Goal: Use online tool/utility: Utilize a website feature to perform a specific function

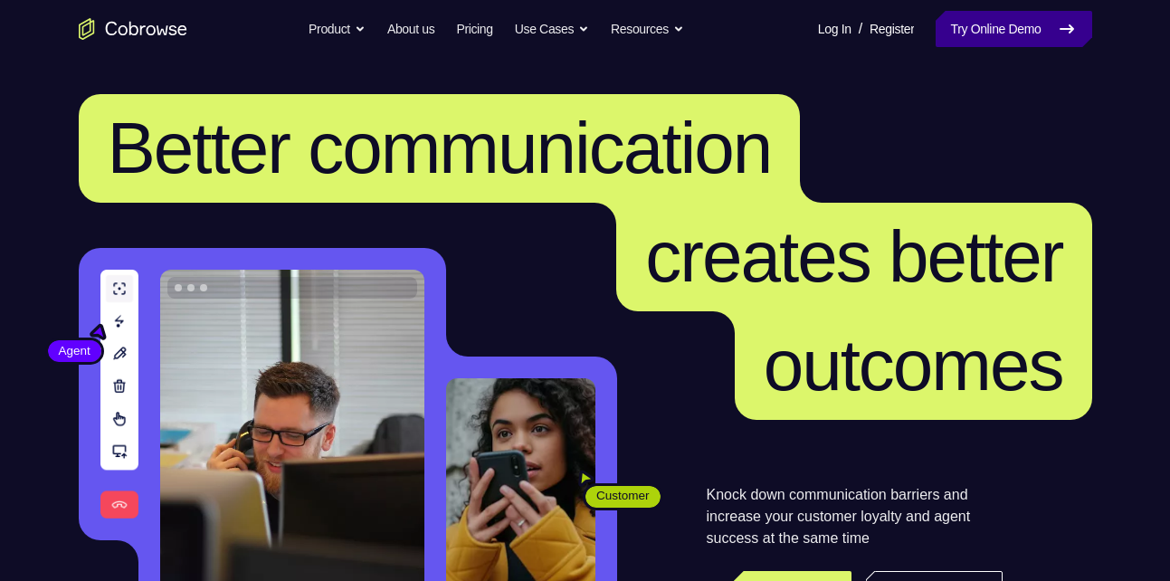
click at [1034, 33] on link "Try Online Demo" at bounding box center [1014, 29] width 156 height 36
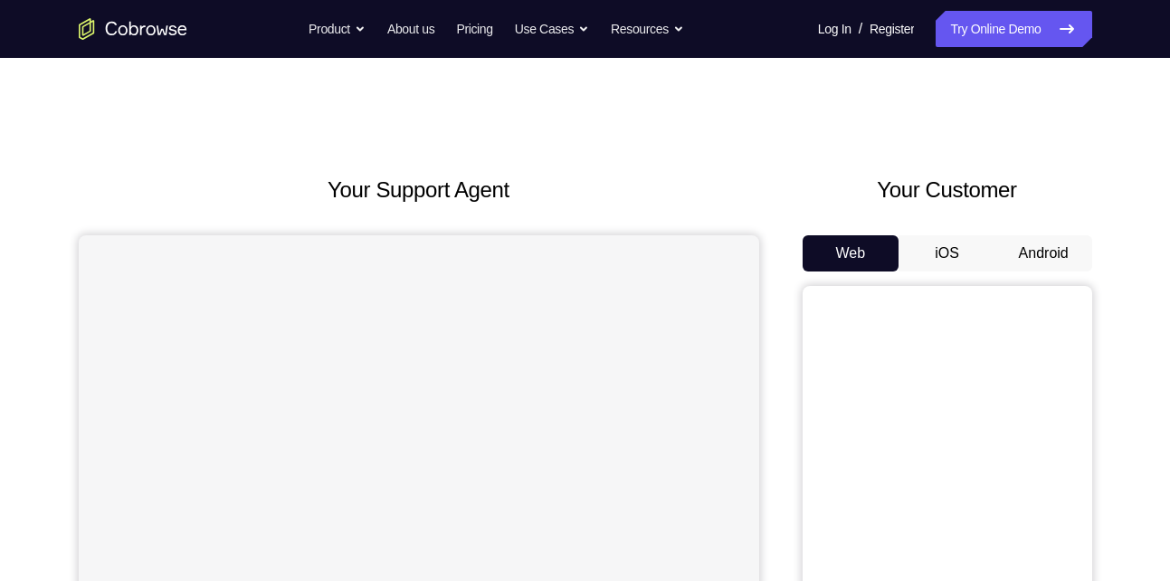
click at [1053, 261] on button "Android" at bounding box center [1043, 253] width 97 height 36
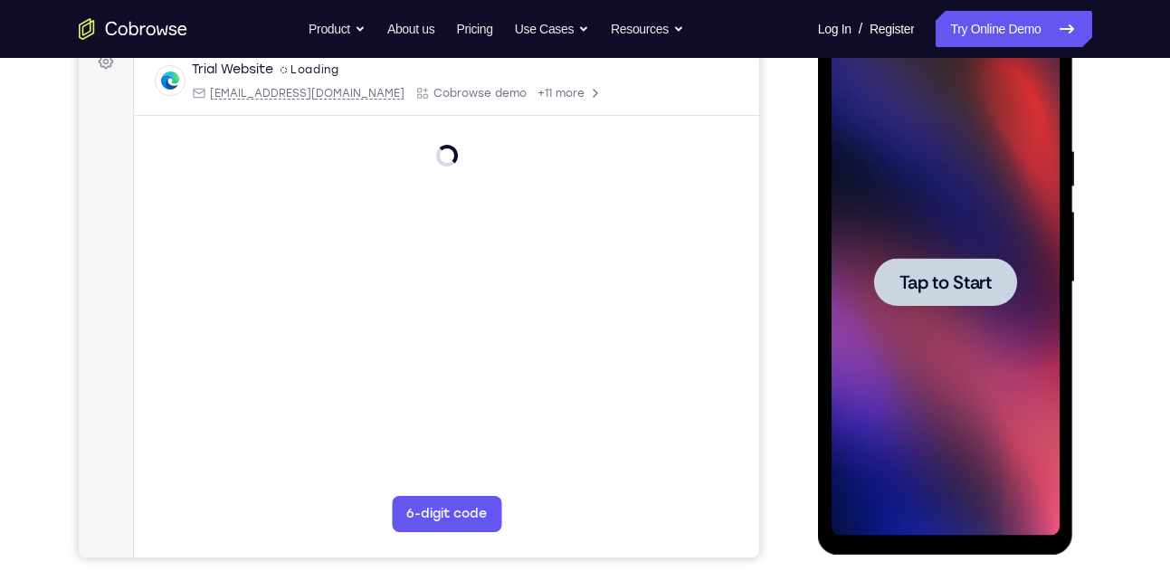
scroll to position [286, 0]
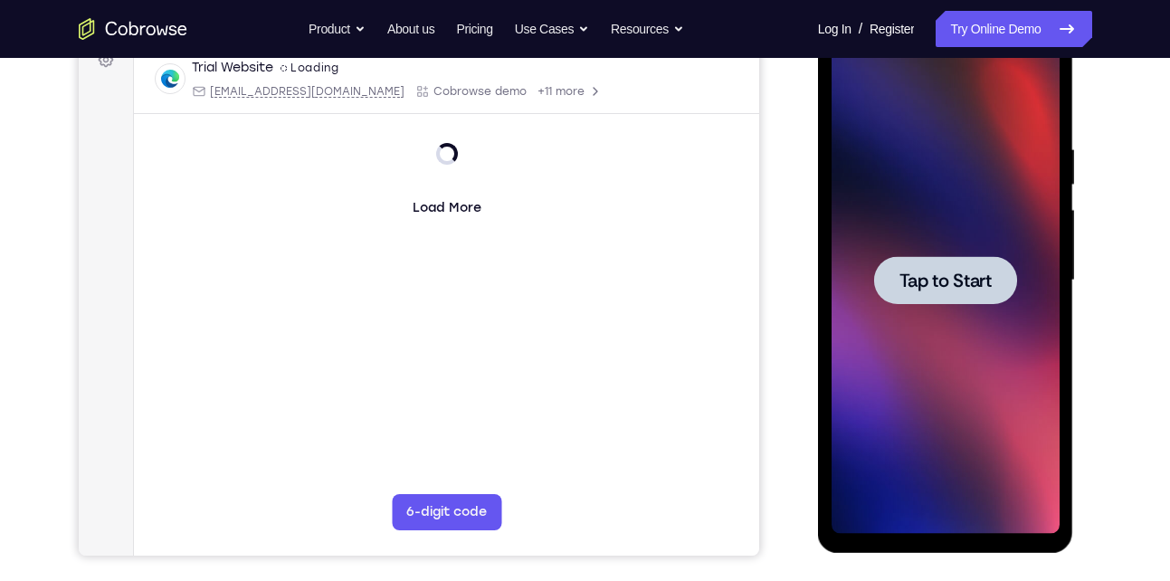
click at [936, 340] on div at bounding box center [945, 280] width 228 height 507
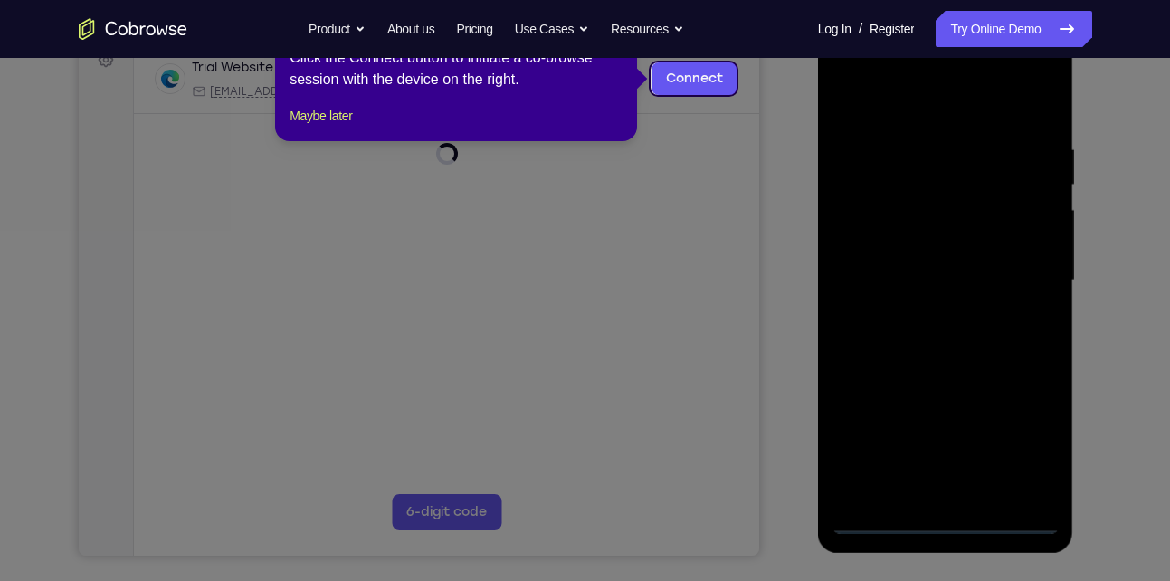
scroll to position [271, 0]
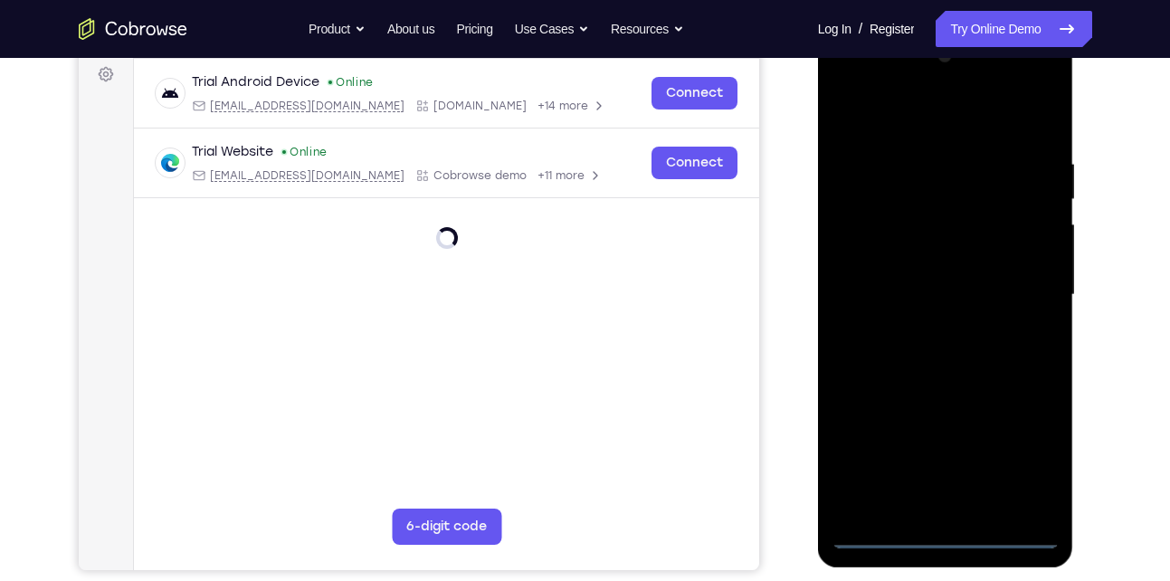
click at [945, 537] on div at bounding box center [945, 295] width 228 height 507
click at [1021, 464] on div at bounding box center [945, 295] width 228 height 507
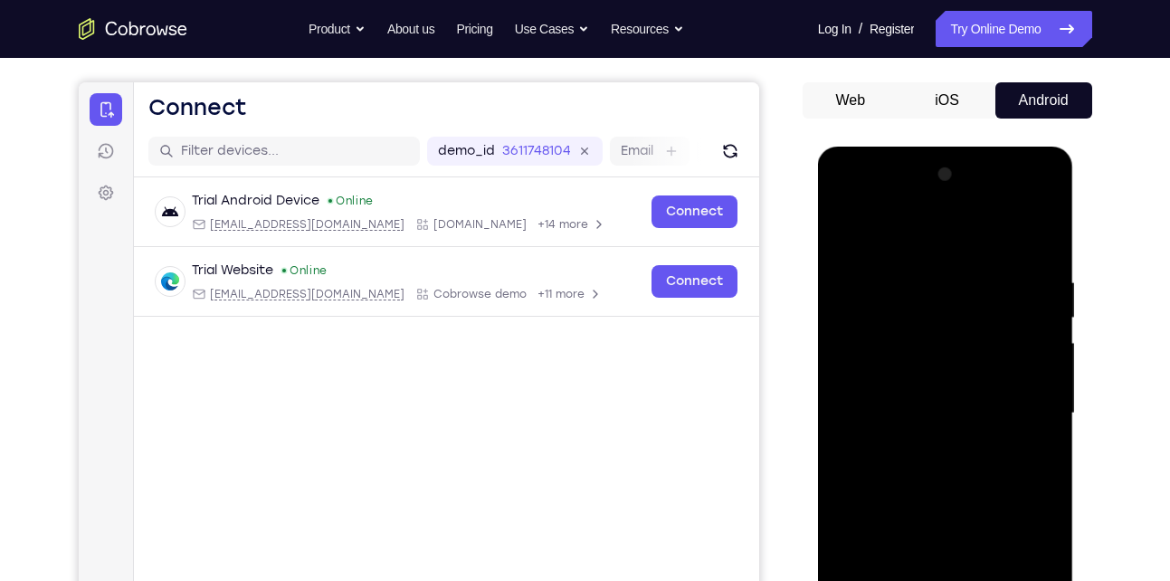
scroll to position [151, 0]
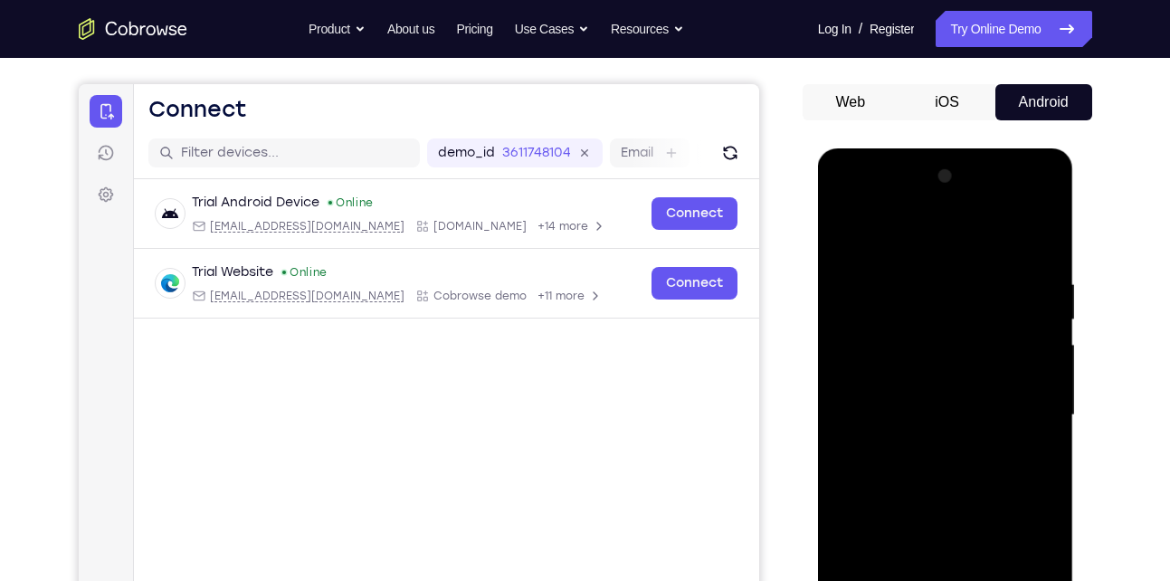
click at [936, 242] on div at bounding box center [945, 415] width 228 height 507
click at [1030, 400] on div at bounding box center [945, 415] width 228 height 507
click at [925, 451] on div at bounding box center [945, 415] width 228 height 507
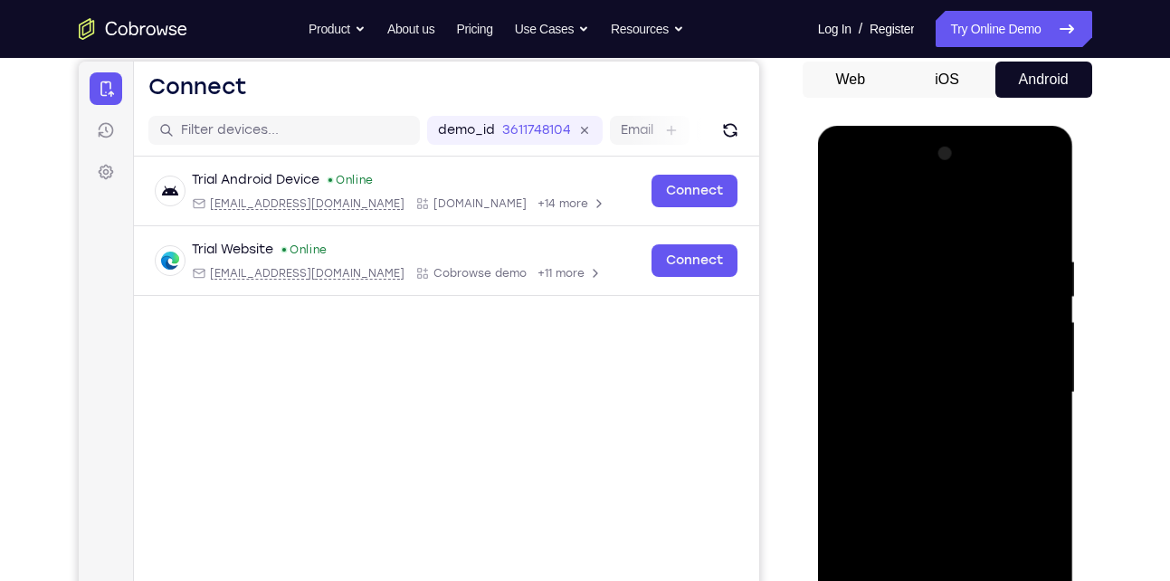
scroll to position [175, 0]
click at [938, 367] on div at bounding box center [945, 391] width 228 height 507
click at [911, 390] on div at bounding box center [945, 391] width 228 height 507
click at [903, 453] on div at bounding box center [945, 391] width 228 height 507
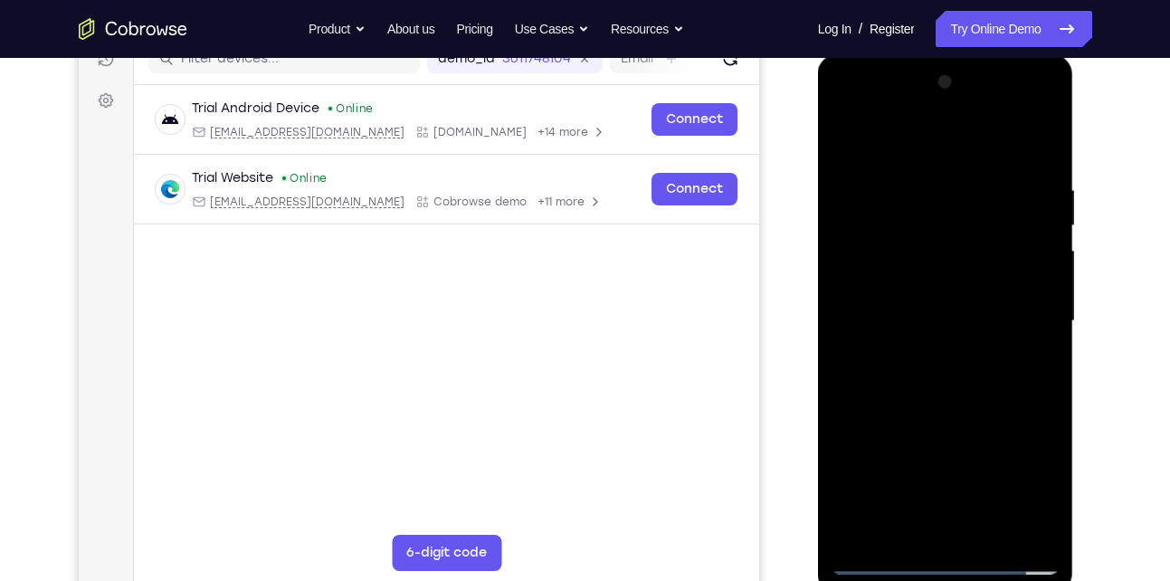
scroll to position [246, 0]
click at [966, 409] on div at bounding box center [945, 320] width 228 height 507
click at [1049, 537] on div at bounding box center [945, 320] width 228 height 507
drag, startPoint x: 993, startPoint y: 447, endPoint x: 987, endPoint y: 383, distance: 64.5
click at [987, 383] on div at bounding box center [945, 320] width 228 height 507
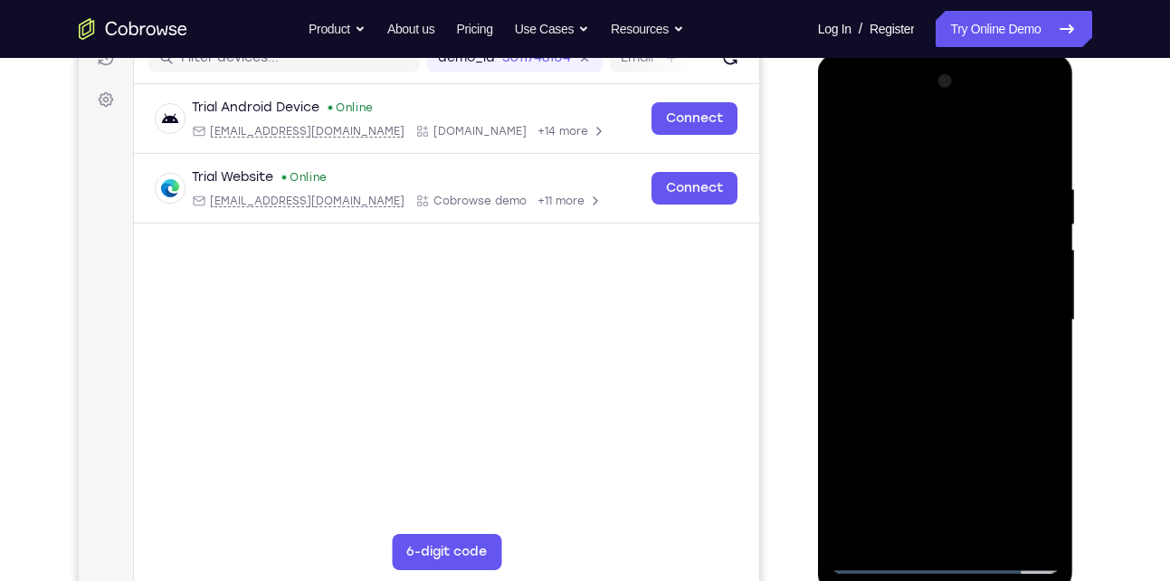
drag, startPoint x: 1024, startPoint y: 444, endPoint x: 1003, endPoint y: 389, distance: 59.0
click at [1003, 389] on div at bounding box center [945, 320] width 228 height 507
click at [1041, 450] on div at bounding box center [945, 320] width 228 height 507
click at [995, 538] on div at bounding box center [945, 320] width 228 height 507
click at [936, 412] on div at bounding box center [945, 320] width 228 height 507
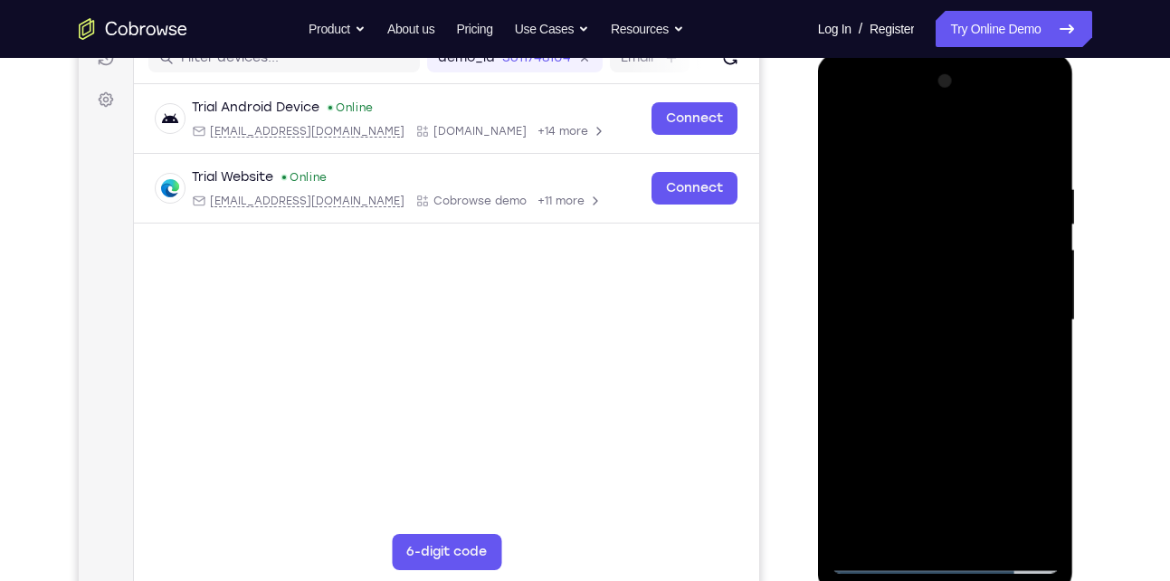
click at [947, 422] on div at bounding box center [945, 320] width 228 height 507
click at [901, 525] on div at bounding box center [945, 320] width 228 height 507
click at [1001, 425] on div at bounding box center [945, 320] width 228 height 507
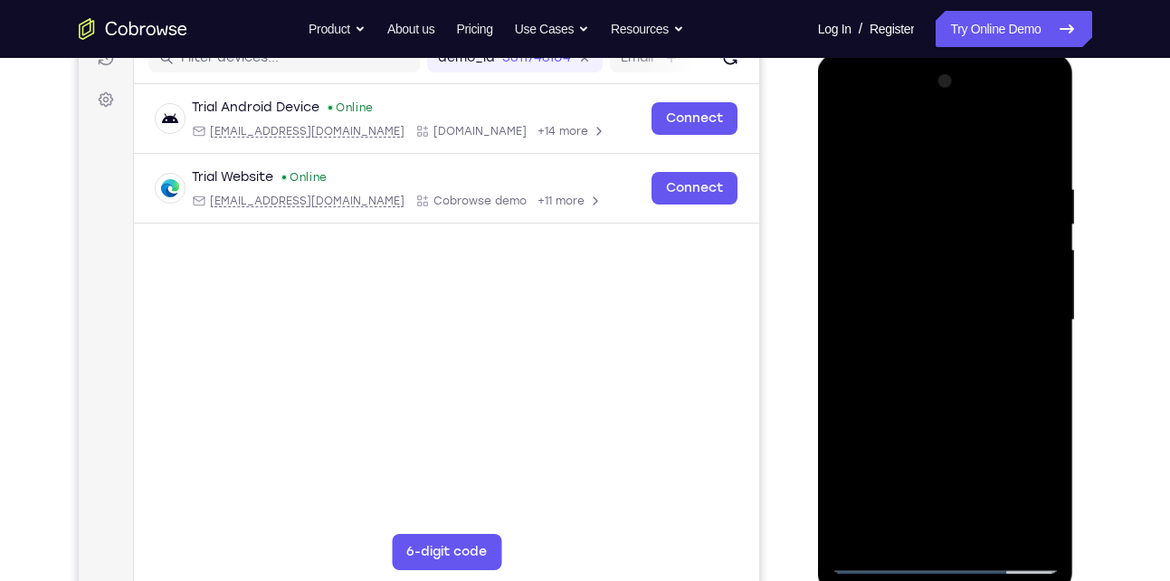
click at [1001, 425] on div at bounding box center [945, 320] width 228 height 507
click at [842, 140] on div at bounding box center [945, 320] width 228 height 507
click at [953, 347] on div at bounding box center [945, 320] width 228 height 507
click at [922, 518] on div at bounding box center [945, 320] width 228 height 507
click at [904, 531] on div at bounding box center [945, 320] width 228 height 507
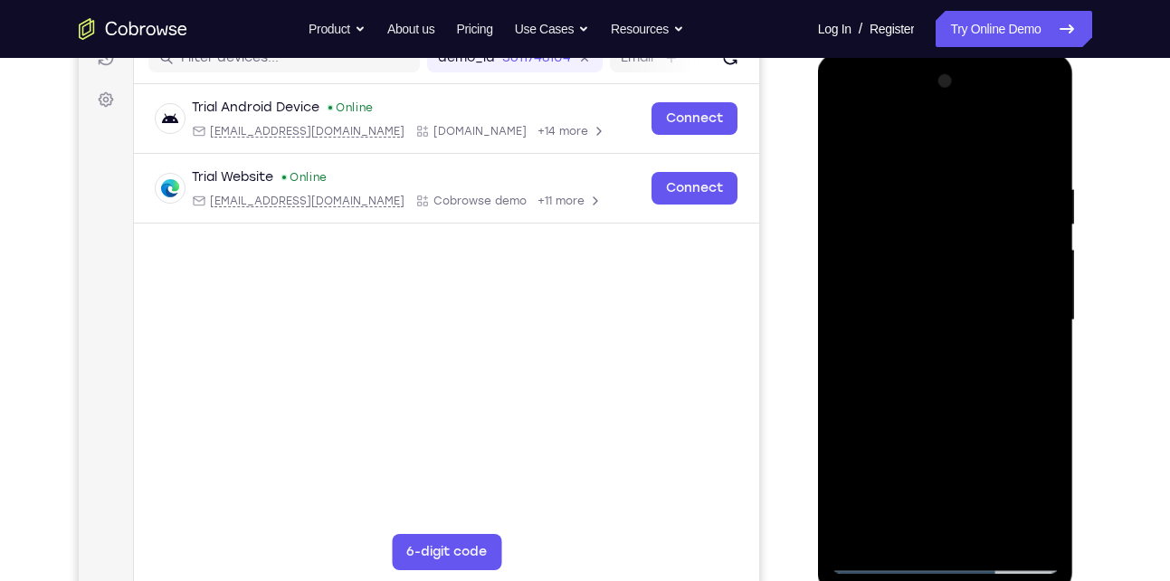
click at [852, 422] on div at bounding box center [945, 320] width 228 height 507
click at [852, 144] on div at bounding box center [945, 320] width 228 height 507
click at [910, 383] on div at bounding box center [945, 320] width 228 height 507
click at [908, 484] on div at bounding box center [945, 320] width 228 height 507
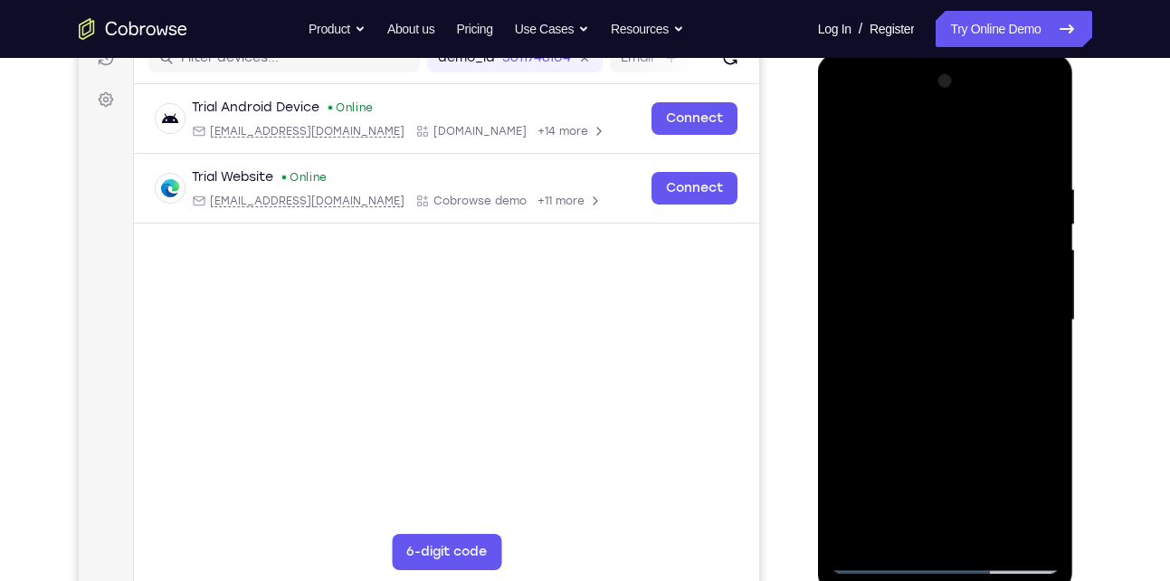
click at [908, 484] on div at bounding box center [945, 320] width 228 height 507
click at [882, 564] on div at bounding box center [945, 320] width 228 height 507
click at [847, 135] on div at bounding box center [945, 320] width 228 height 507
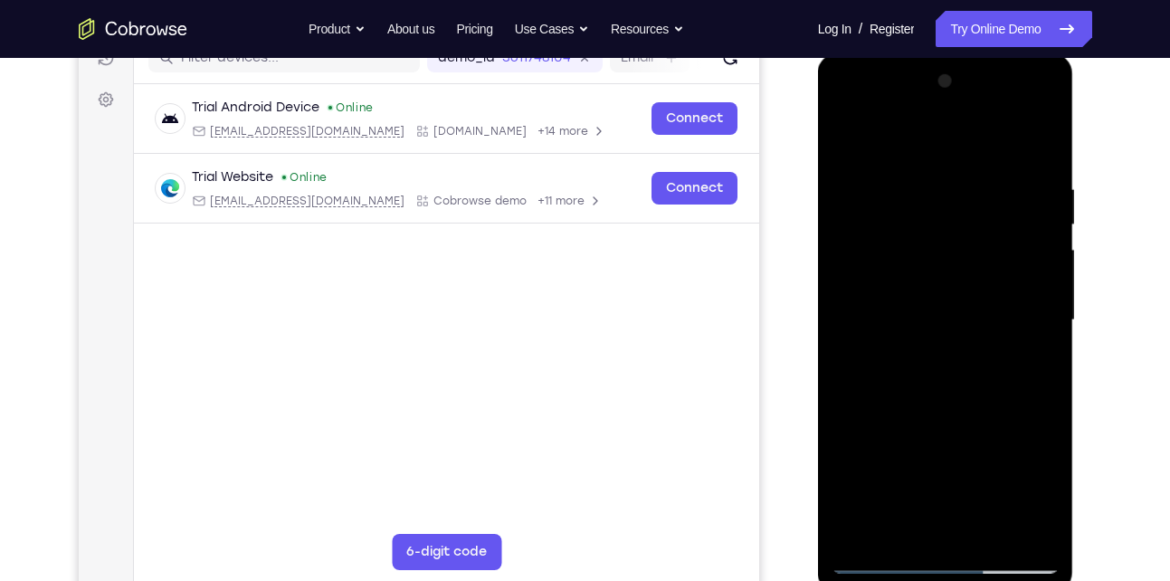
click at [1030, 536] on div at bounding box center [945, 320] width 228 height 507
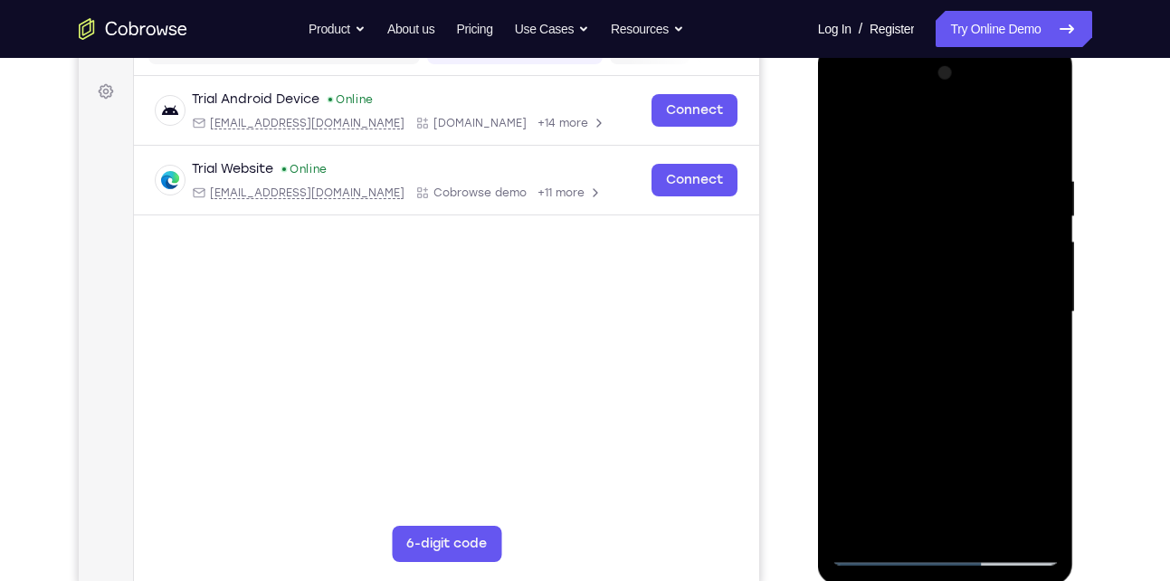
scroll to position [255, 0]
click at [857, 525] on div at bounding box center [945, 311] width 228 height 507
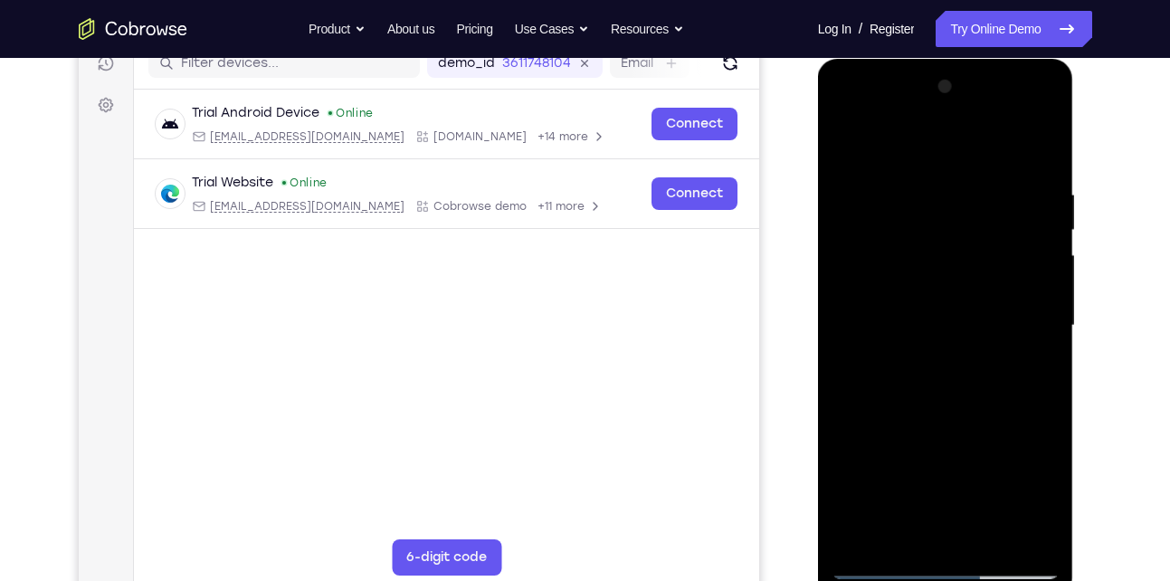
scroll to position [240, 0]
click at [1039, 140] on div at bounding box center [945, 326] width 228 height 507
click at [939, 178] on div at bounding box center [945, 326] width 228 height 507
drag, startPoint x: 934, startPoint y: 427, endPoint x: 899, endPoint y: 228, distance: 202.0
click at [899, 228] on div at bounding box center [945, 326] width 228 height 507
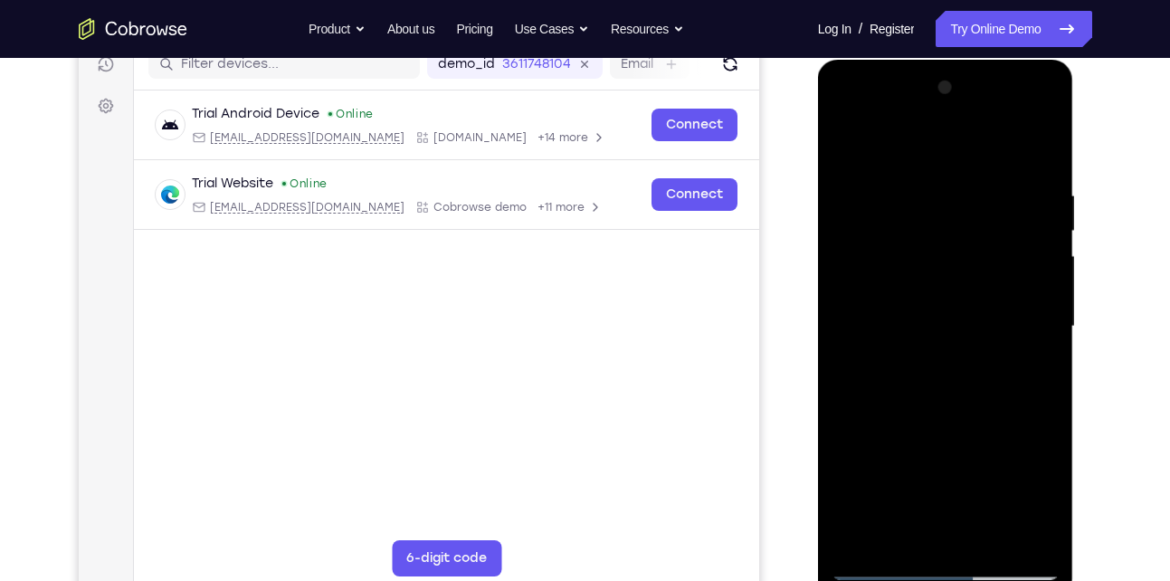
drag, startPoint x: 919, startPoint y: 440, endPoint x: 893, endPoint y: 286, distance: 156.0
click at [893, 286] on div at bounding box center [945, 326] width 228 height 507
click at [864, 545] on div at bounding box center [945, 326] width 228 height 507
click at [905, 182] on div at bounding box center [945, 326] width 228 height 507
drag, startPoint x: 1040, startPoint y: 273, endPoint x: 868, endPoint y: 289, distance: 173.5
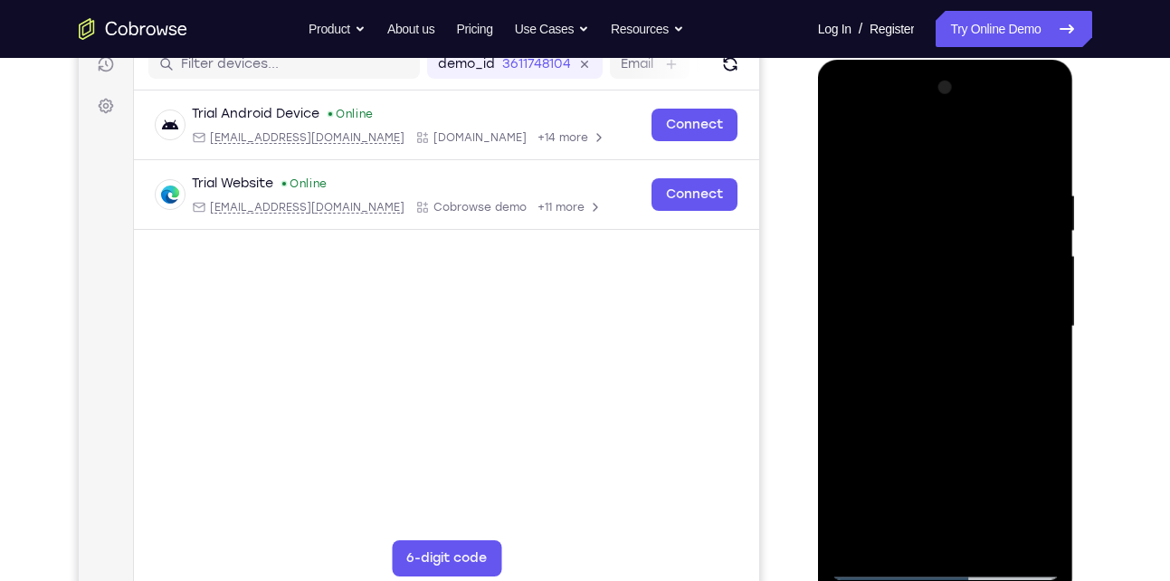
click at [868, 289] on div at bounding box center [945, 326] width 228 height 507
click at [1042, 528] on div at bounding box center [945, 326] width 228 height 507
click at [1041, 375] on div at bounding box center [945, 326] width 228 height 507
click at [1040, 532] on div at bounding box center [945, 326] width 228 height 507
click at [854, 382] on div at bounding box center [945, 326] width 228 height 507
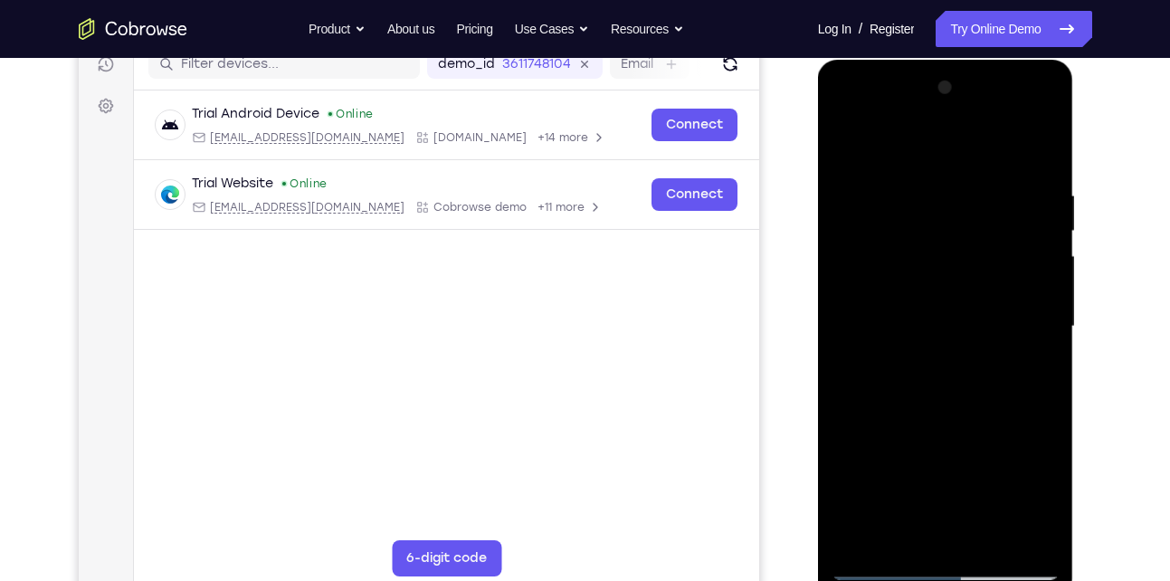
click at [907, 531] on div at bounding box center [945, 326] width 228 height 507
click at [879, 565] on div at bounding box center [945, 326] width 228 height 507
click at [1034, 535] on div at bounding box center [945, 326] width 228 height 507
drag, startPoint x: 1027, startPoint y: 323, endPoint x: 919, endPoint y: 302, distance: 109.7
click at [919, 302] on div at bounding box center [945, 326] width 228 height 507
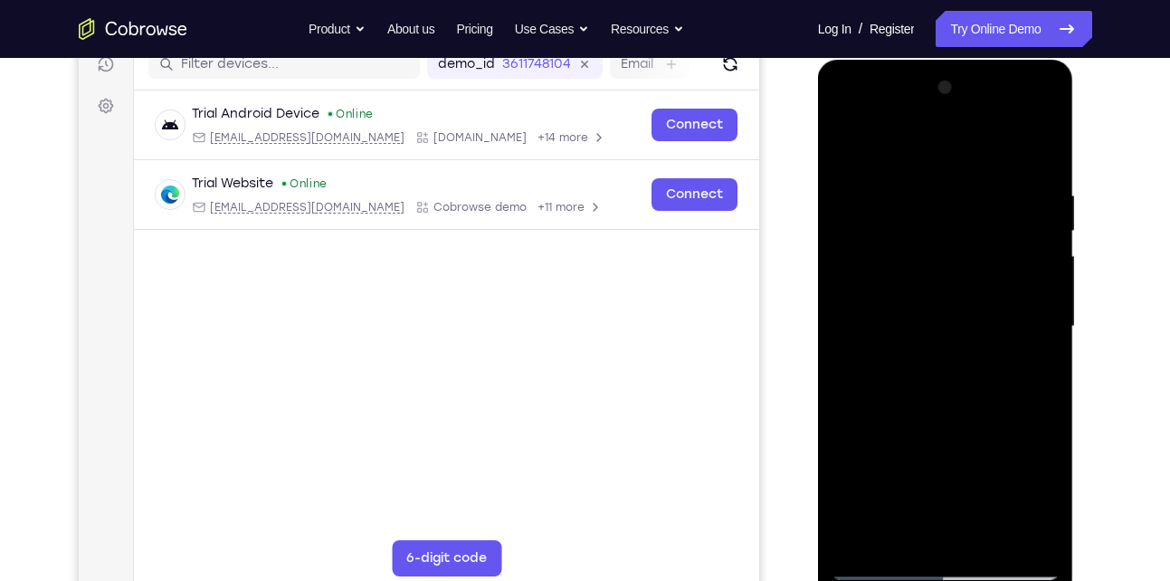
click at [1050, 326] on div at bounding box center [945, 326] width 228 height 507
drag, startPoint x: 1050, startPoint y: 326, endPoint x: 889, endPoint y: 327, distance: 160.1
click at [889, 327] on div at bounding box center [945, 326] width 228 height 507
click at [1031, 300] on div at bounding box center [945, 326] width 228 height 507
click at [1034, 530] on div at bounding box center [945, 326] width 228 height 507
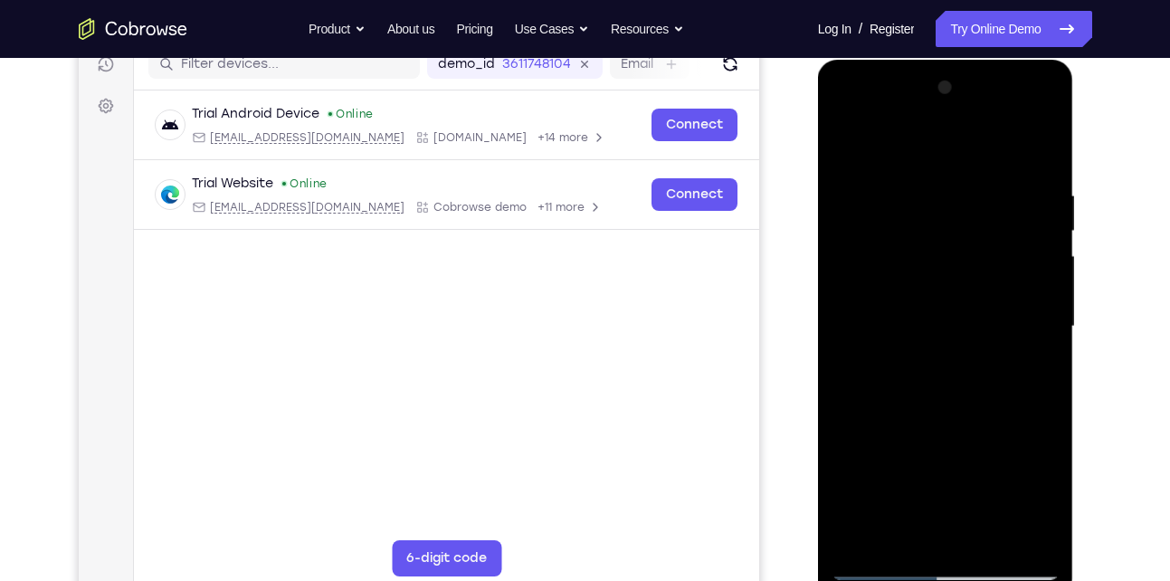
click at [1035, 323] on div at bounding box center [945, 326] width 228 height 507
drag, startPoint x: 1035, startPoint y: 323, endPoint x: 812, endPoint y: 328, distance: 222.6
click at [818, 328] on html "Online web based iOS Simulators and Android Emulators. Run iPhone, iPad, Mobile…" at bounding box center [947, 331] width 258 height 543
click at [1031, 336] on div at bounding box center [945, 326] width 228 height 507
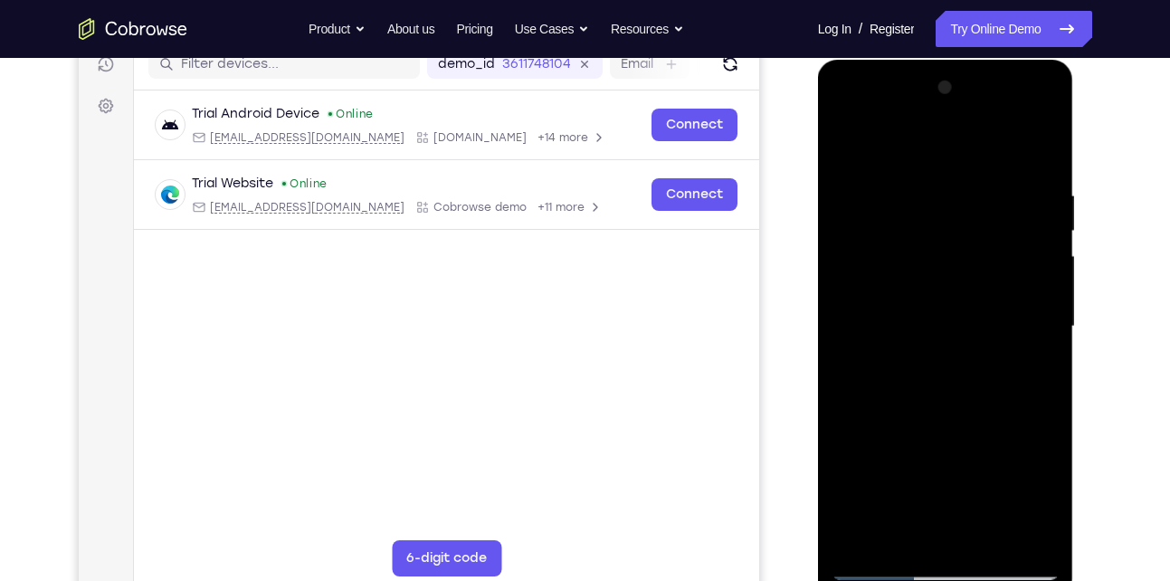
click at [1031, 336] on div at bounding box center [945, 326] width 228 height 507
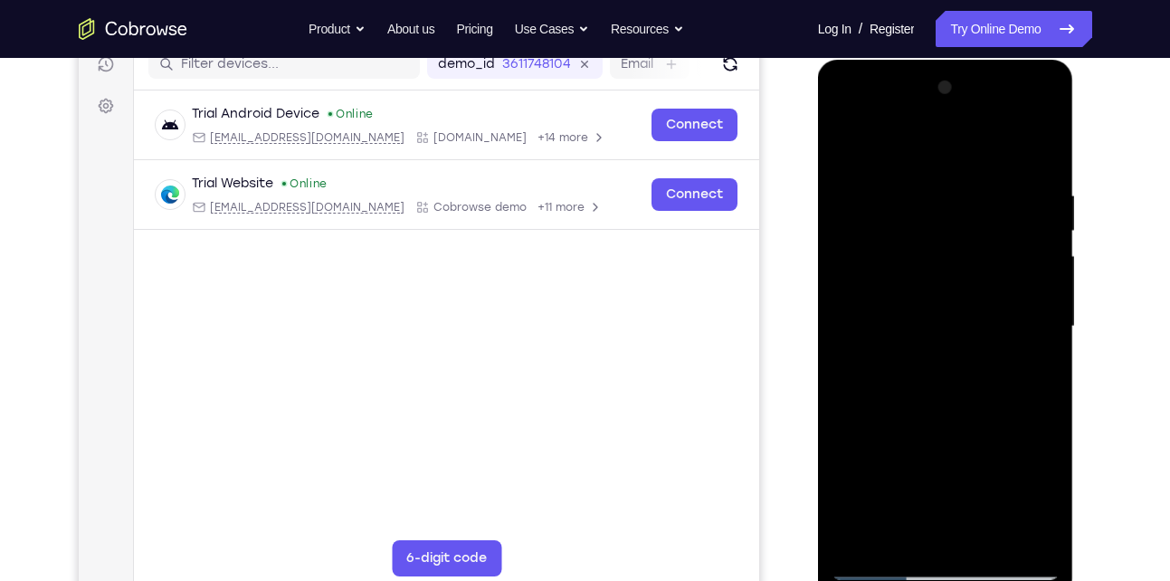
click at [1031, 336] on div at bounding box center [945, 326] width 228 height 507
click at [868, 312] on div at bounding box center [945, 326] width 228 height 507
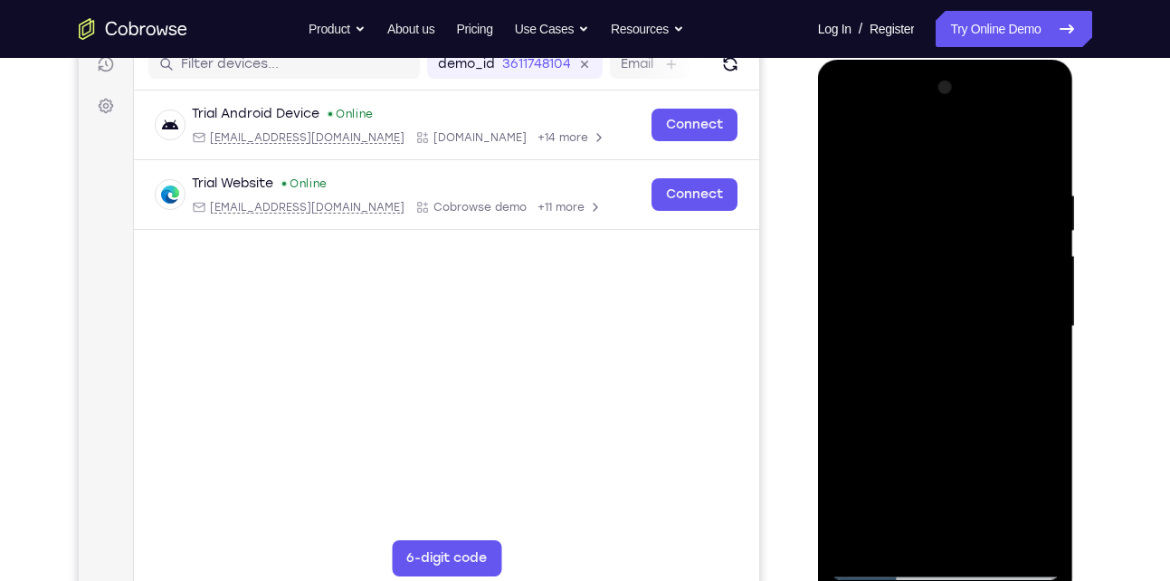
click at [1035, 351] on div at bounding box center [945, 326] width 228 height 507
click at [1034, 276] on div at bounding box center [945, 326] width 228 height 507
drag, startPoint x: 1034, startPoint y: 276, endPoint x: 915, endPoint y: 280, distance: 119.5
click at [915, 280] on div at bounding box center [945, 326] width 228 height 507
click at [1021, 262] on div at bounding box center [945, 326] width 228 height 507
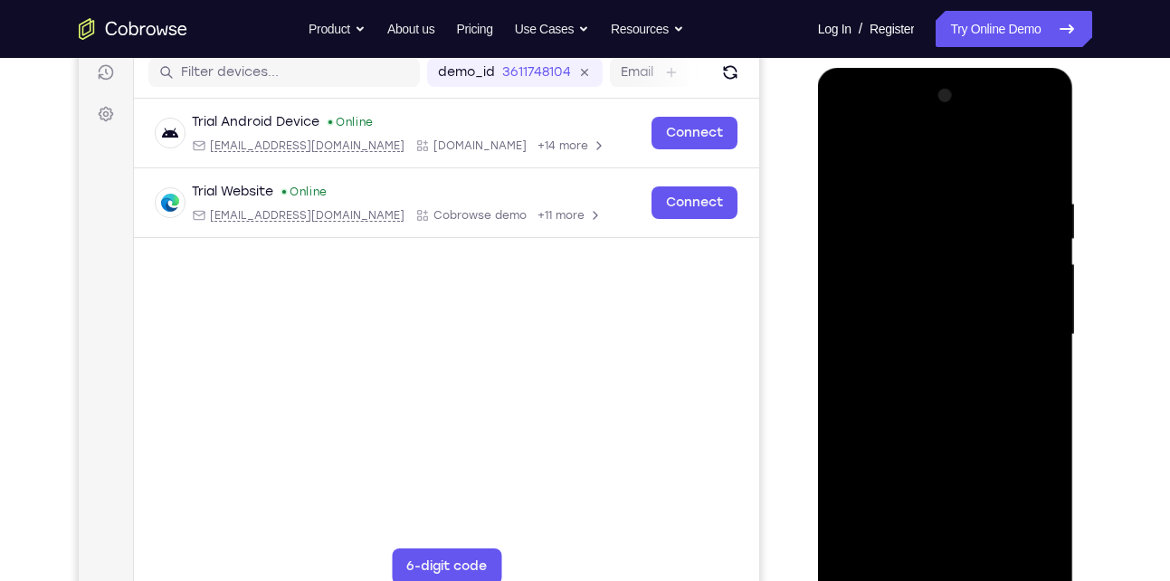
scroll to position [215, 0]
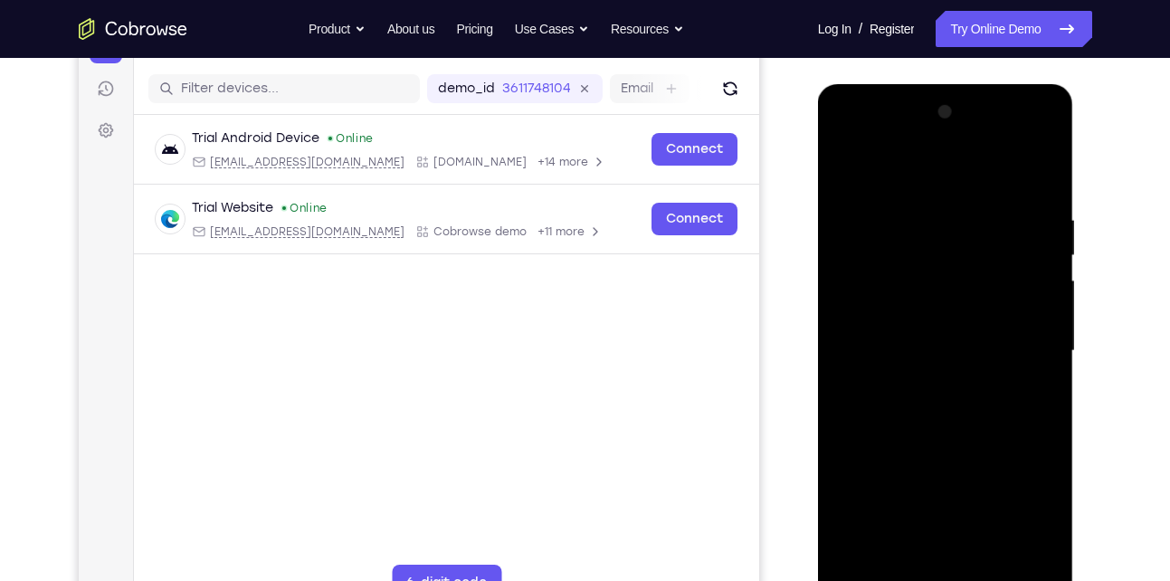
click at [1031, 288] on div at bounding box center [945, 351] width 228 height 507
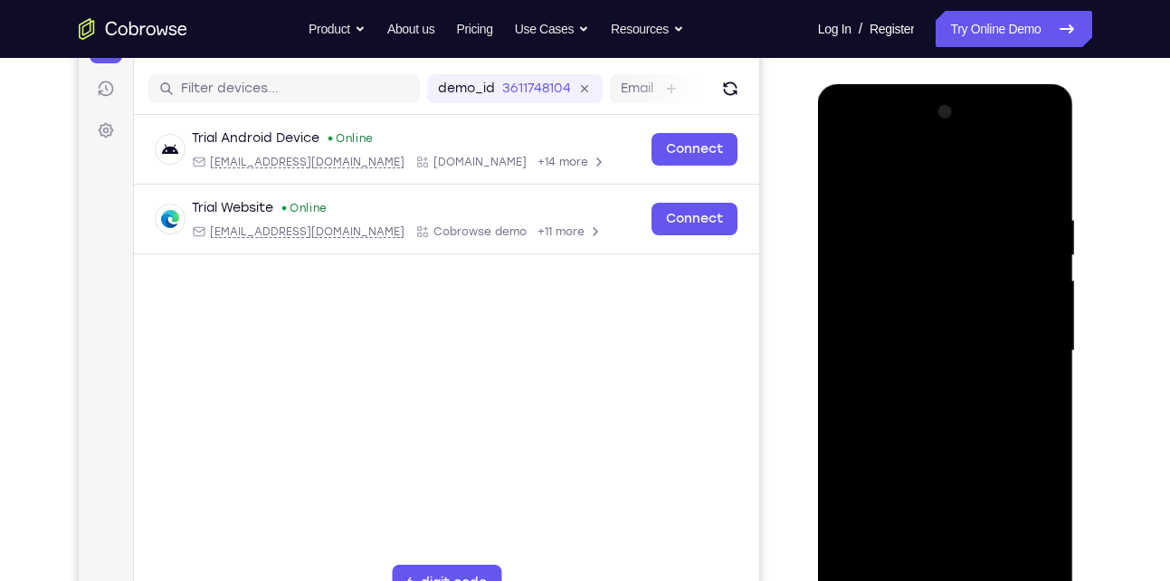
click at [1031, 288] on div at bounding box center [945, 351] width 228 height 507
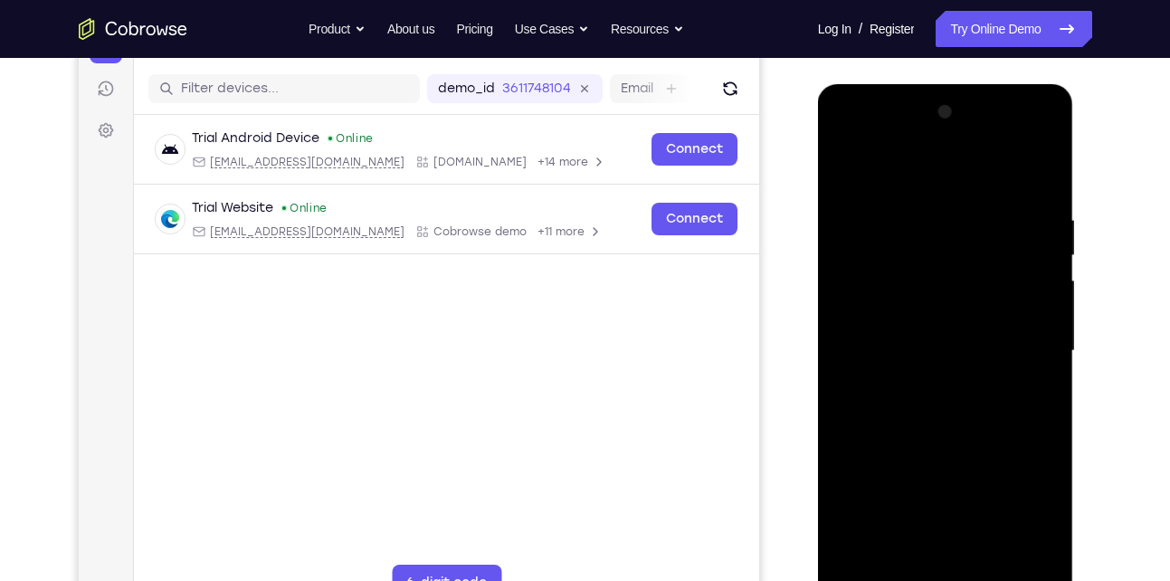
click at [1031, 288] on div at bounding box center [945, 351] width 228 height 507
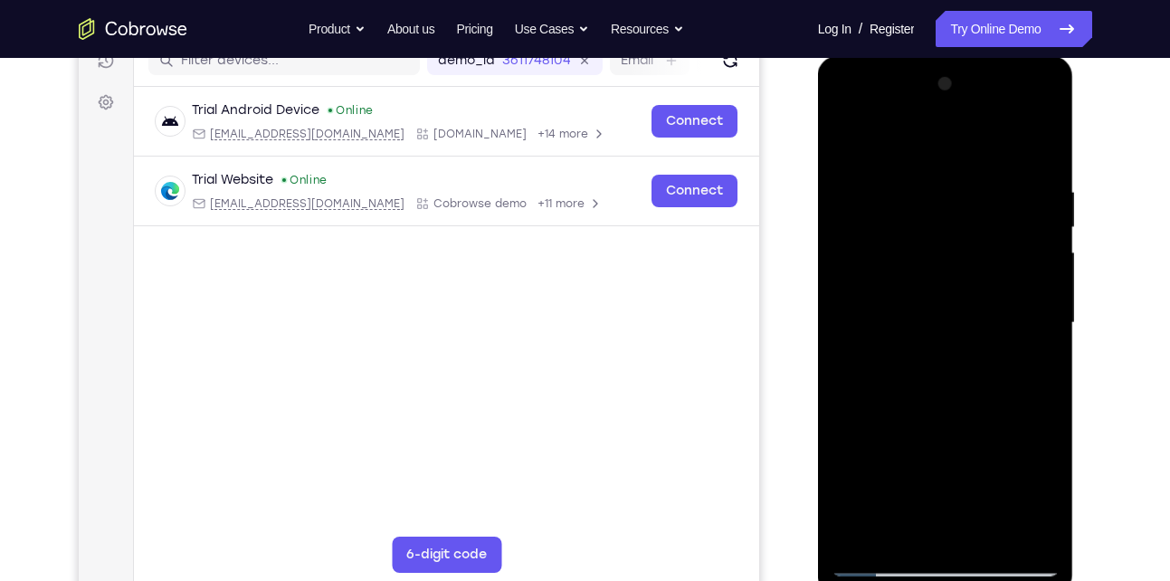
scroll to position [242, 0]
click at [1031, 288] on div at bounding box center [945, 324] width 228 height 507
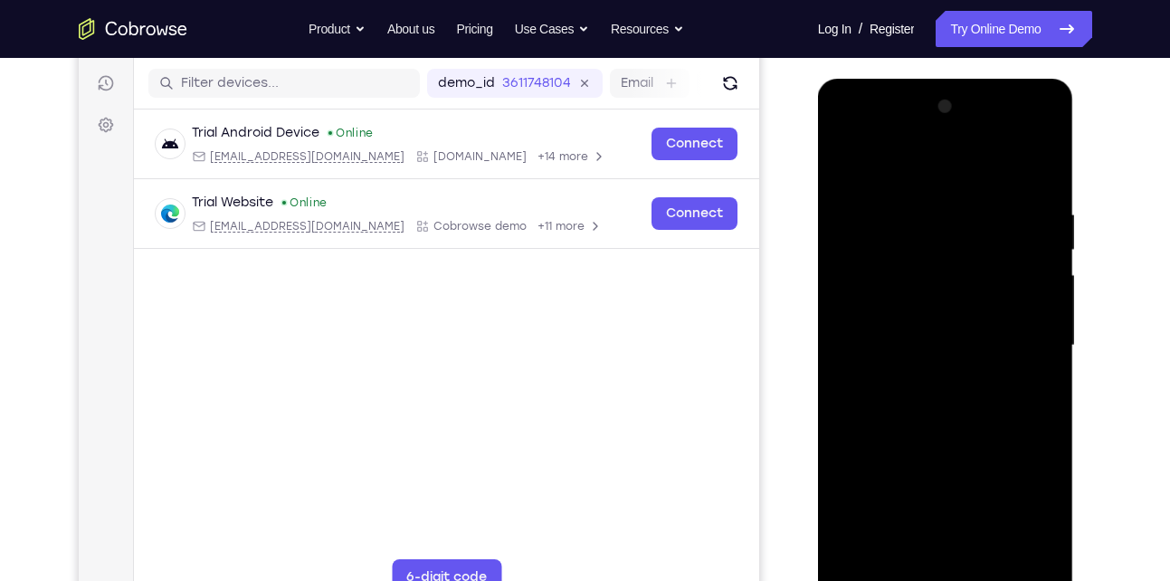
scroll to position [222, 0]
click at [1031, 252] on div at bounding box center [945, 344] width 228 height 507
drag, startPoint x: 1031, startPoint y: 252, endPoint x: 861, endPoint y: 287, distance: 173.7
click at [861, 287] on div at bounding box center [945, 344] width 228 height 507
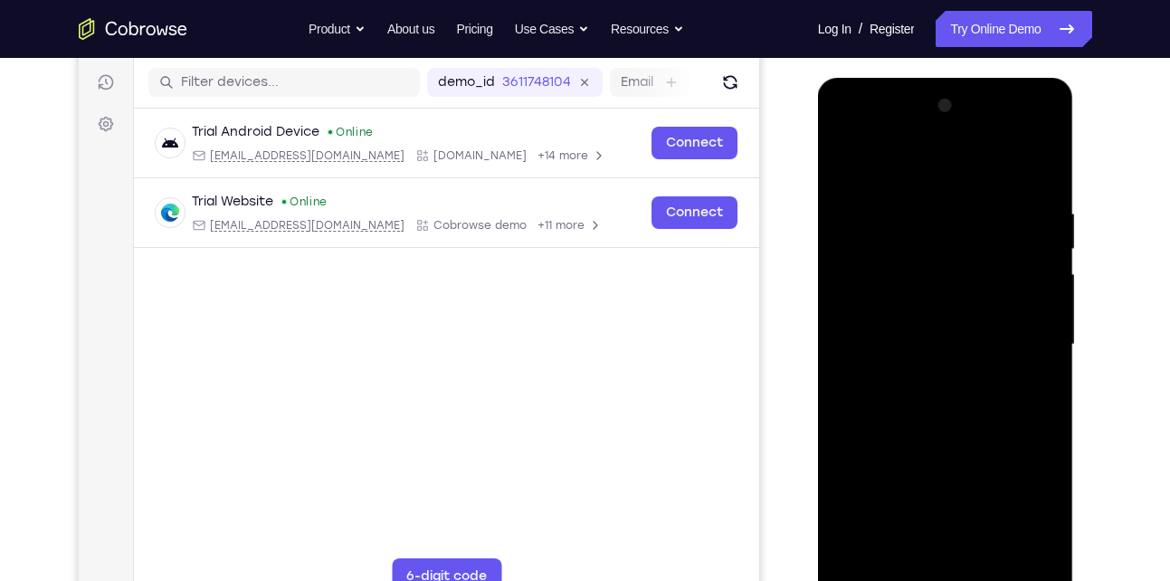
click at [1027, 267] on div at bounding box center [945, 344] width 228 height 507
click at [1036, 174] on div at bounding box center [945, 344] width 228 height 507
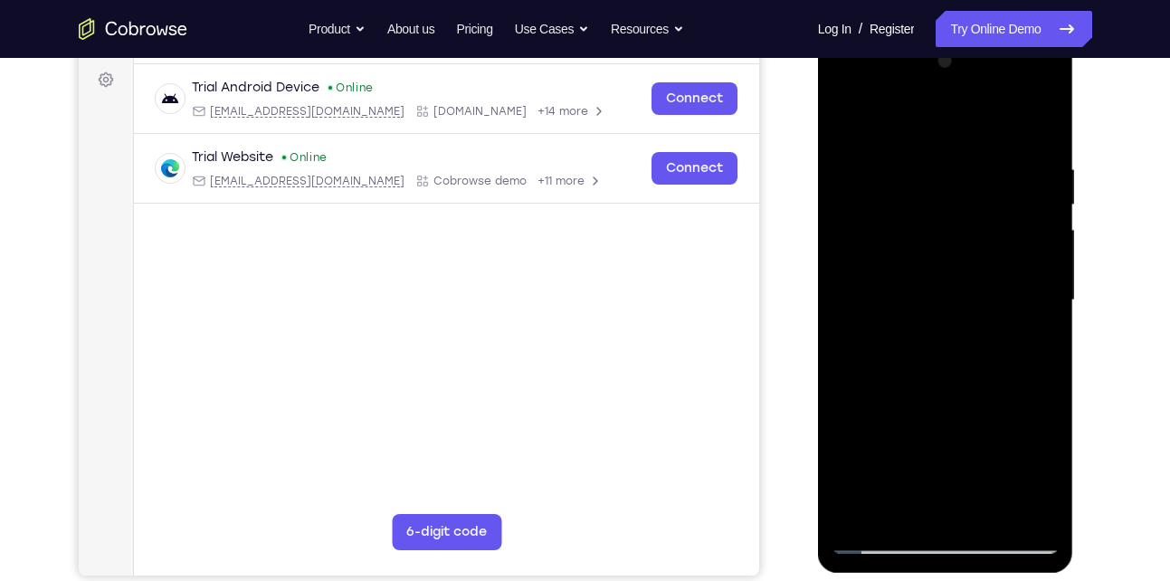
click at [989, 508] on div at bounding box center [945, 300] width 228 height 507
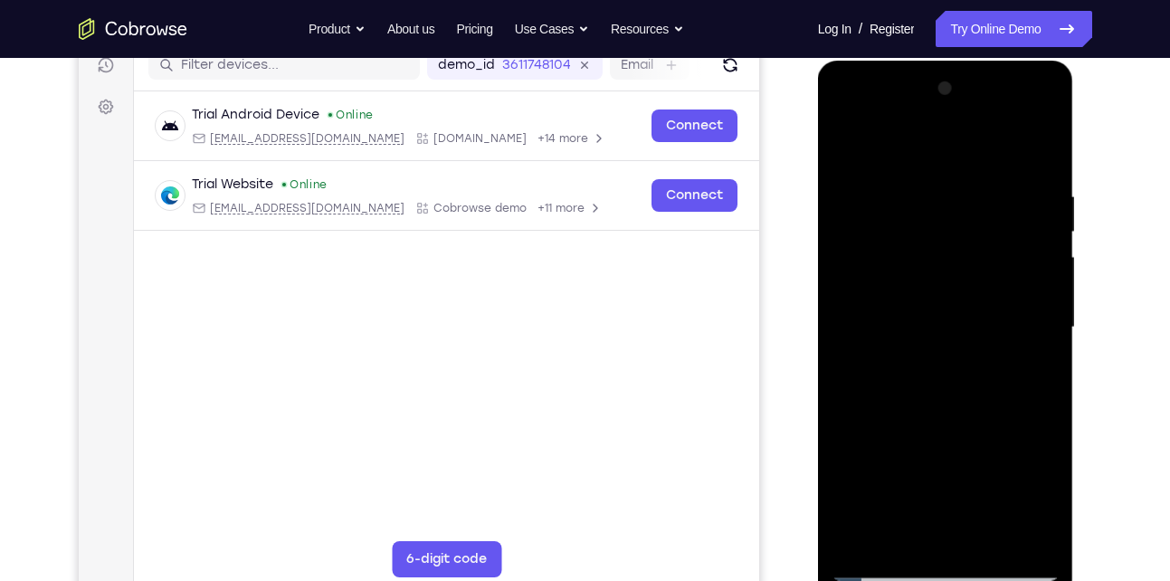
scroll to position [237, 0]
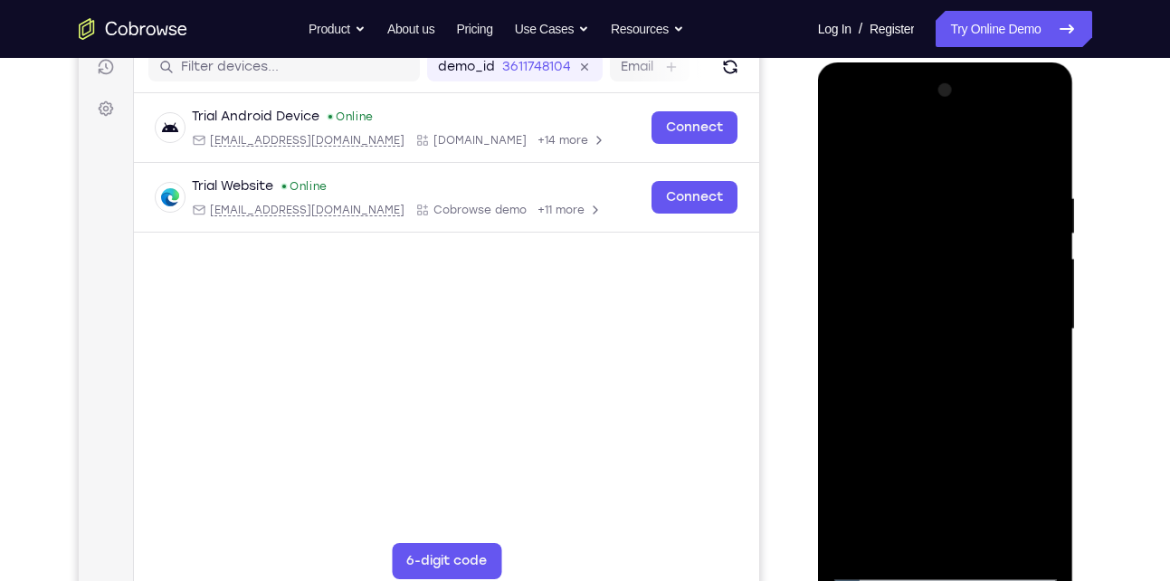
click at [952, 313] on div at bounding box center [945, 329] width 228 height 507
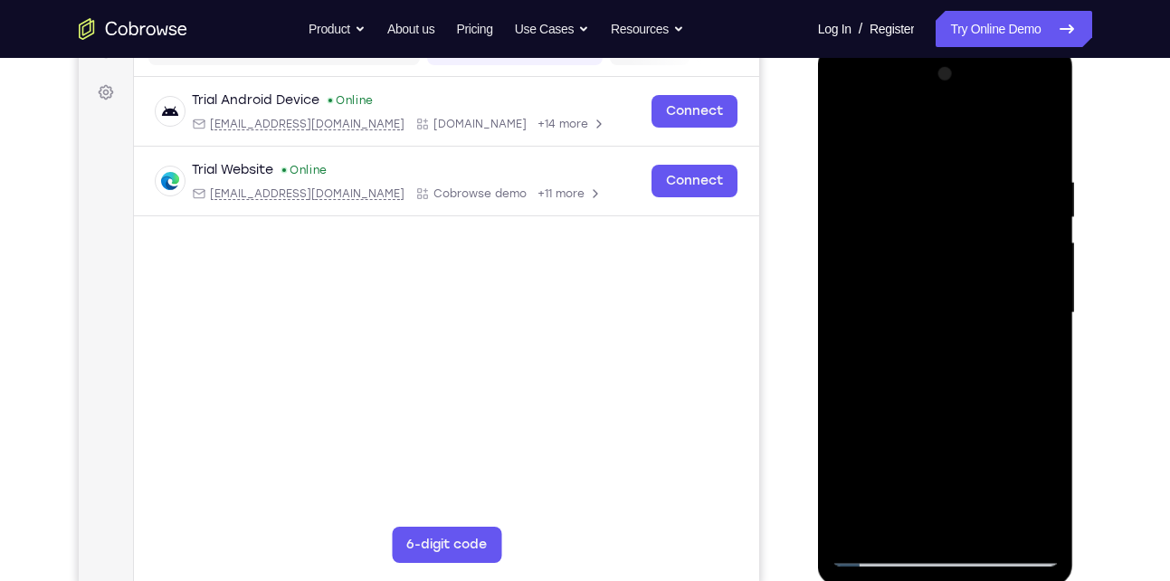
scroll to position [258, 0]
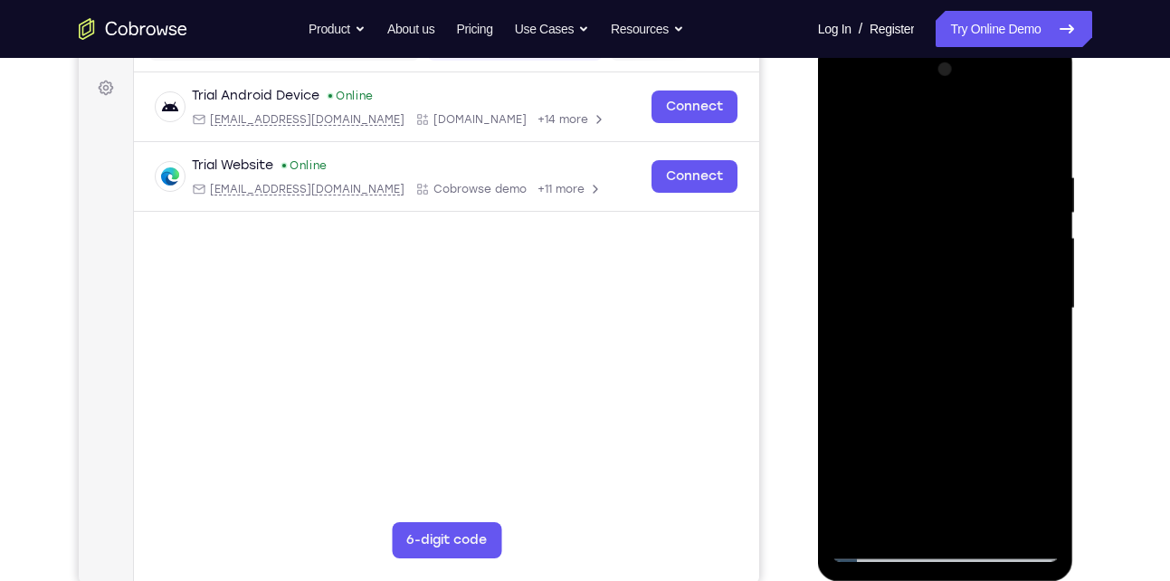
click at [899, 517] on div at bounding box center [945, 308] width 228 height 507
click at [847, 415] on div at bounding box center [945, 308] width 228 height 507
click at [850, 121] on div at bounding box center [945, 308] width 228 height 507
drag, startPoint x: 997, startPoint y: 179, endPoint x: 1001, endPoint y: 508, distance: 329.4
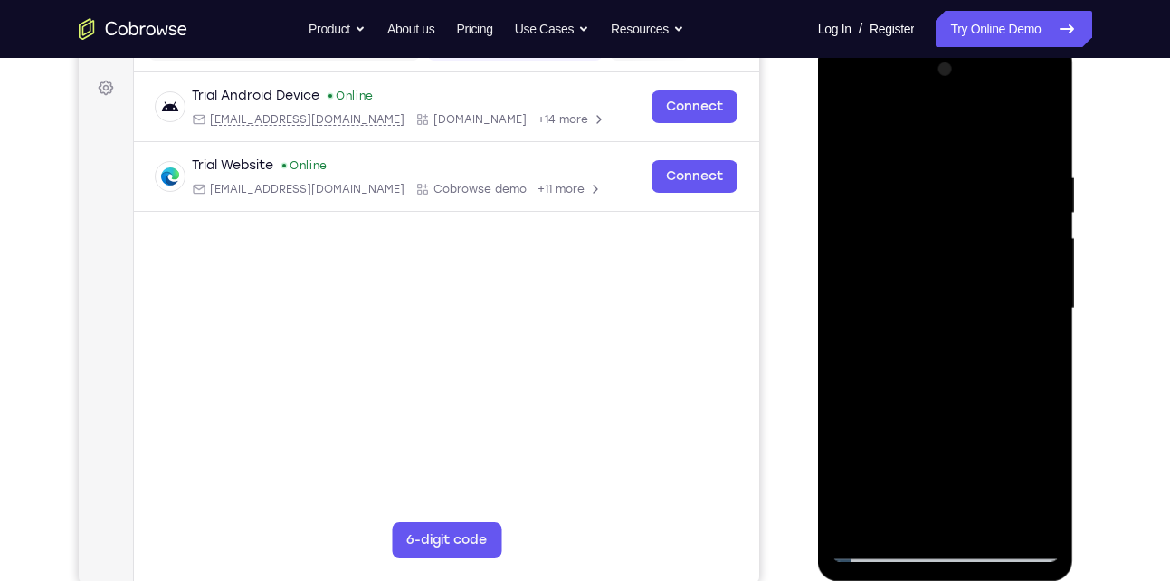
click at [1001, 508] on div at bounding box center [945, 308] width 228 height 507
click at [913, 166] on div at bounding box center [945, 308] width 228 height 507
click at [1046, 519] on div at bounding box center [945, 308] width 228 height 507
click at [1035, 138] on div at bounding box center [945, 308] width 228 height 507
drag, startPoint x: 975, startPoint y: 427, endPoint x: 963, endPoint y: 279, distance: 148.9
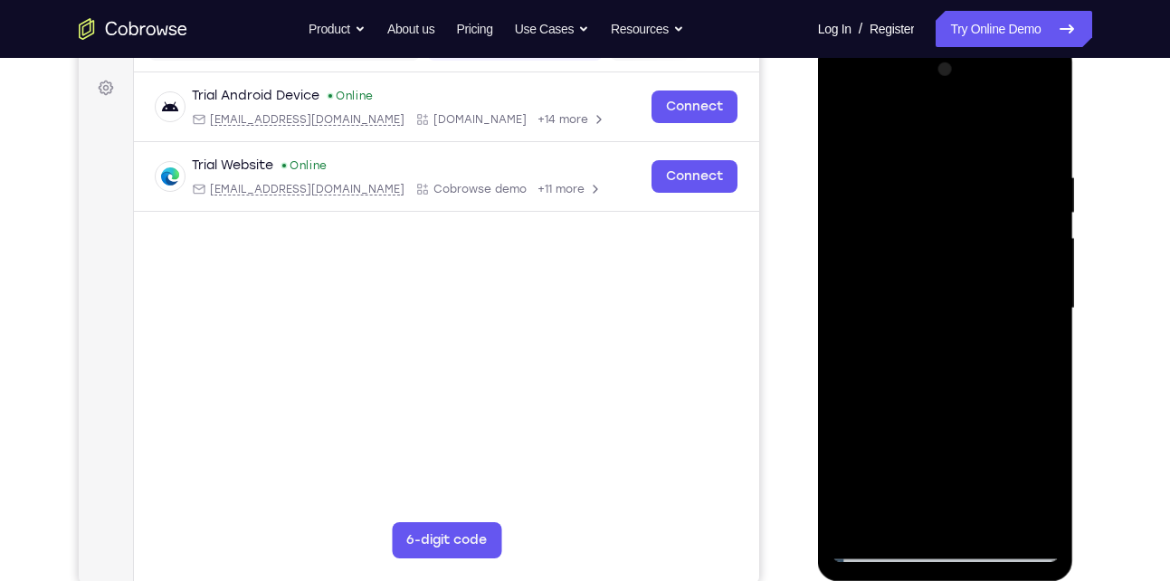
click at [963, 279] on div at bounding box center [945, 308] width 228 height 507
click at [1040, 413] on div at bounding box center [945, 308] width 228 height 507
drag, startPoint x: 964, startPoint y: 274, endPoint x: 960, endPoint y: 428, distance: 153.9
click at [960, 428] on div at bounding box center [945, 308] width 228 height 507
click at [977, 176] on div at bounding box center [945, 308] width 228 height 507
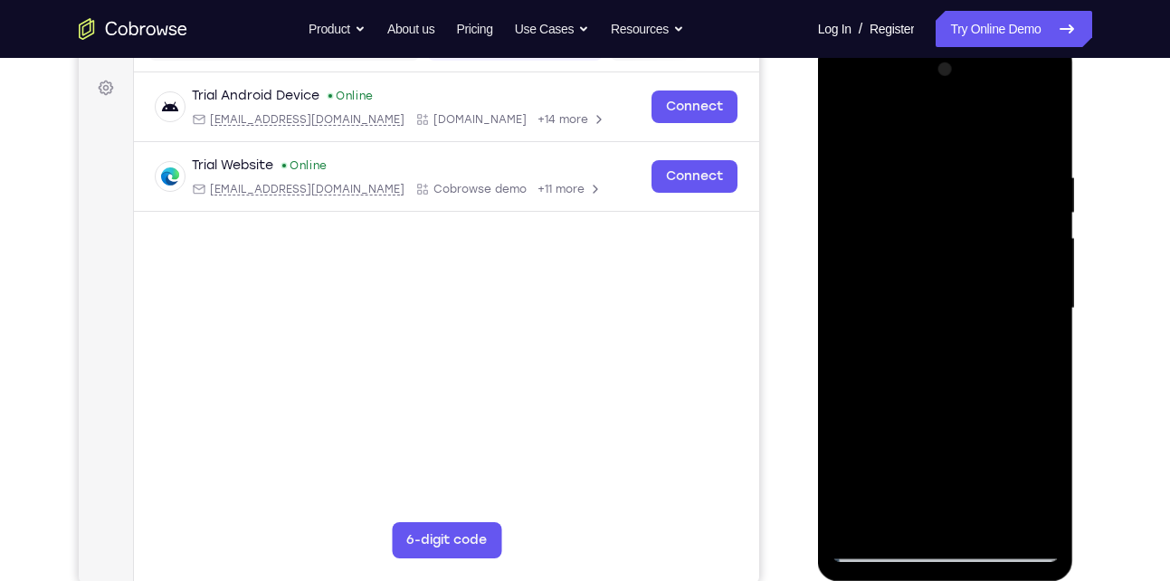
click at [1035, 134] on div at bounding box center [945, 308] width 228 height 507
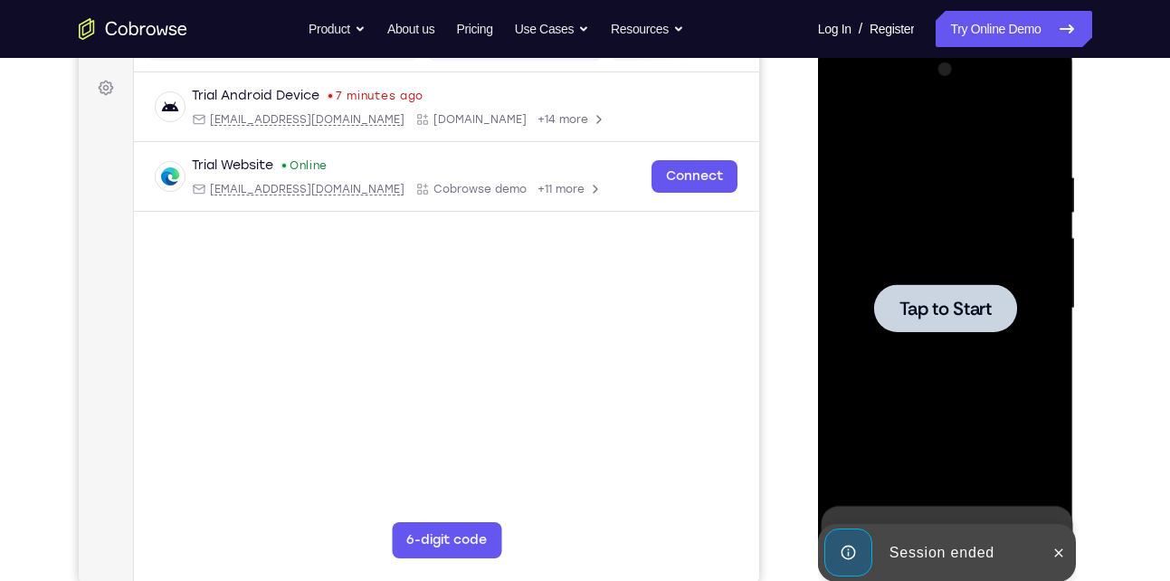
click at [923, 312] on span "Tap to Start" at bounding box center [945, 308] width 92 height 18
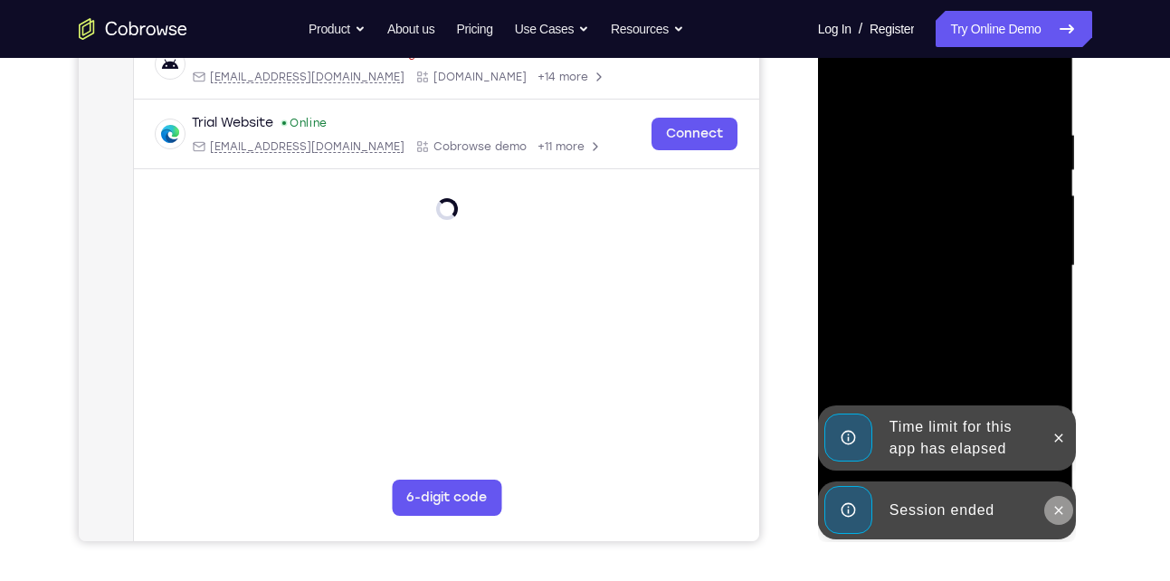
click at [1060, 513] on icon at bounding box center [1059, 510] width 8 height 8
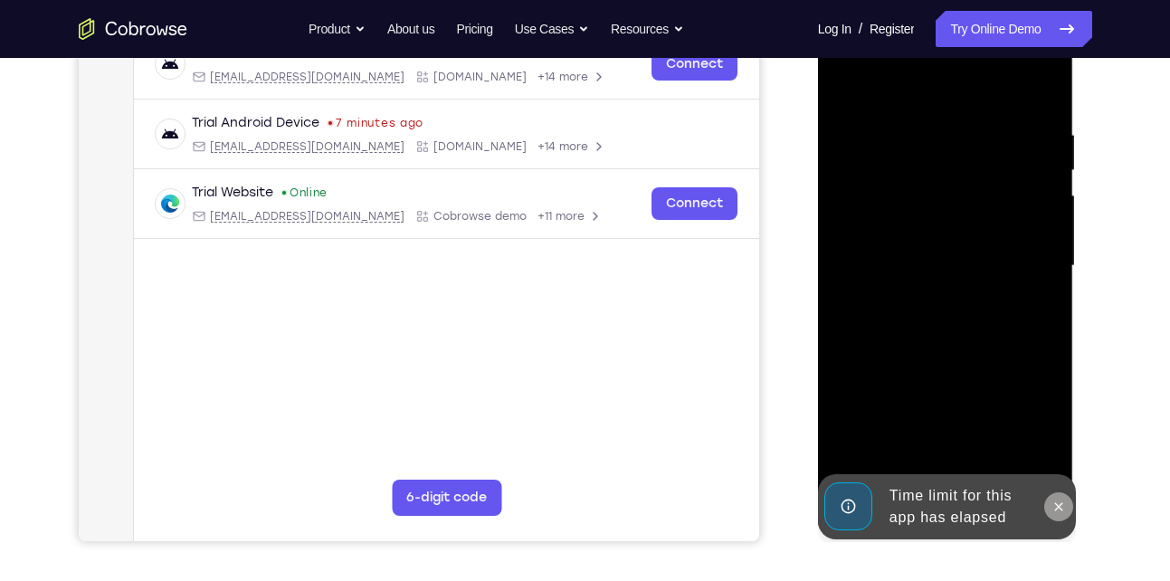
click at [1057, 510] on icon at bounding box center [1058, 506] width 14 height 14
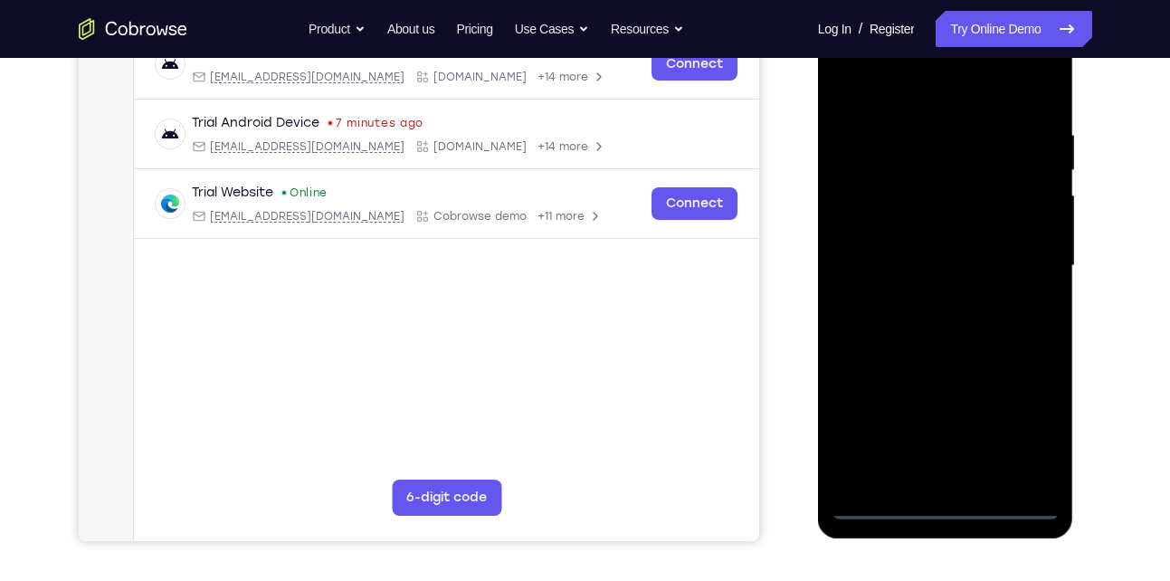
click at [947, 504] on div at bounding box center [945, 266] width 228 height 507
click at [1023, 432] on div at bounding box center [945, 266] width 228 height 507
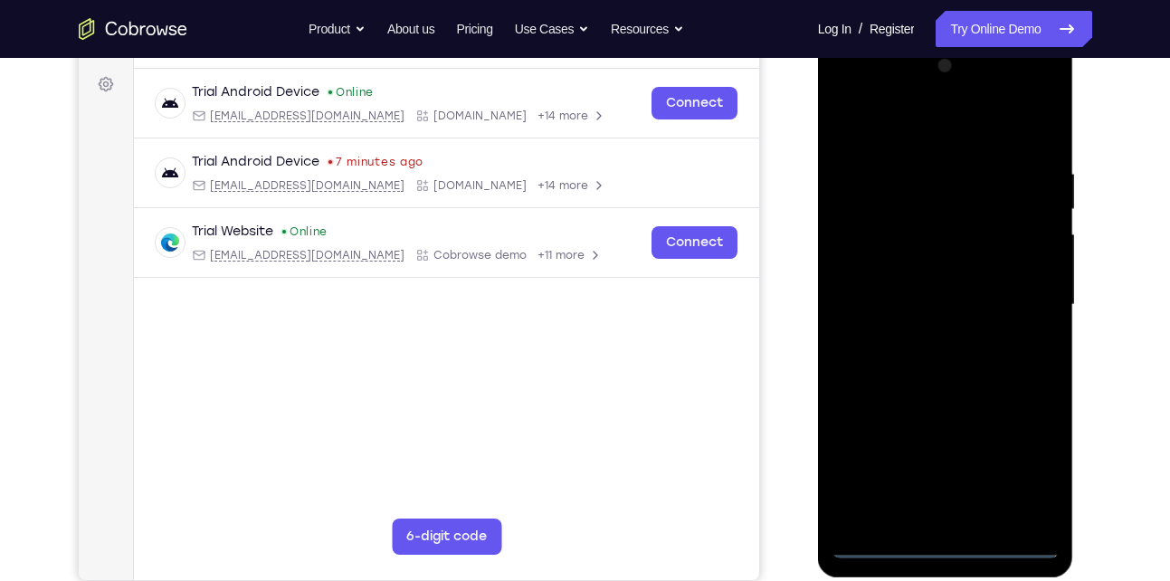
scroll to position [259, 0]
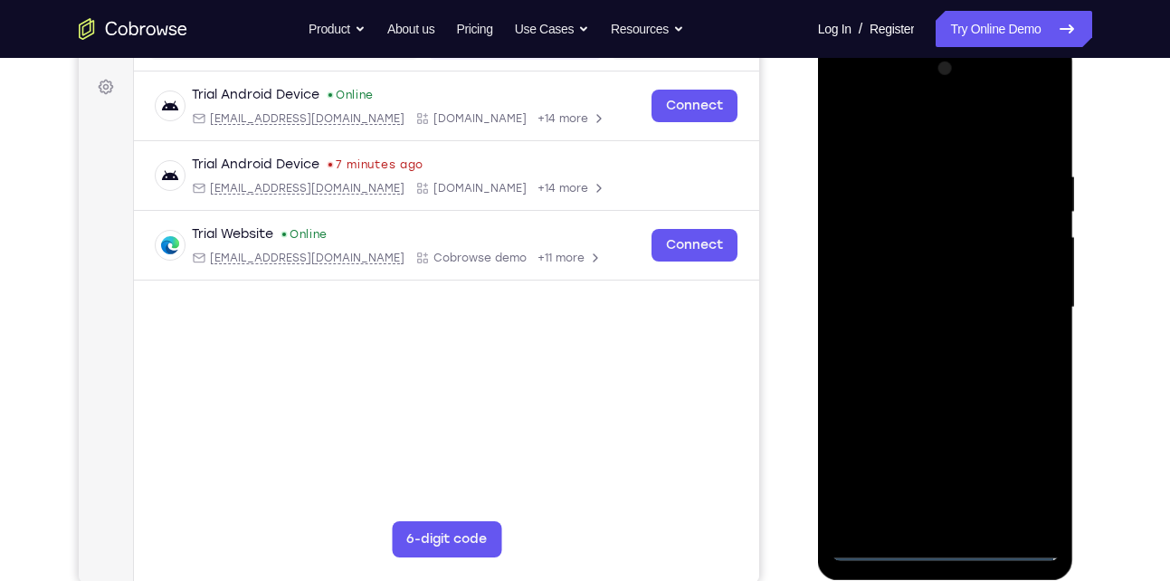
click at [931, 139] on div at bounding box center [945, 307] width 228 height 507
click at [1028, 304] on div at bounding box center [945, 307] width 228 height 507
click at [931, 340] on div at bounding box center [945, 307] width 228 height 507
click at [951, 282] on div at bounding box center [945, 307] width 228 height 507
click at [944, 300] on div at bounding box center [945, 307] width 228 height 507
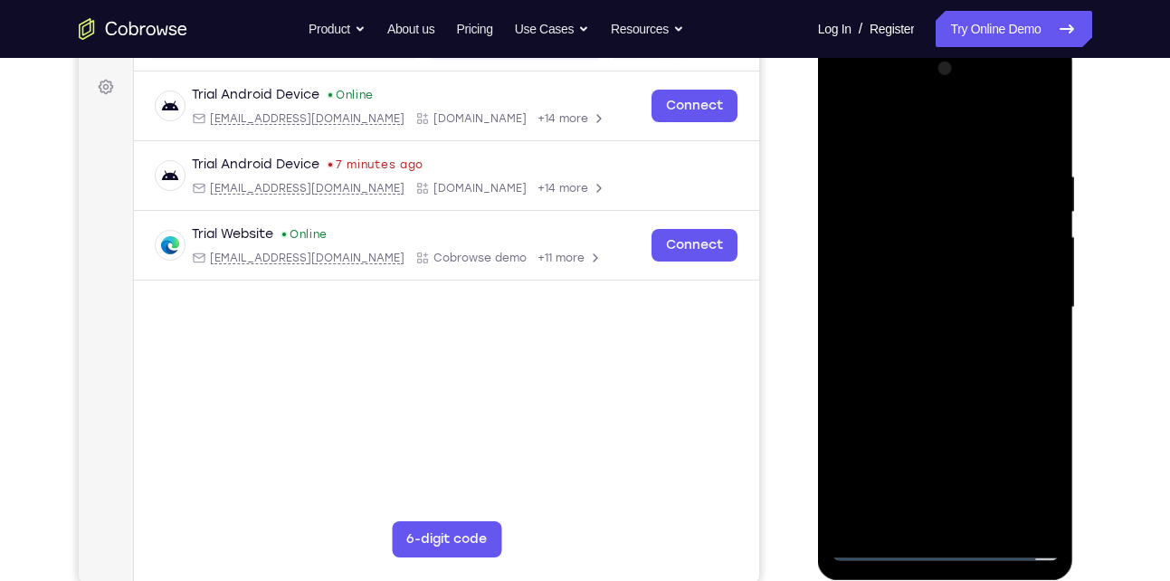
click at [944, 362] on div at bounding box center [945, 307] width 228 height 507
click at [949, 358] on div at bounding box center [945, 307] width 228 height 507
drag, startPoint x: 943, startPoint y: 142, endPoint x: 933, endPoint y: 107, distance: 36.7
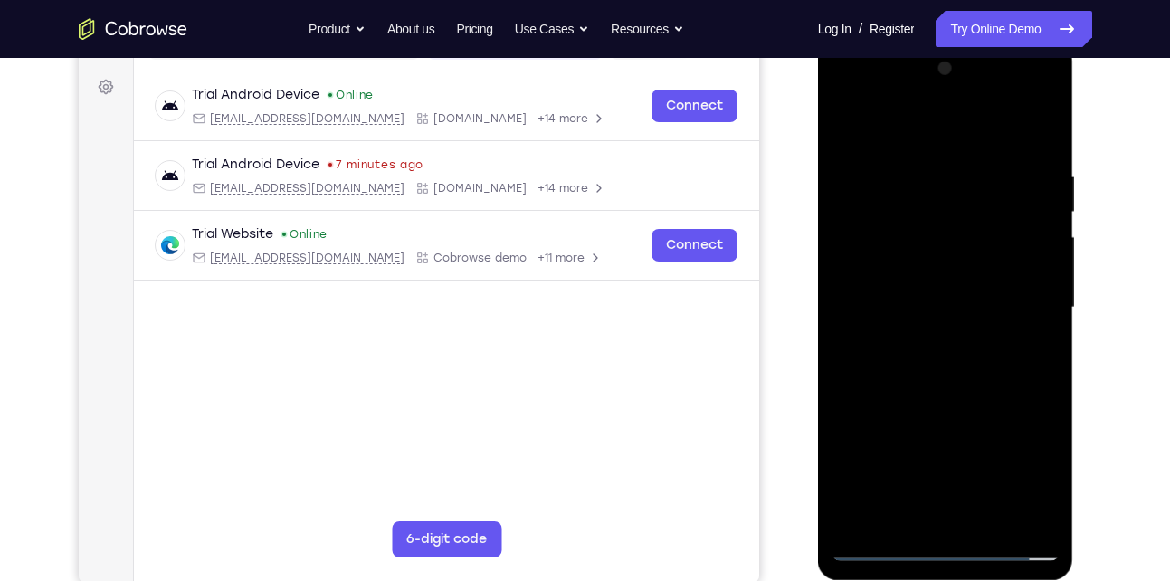
click at [933, 107] on div at bounding box center [945, 307] width 228 height 507
click at [912, 393] on div at bounding box center [945, 307] width 228 height 507
click at [916, 180] on div at bounding box center [945, 307] width 228 height 507
click at [955, 248] on div at bounding box center [945, 307] width 228 height 507
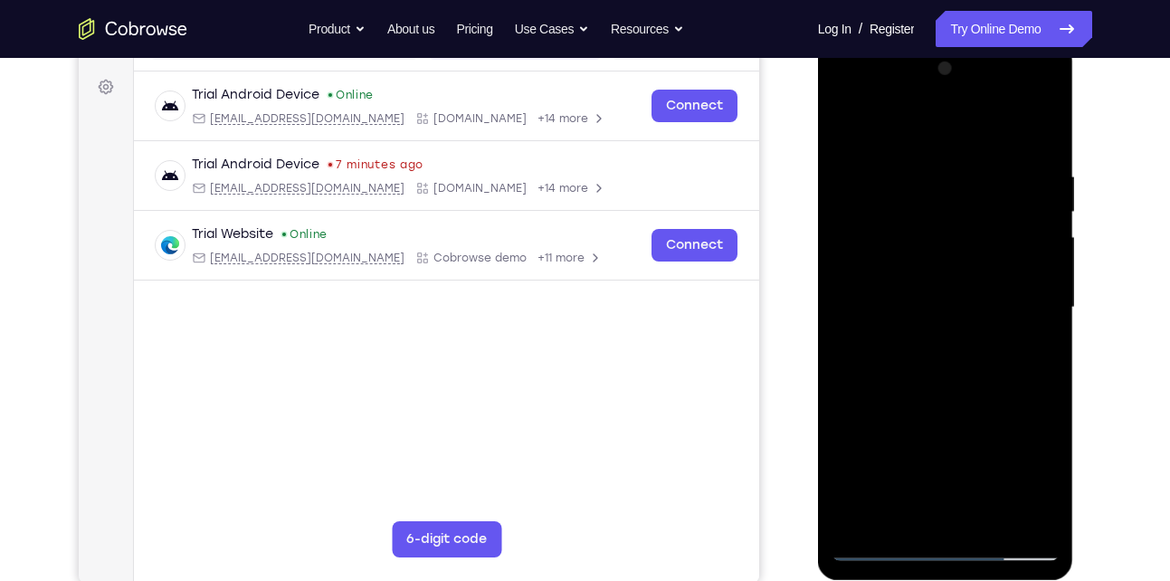
click at [1030, 291] on div at bounding box center [945, 307] width 228 height 507
click at [1034, 242] on div at bounding box center [945, 307] width 228 height 507
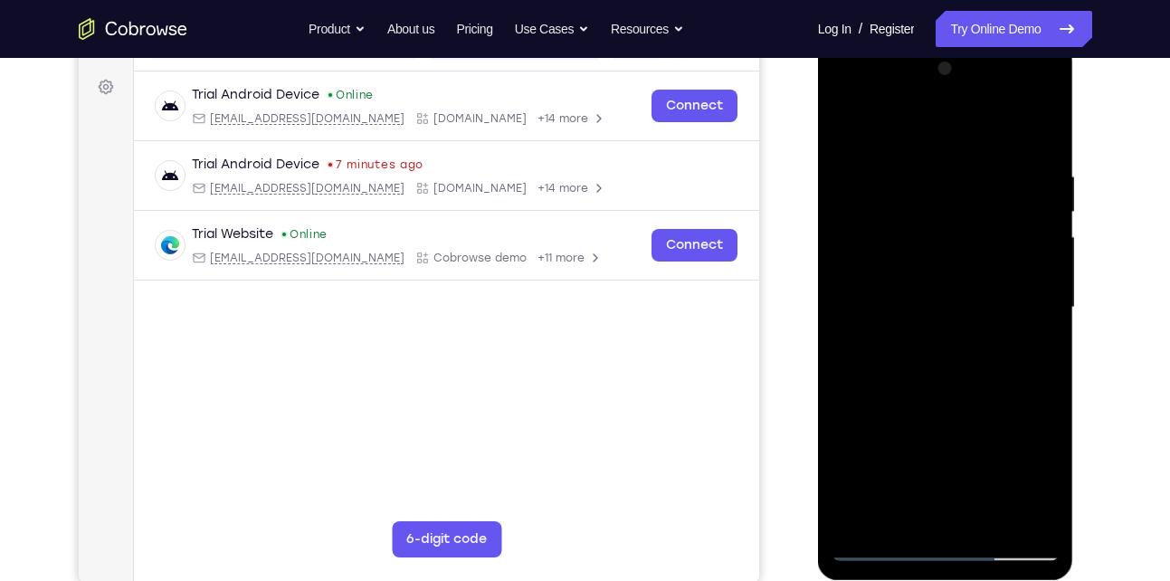
drag, startPoint x: 1034, startPoint y: 242, endPoint x: 904, endPoint y: 251, distance: 130.6
click at [904, 251] on div at bounding box center [945, 307] width 228 height 507
drag, startPoint x: 1034, startPoint y: 230, endPoint x: 873, endPoint y: 240, distance: 161.4
click at [873, 240] on div at bounding box center [945, 307] width 228 height 507
click at [1024, 226] on div at bounding box center [945, 307] width 228 height 507
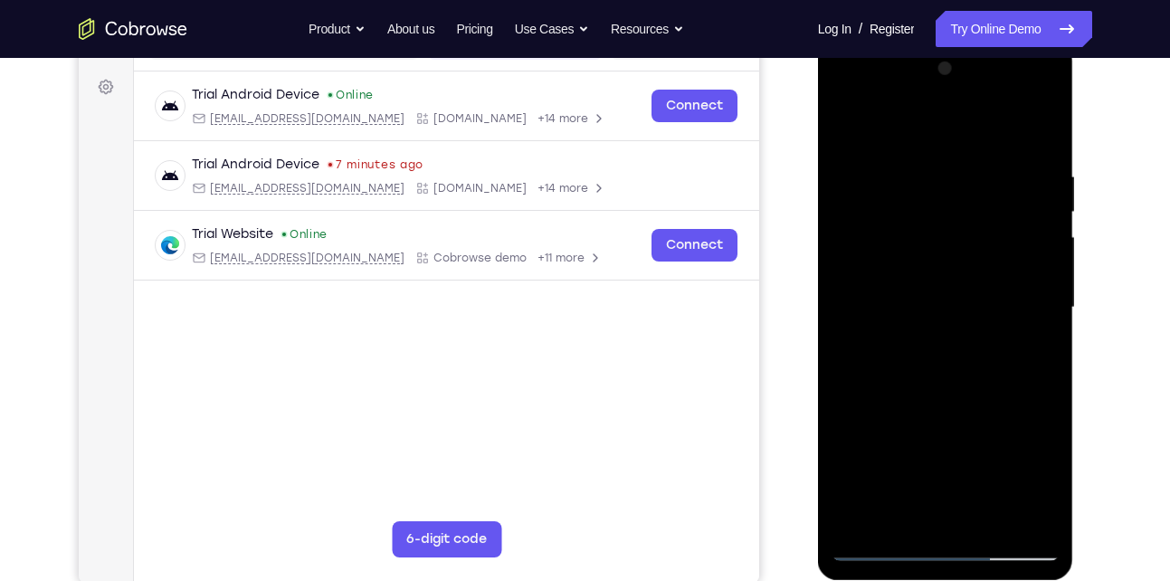
click at [1024, 226] on div at bounding box center [945, 307] width 228 height 507
drag, startPoint x: 1031, startPoint y: 291, endPoint x: 900, endPoint y: 288, distance: 131.2
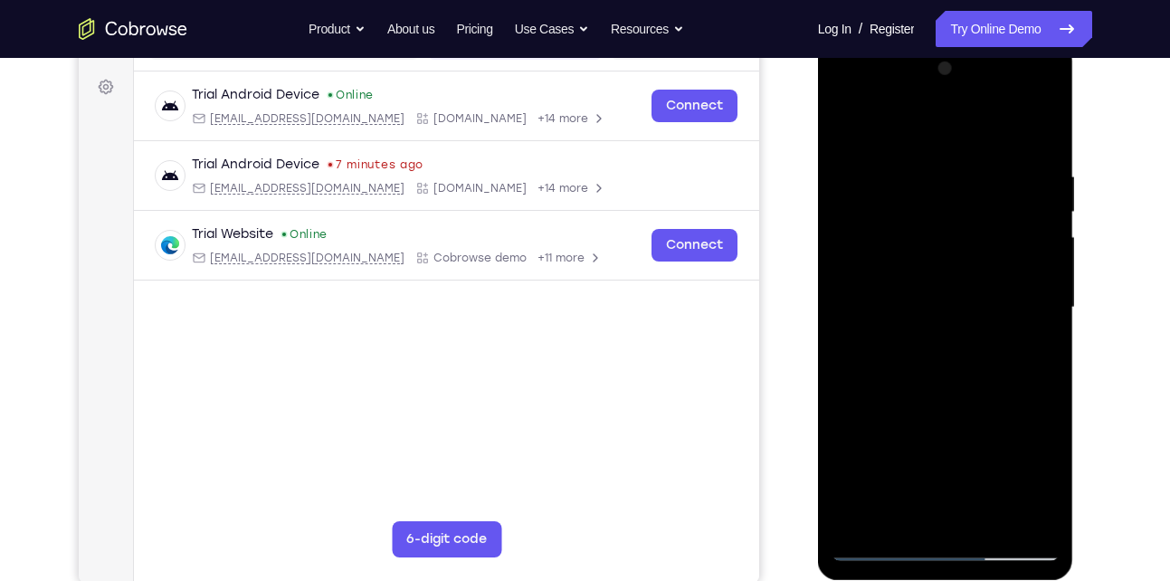
click at [900, 288] on div at bounding box center [945, 307] width 228 height 507
drag, startPoint x: 1003, startPoint y: 243, endPoint x: 897, endPoint y: 252, distance: 107.1
click at [897, 252] on div at bounding box center [945, 307] width 228 height 507
drag, startPoint x: 1050, startPoint y: 216, endPoint x: 940, endPoint y: 211, distance: 110.5
click at [940, 211] on div at bounding box center [945, 307] width 228 height 507
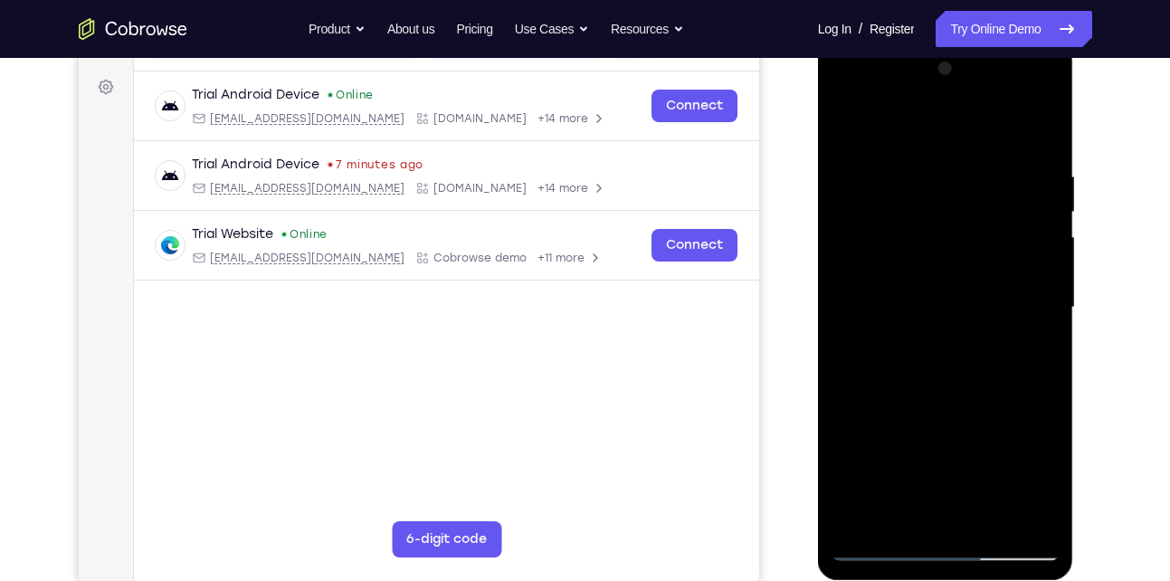
click at [1028, 186] on div at bounding box center [945, 307] width 228 height 507
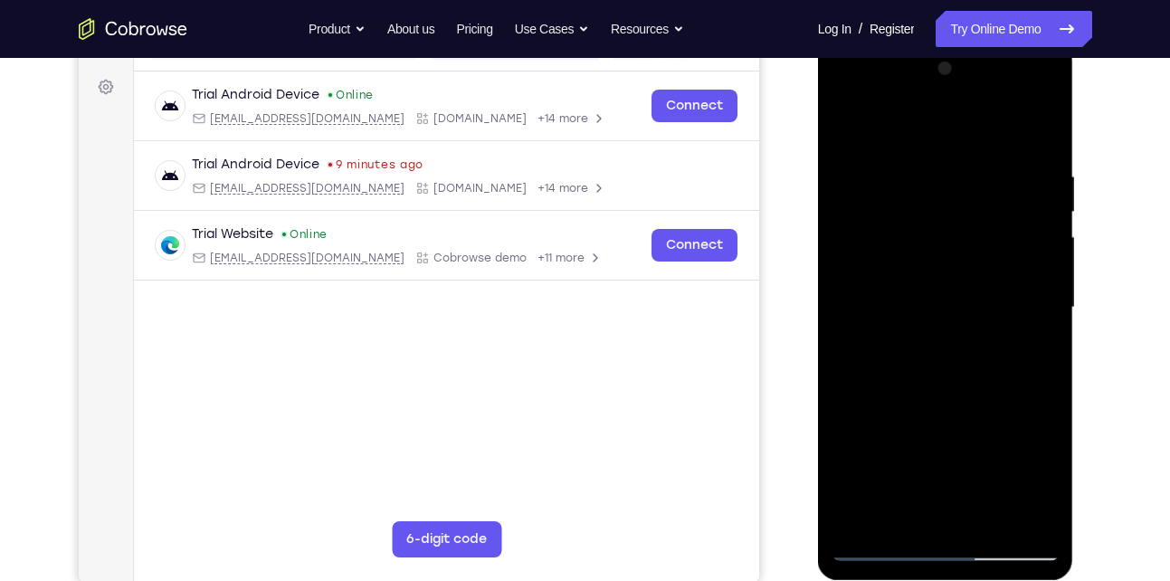
click at [1028, 186] on div at bounding box center [945, 307] width 228 height 507
drag, startPoint x: 1028, startPoint y: 186, endPoint x: 936, endPoint y: 207, distance: 93.7
click at [936, 207] on div at bounding box center [945, 307] width 228 height 507
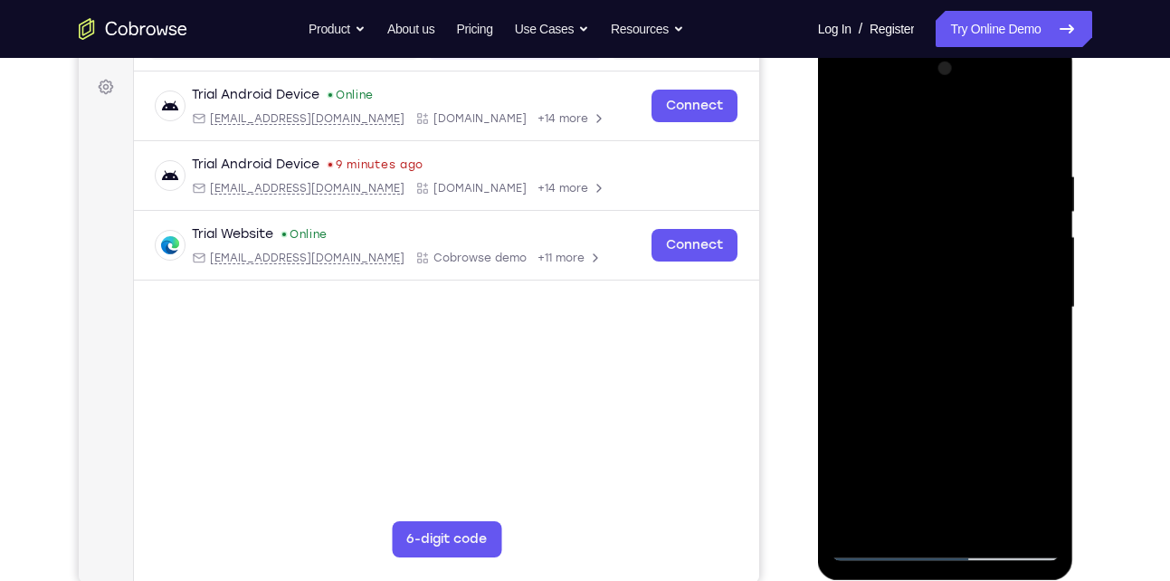
drag, startPoint x: 1030, startPoint y: 245, endPoint x: 866, endPoint y: 303, distance: 173.7
click at [866, 303] on div at bounding box center [945, 307] width 228 height 507
drag, startPoint x: 1031, startPoint y: 347, endPoint x: 910, endPoint y: 342, distance: 121.3
click at [910, 342] on div at bounding box center [945, 307] width 228 height 507
click at [1005, 299] on div at bounding box center [945, 307] width 228 height 507
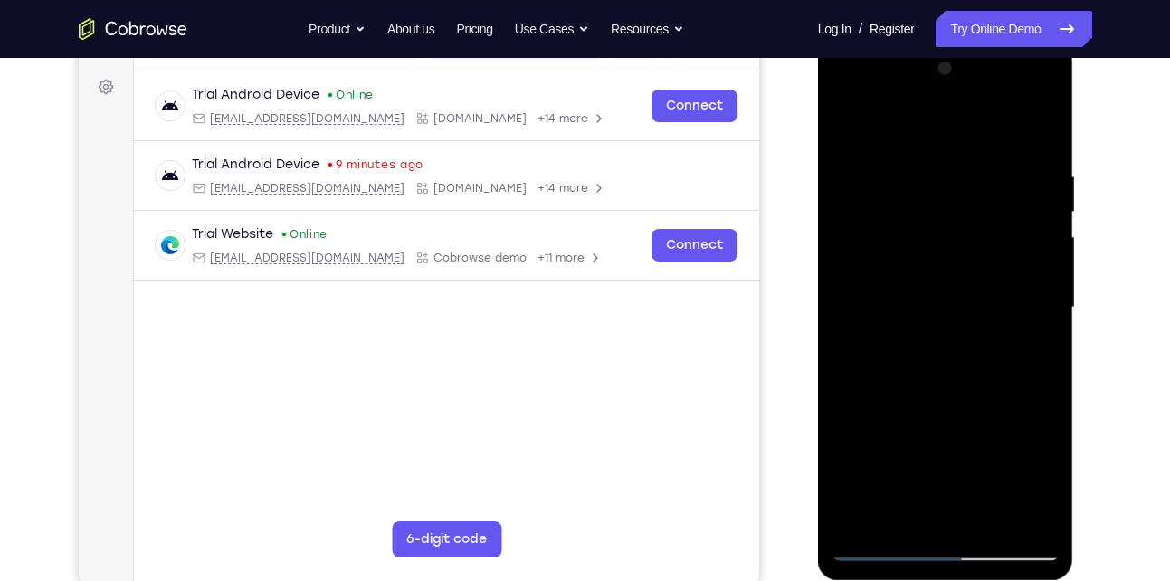
click at [945, 174] on div at bounding box center [945, 307] width 228 height 507
click at [1022, 280] on div at bounding box center [945, 307] width 228 height 507
click at [1040, 137] on div at bounding box center [945, 307] width 228 height 507
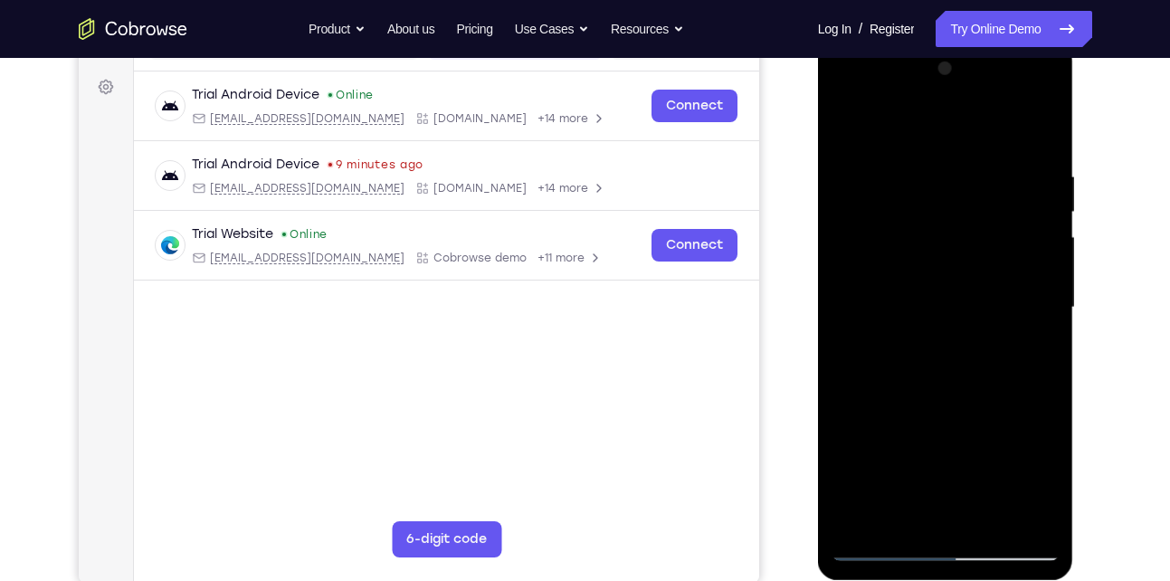
scroll to position [326, 0]
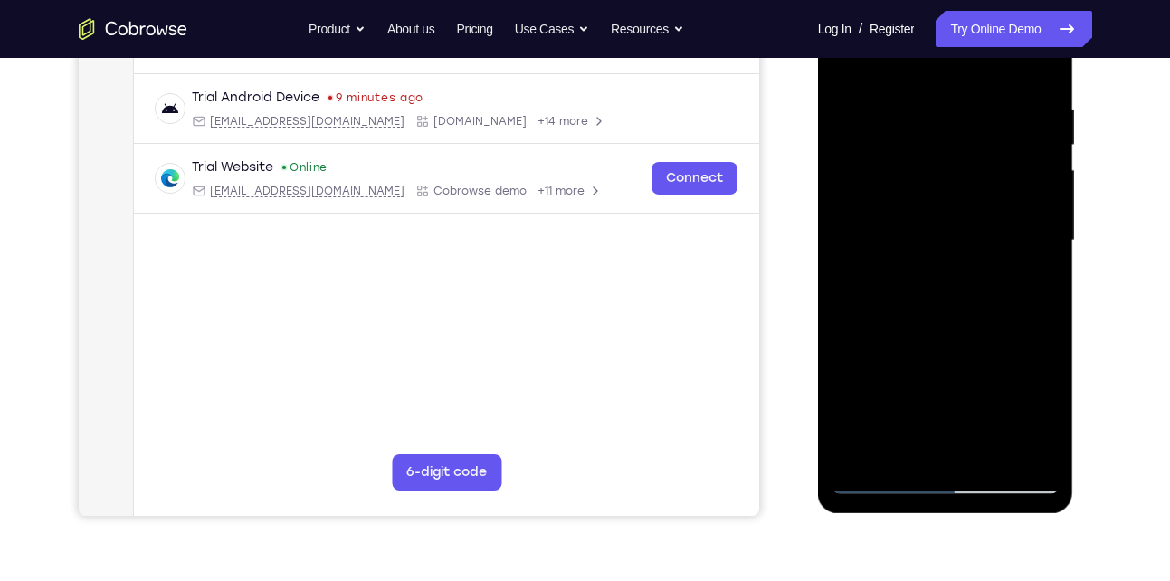
click at [994, 454] on div at bounding box center [945, 240] width 228 height 507
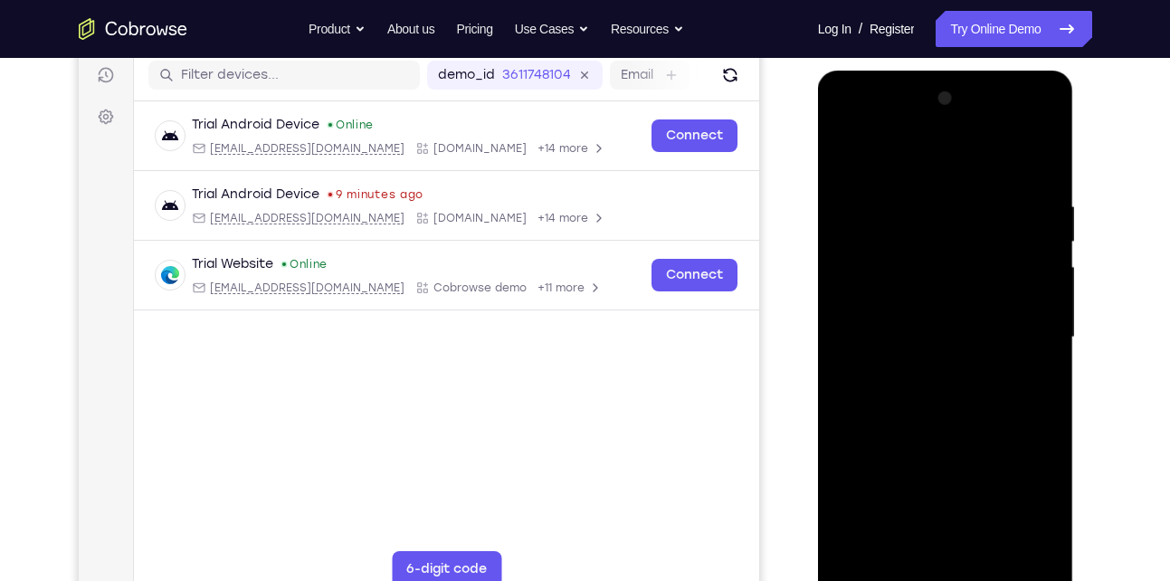
scroll to position [228, 0]
click at [938, 433] on div at bounding box center [945, 338] width 228 height 507
click at [963, 306] on div at bounding box center [945, 338] width 228 height 507
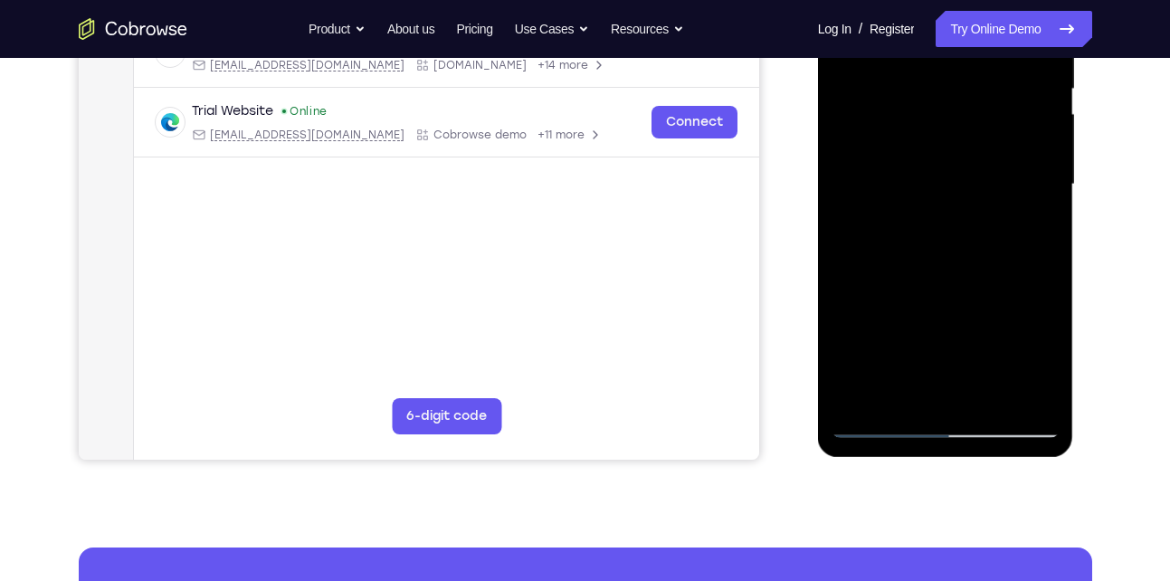
click at [1038, 364] on div at bounding box center [945, 184] width 228 height 507
click at [904, 386] on div at bounding box center [945, 184] width 228 height 507
click at [988, 287] on div at bounding box center [945, 184] width 228 height 507
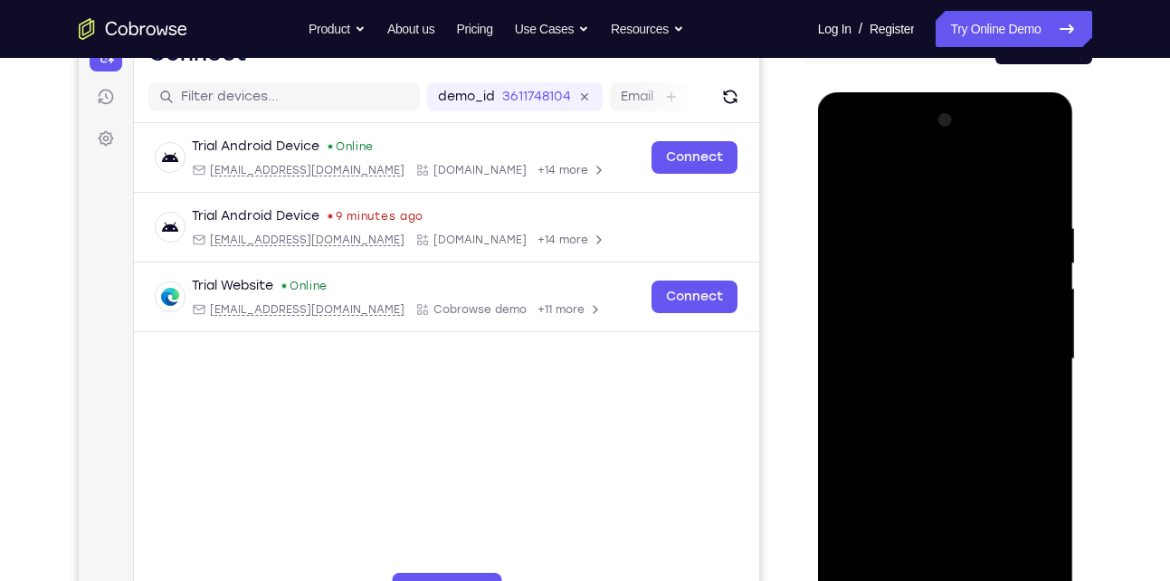
scroll to position [206, 0]
click at [846, 176] on div at bounding box center [945, 360] width 228 height 507
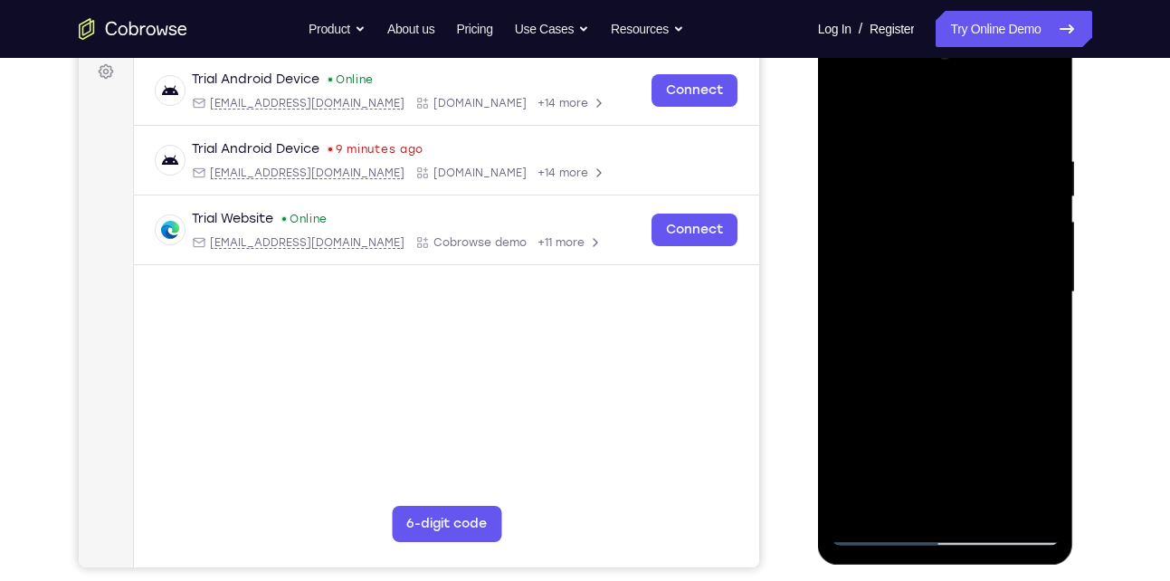
click at [971, 425] on div at bounding box center [945, 292] width 228 height 507
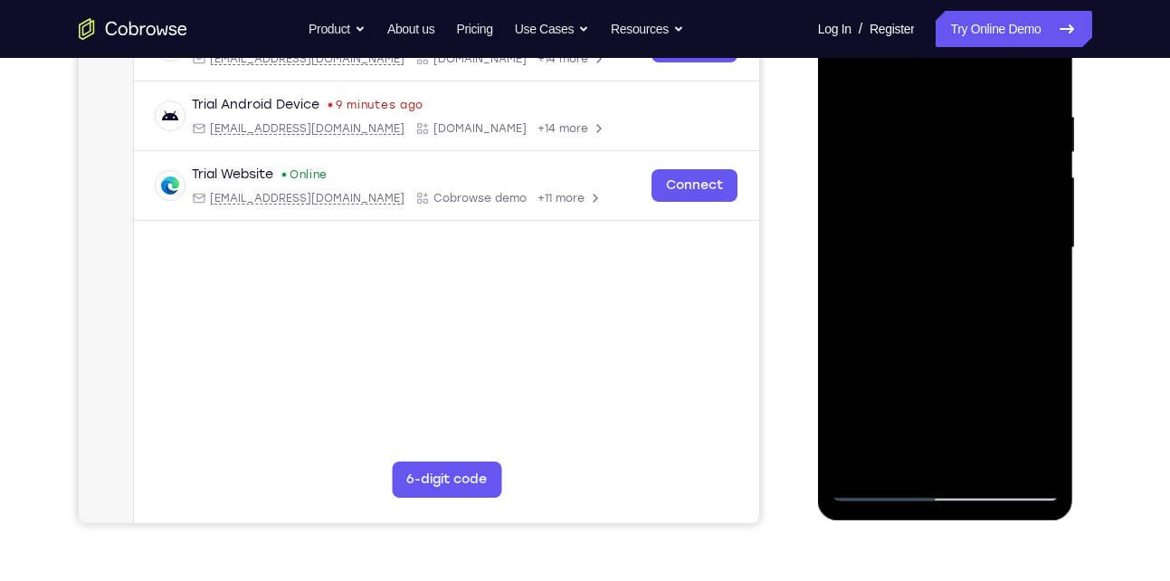
click at [931, 453] on div at bounding box center [945, 248] width 228 height 507
click at [904, 455] on div at bounding box center [945, 248] width 228 height 507
click at [847, 352] on div at bounding box center [945, 248] width 228 height 507
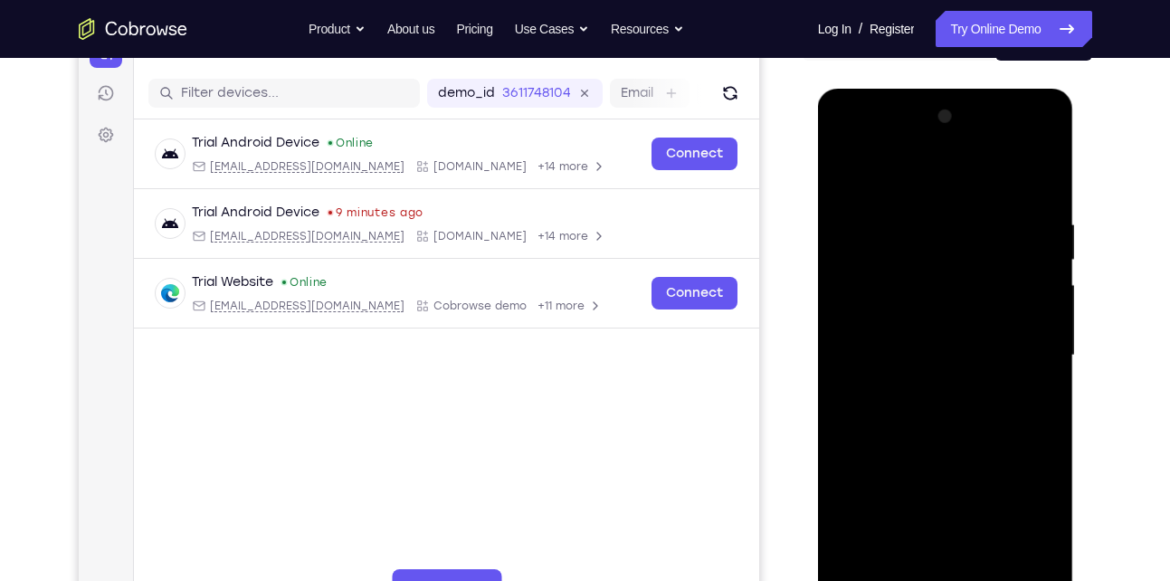
scroll to position [208, 0]
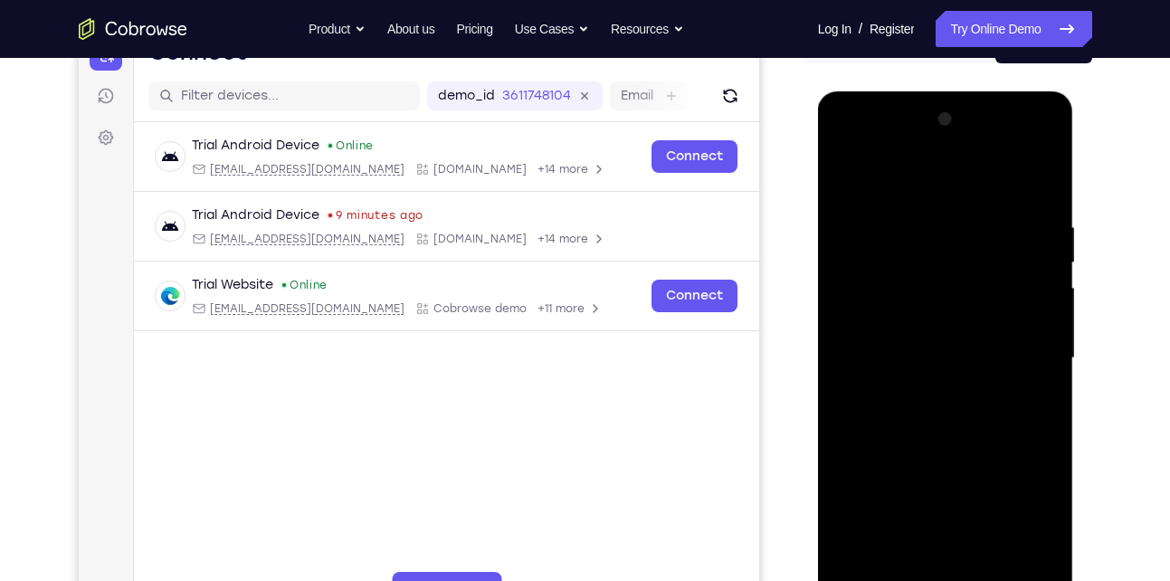
click at [847, 172] on div at bounding box center [945, 358] width 228 height 507
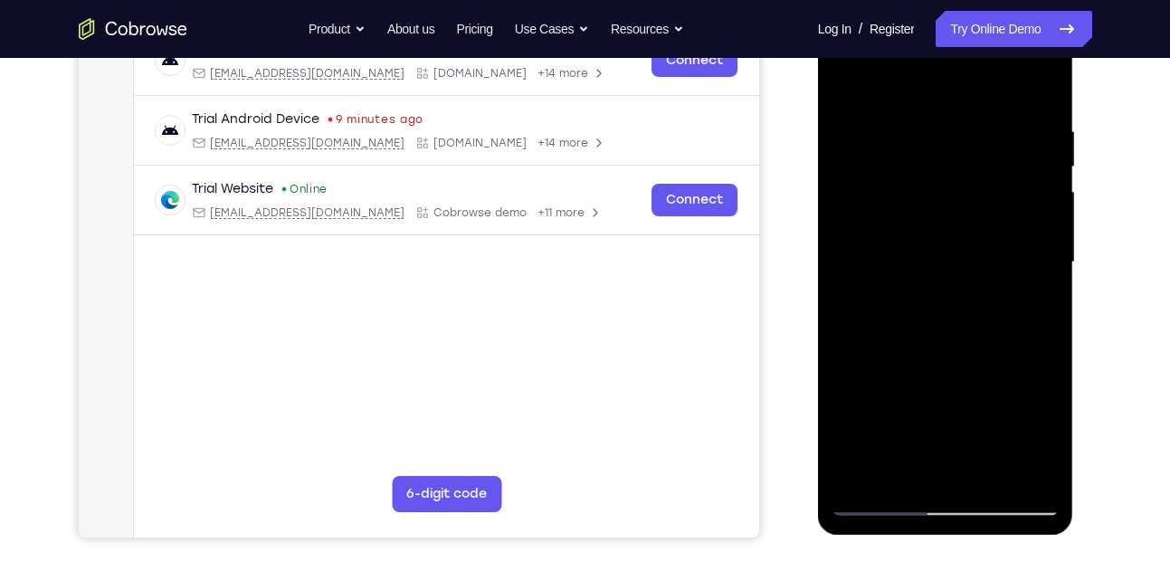
click at [911, 431] on div at bounding box center [945, 262] width 228 height 507
drag, startPoint x: 906, startPoint y: 332, endPoint x: 906, endPoint y: 389, distance: 57.0
click at [906, 389] on div at bounding box center [945, 262] width 228 height 507
drag, startPoint x: 953, startPoint y: 264, endPoint x: 952, endPoint y: 357, distance: 93.2
click at [952, 357] on div at bounding box center [945, 262] width 228 height 507
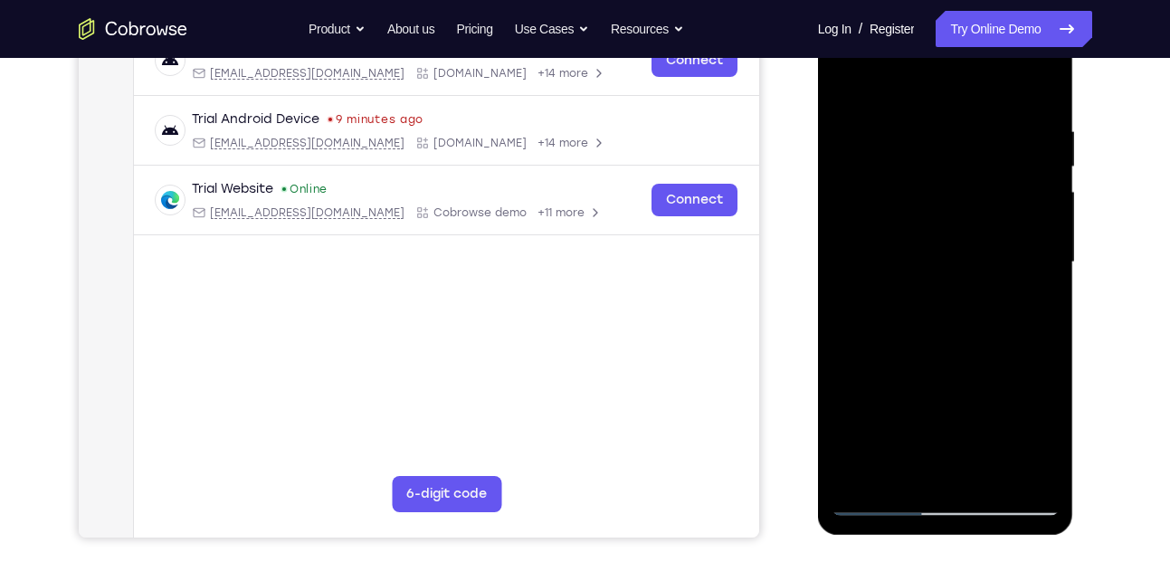
click at [883, 501] on div at bounding box center [945, 262] width 228 height 507
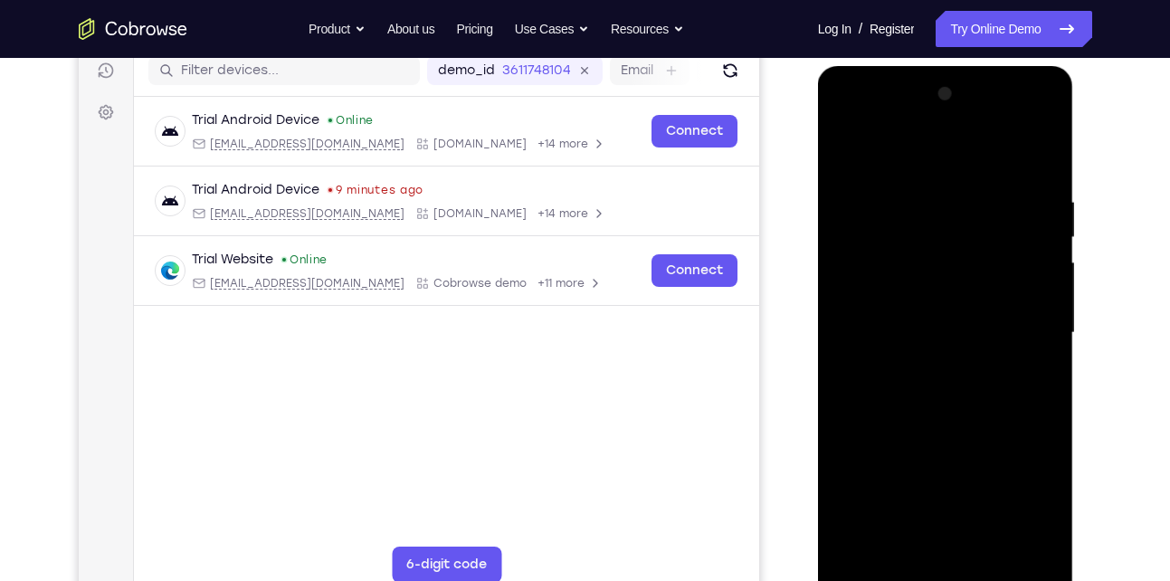
scroll to position [228, 0]
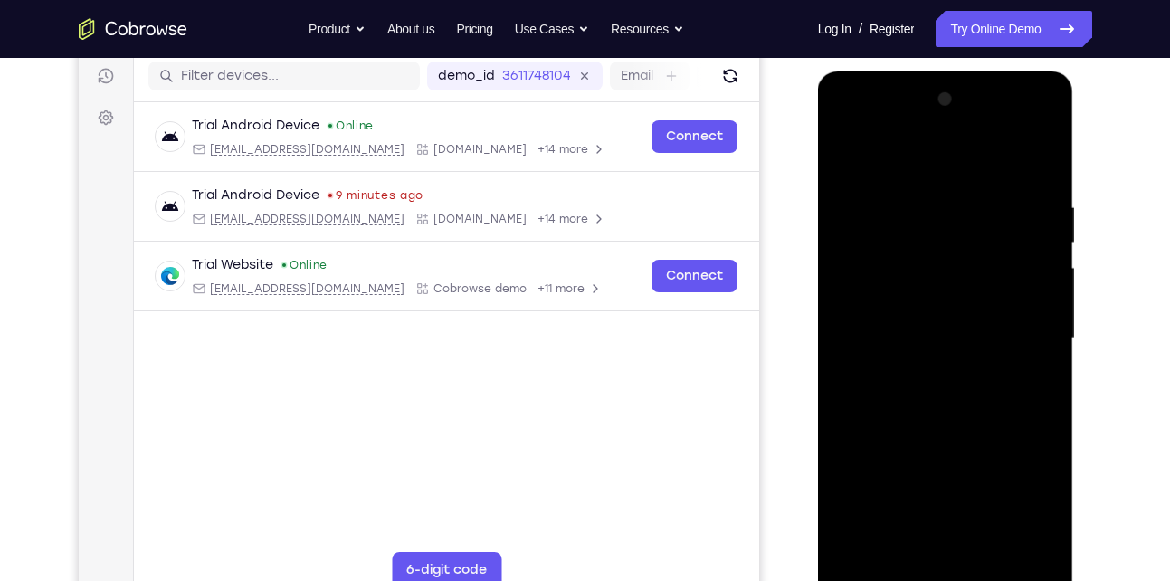
click at [843, 156] on div at bounding box center [945, 338] width 228 height 507
click at [850, 155] on div at bounding box center [945, 338] width 228 height 507
drag, startPoint x: 927, startPoint y: 188, endPoint x: 928, endPoint y: 445, distance: 257.0
click at [928, 445] on div at bounding box center [945, 338] width 228 height 507
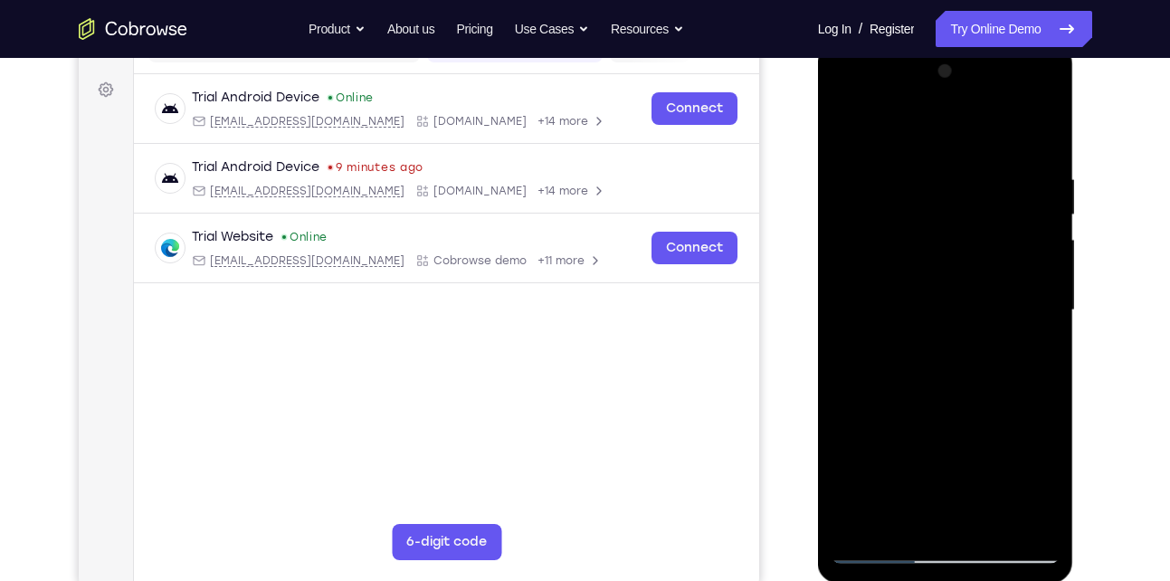
click at [925, 164] on div at bounding box center [945, 310] width 228 height 507
click at [1033, 204] on div at bounding box center [945, 310] width 228 height 507
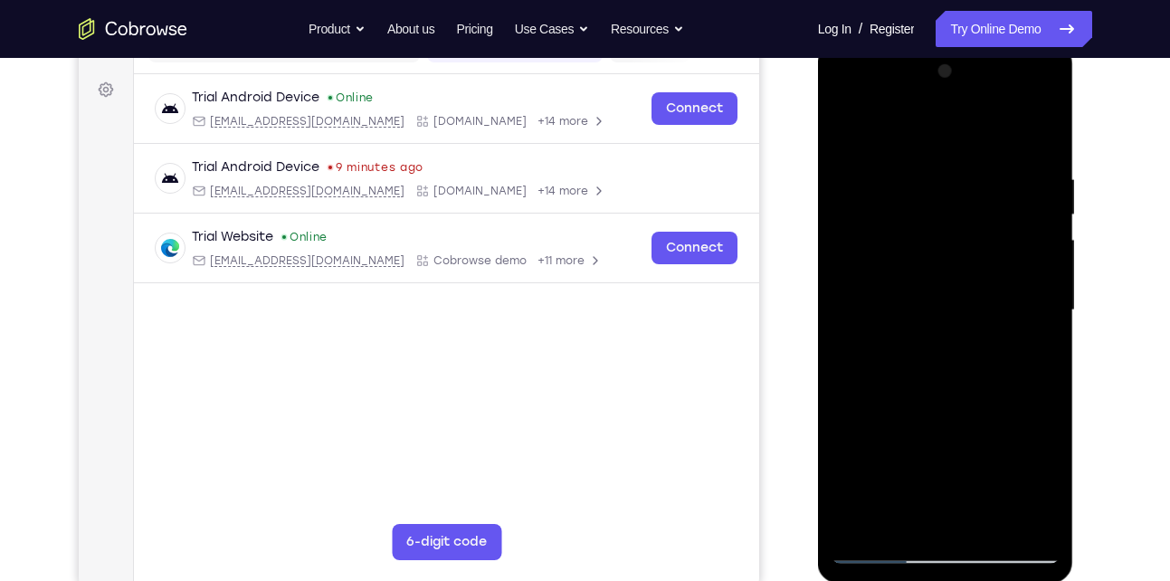
click at [1033, 204] on div at bounding box center [945, 310] width 228 height 507
drag, startPoint x: 850, startPoint y: 273, endPoint x: 1030, endPoint y: 280, distance: 179.3
click at [1030, 280] on div at bounding box center [945, 310] width 228 height 507
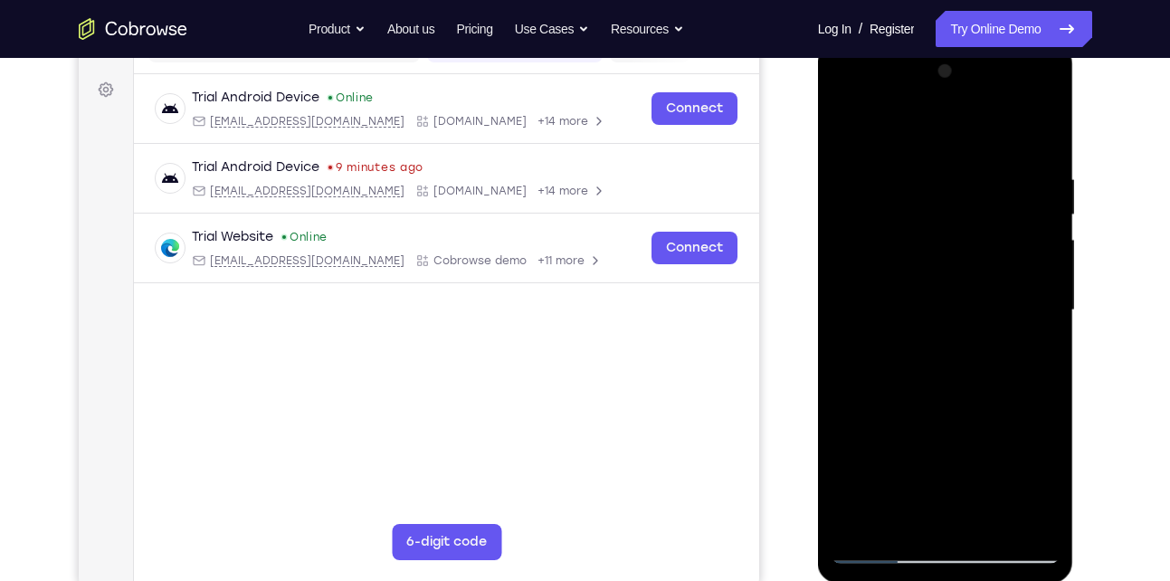
drag, startPoint x: 1033, startPoint y: 247, endPoint x: 914, endPoint y: 252, distance: 119.6
click at [914, 252] on div at bounding box center [945, 310] width 228 height 507
click at [1023, 221] on div at bounding box center [945, 310] width 228 height 507
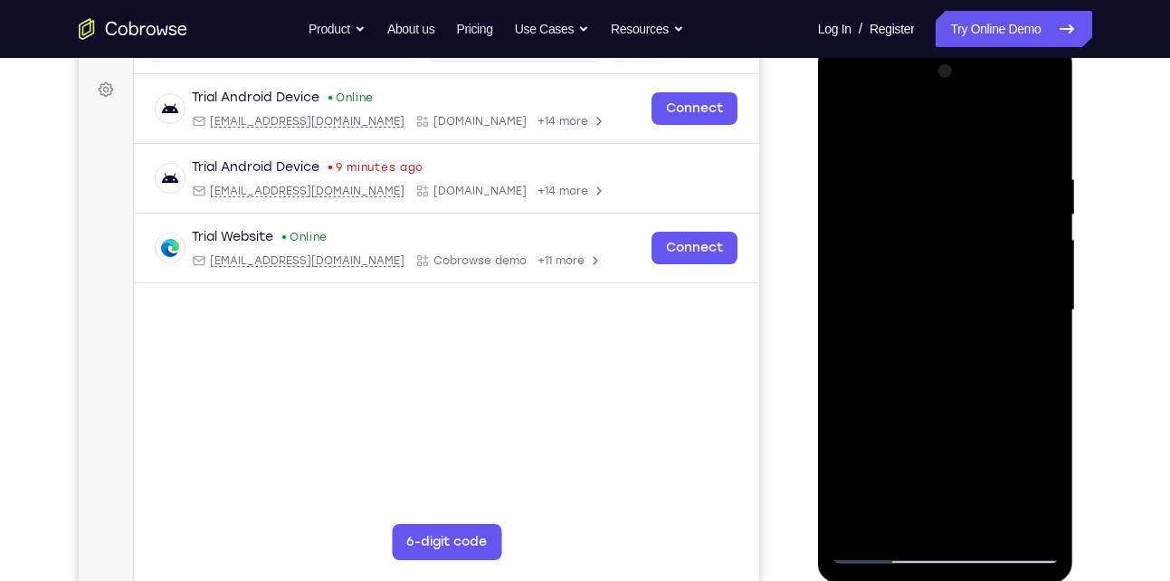
click at [1023, 221] on div at bounding box center [945, 310] width 228 height 507
drag, startPoint x: 1023, startPoint y: 221, endPoint x: 874, endPoint y: 237, distance: 150.2
click at [874, 237] on div at bounding box center [945, 310] width 228 height 507
drag, startPoint x: 864, startPoint y: 239, endPoint x: 1025, endPoint y: 257, distance: 162.1
click at [1025, 257] on div at bounding box center [945, 310] width 228 height 507
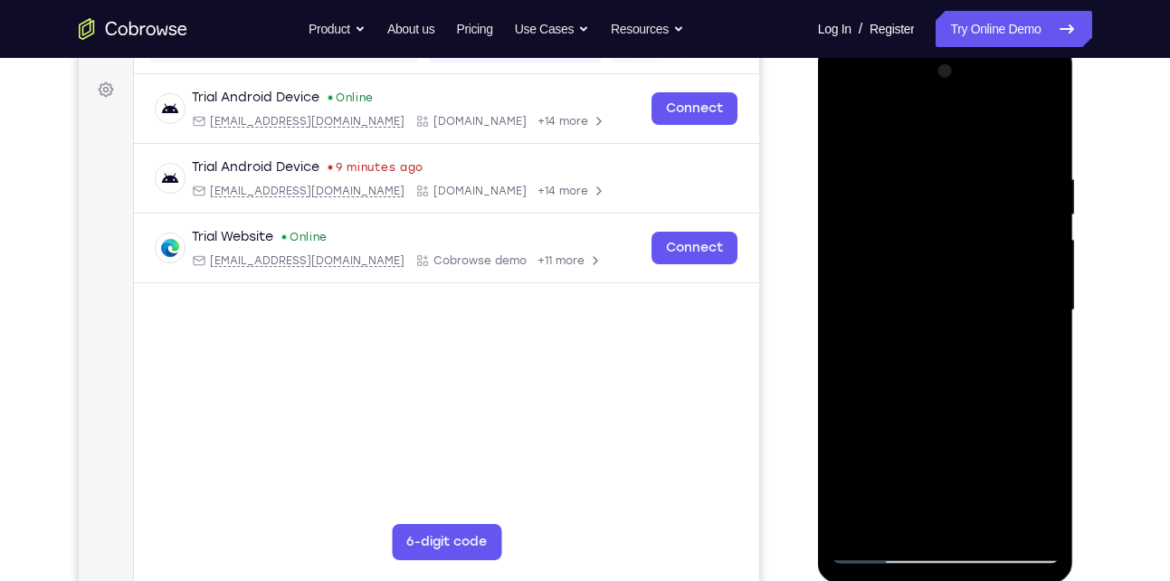
click at [870, 310] on div at bounding box center [945, 310] width 228 height 507
click at [1033, 292] on div at bounding box center [945, 310] width 228 height 507
click at [1039, 135] on div at bounding box center [945, 310] width 228 height 507
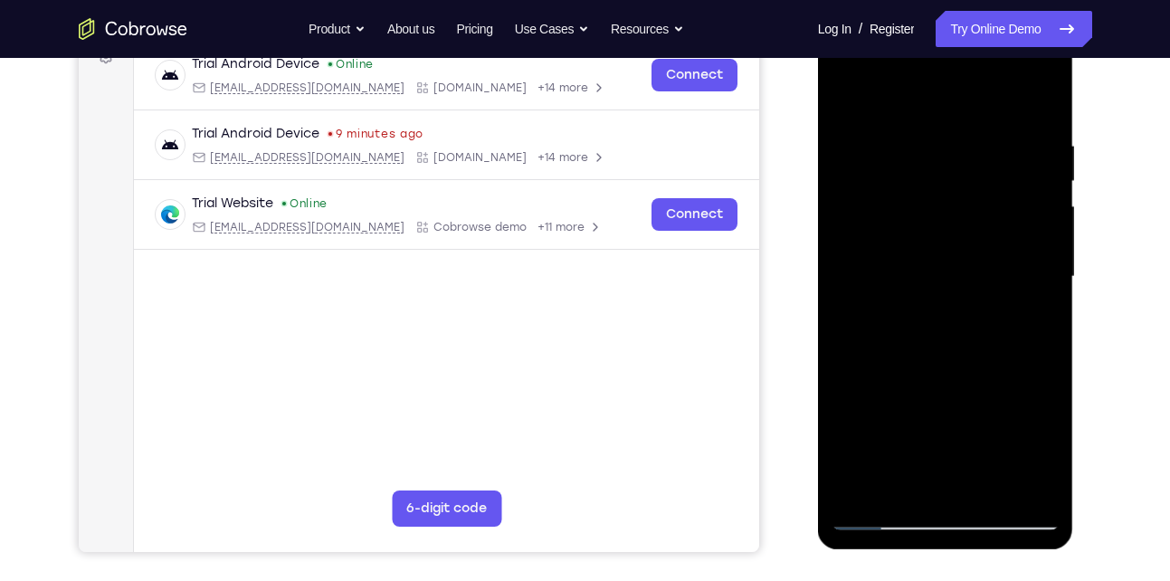
scroll to position [291, 0]
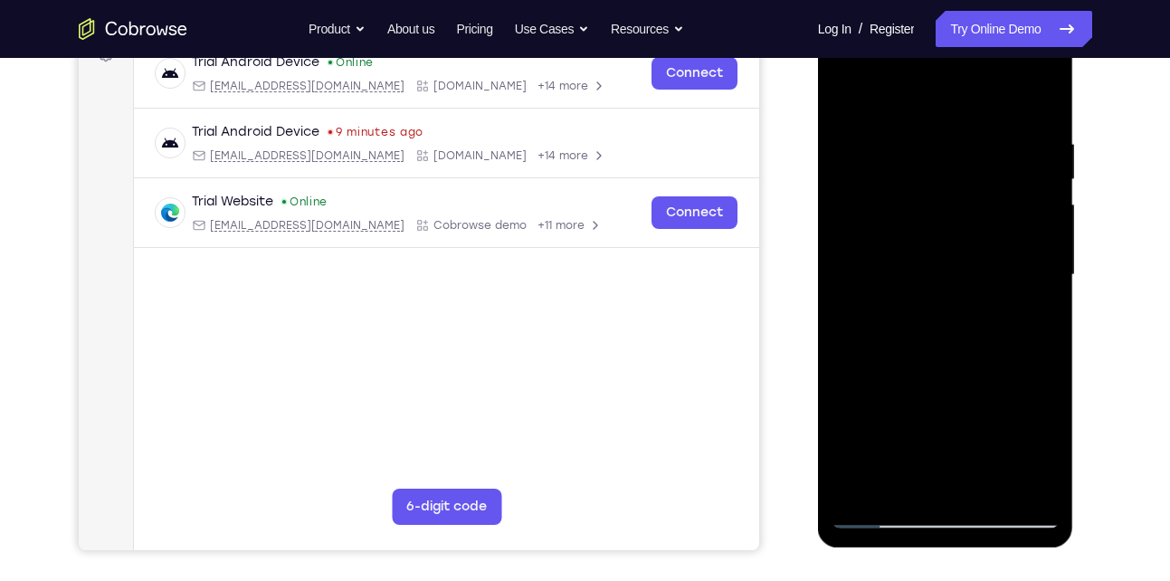
drag, startPoint x: 959, startPoint y: 369, endPoint x: 945, endPoint y: 188, distance: 181.5
click at [945, 188] on div at bounding box center [945, 275] width 228 height 507
click at [1048, 299] on div at bounding box center [945, 275] width 228 height 507
drag, startPoint x: 978, startPoint y: 428, endPoint x: 961, endPoint y: 197, distance: 231.4
click at [961, 197] on div at bounding box center [945, 275] width 228 height 507
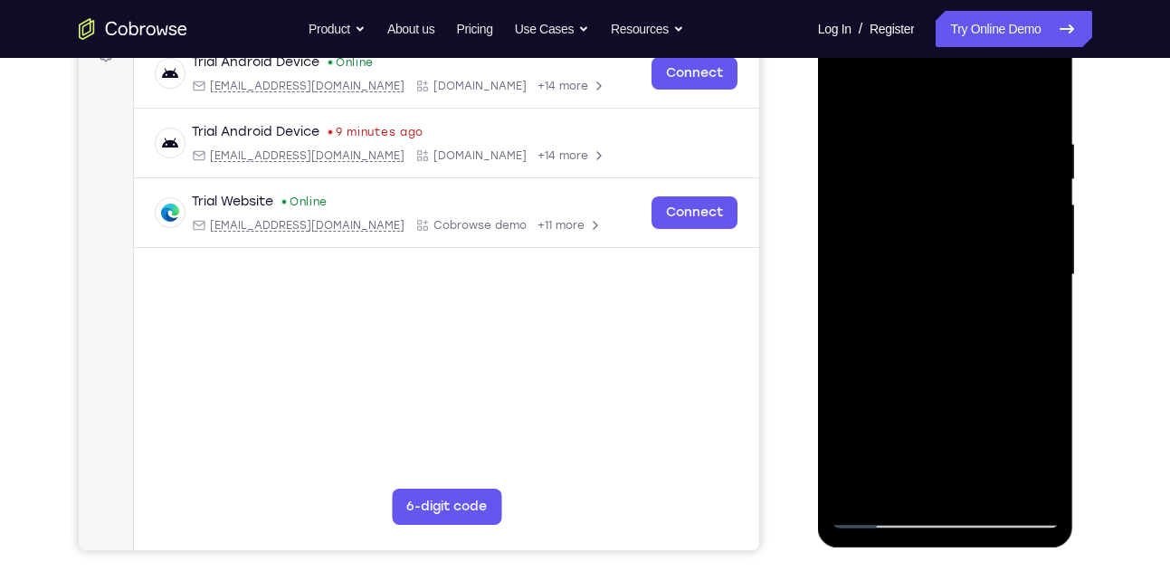
drag, startPoint x: 961, startPoint y: 403, endPoint x: 901, endPoint y: 172, distance: 238.3
click at [901, 172] on div at bounding box center [945, 275] width 228 height 507
drag, startPoint x: 933, startPoint y: 388, endPoint x: 910, endPoint y: 205, distance: 184.2
click at [910, 205] on div at bounding box center [945, 275] width 228 height 507
drag, startPoint x: 943, startPoint y: 381, endPoint x: 918, endPoint y: 218, distance: 164.7
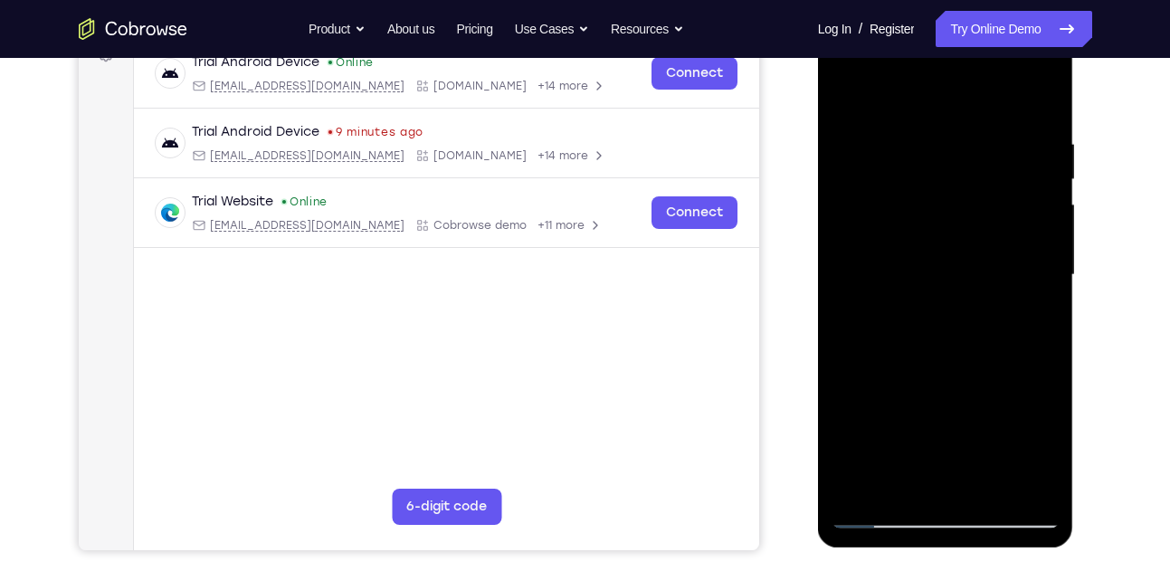
click at [918, 218] on div at bounding box center [945, 275] width 228 height 507
drag, startPoint x: 947, startPoint y: 376, endPoint x: 929, endPoint y: 153, distance: 224.2
click at [929, 153] on div at bounding box center [945, 275] width 228 height 507
drag, startPoint x: 961, startPoint y: 389, endPoint x: 938, endPoint y: 175, distance: 215.6
click at [938, 175] on div at bounding box center [945, 275] width 228 height 507
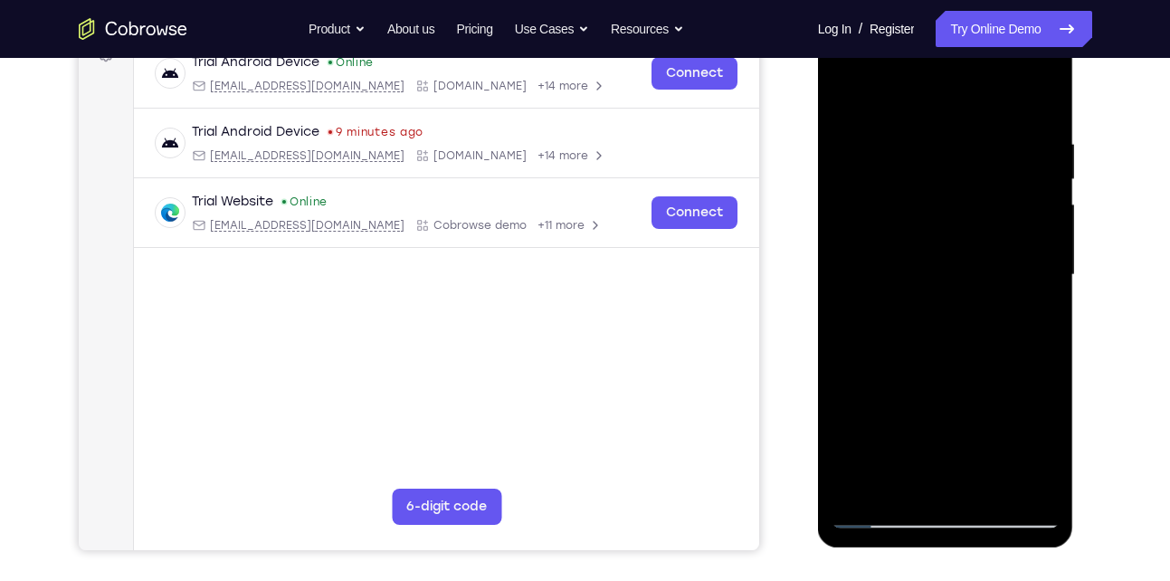
drag, startPoint x: 960, startPoint y: 366, endPoint x: 926, endPoint y: 166, distance: 203.6
click at [926, 166] on div at bounding box center [945, 275] width 228 height 507
drag, startPoint x: 969, startPoint y: 351, endPoint x: 945, endPoint y: 134, distance: 218.5
click at [945, 134] on div at bounding box center [945, 275] width 228 height 507
drag, startPoint x: 971, startPoint y: 360, endPoint x: 947, endPoint y: 136, distance: 225.6
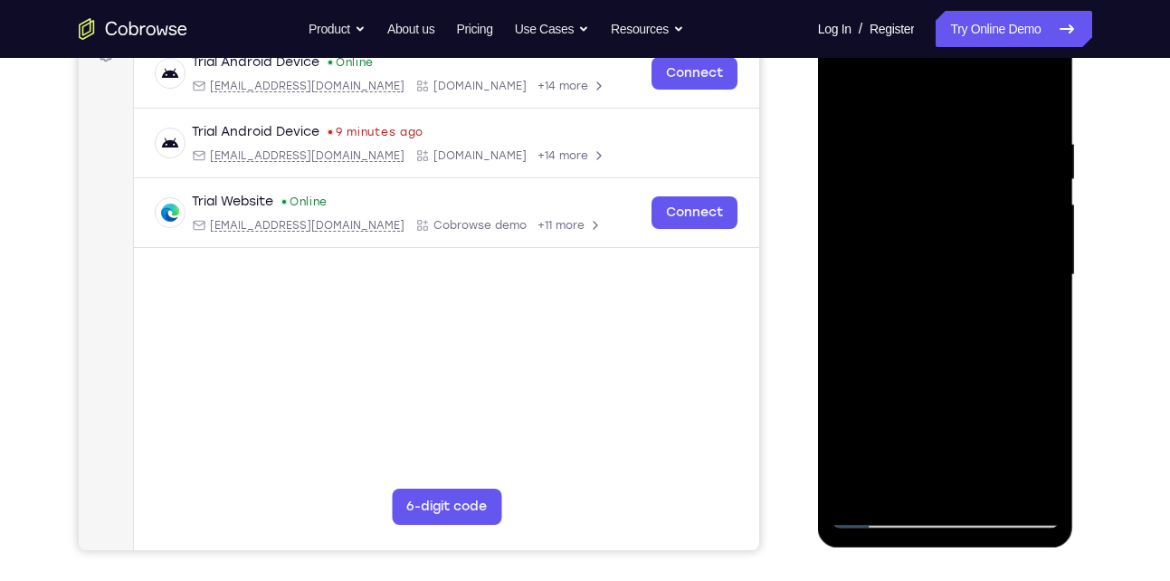
click at [947, 136] on div at bounding box center [945, 275] width 228 height 507
drag, startPoint x: 956, startPoint y: 387, endPoint x: 952, endPoint y: 175, distance: 212.7
click at [952, 175] on div at bounding box center [945, 275] width 228 height 507
drag, startPoint x: 946, startPoint y: 420, endPoint x: 935, endPoint y: 162, distance: 258.1
click at [935, 162] on div at bounding box center [945, 275] width 228 height 507
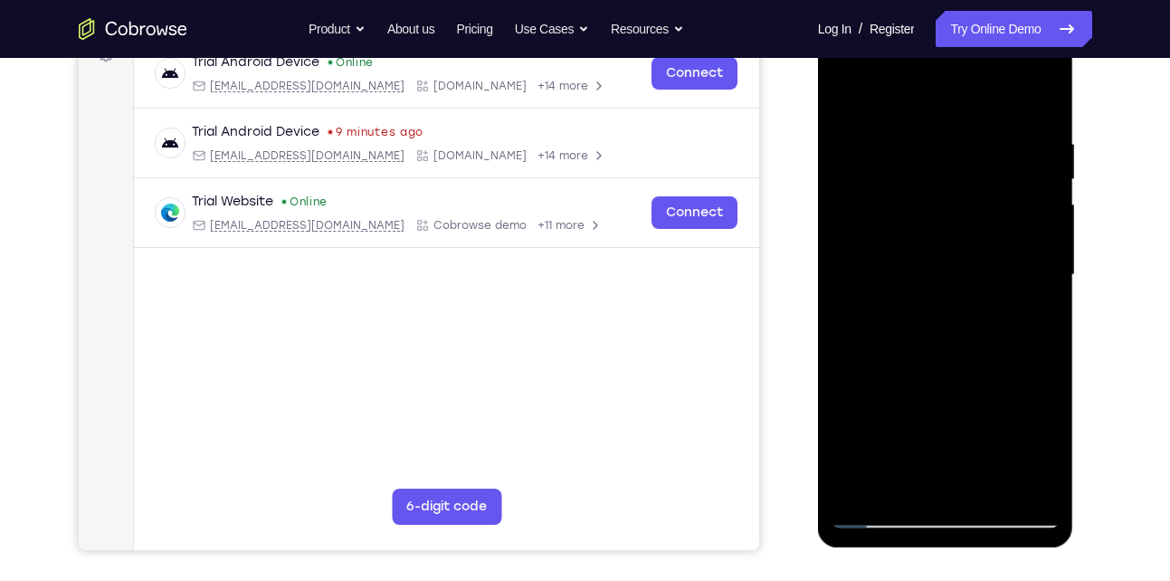
drag, startPoint x: 962, startPoint y: 322, endPoint x: 938, endPoint y: 140, distance: 183.4
click at [938, 140] on div at bounding box center [945, 275] width 228 height 507
click at [1050, 286] on div at bounding box center [945, 275] width 228 height 507
drag, startPoint x: 971, startPoint y: 331, endPoint x: 952, endPoint y: 152, distance: 180.1
click at [952, 152] on div at bounding box center [945, 275] width 228 height 507
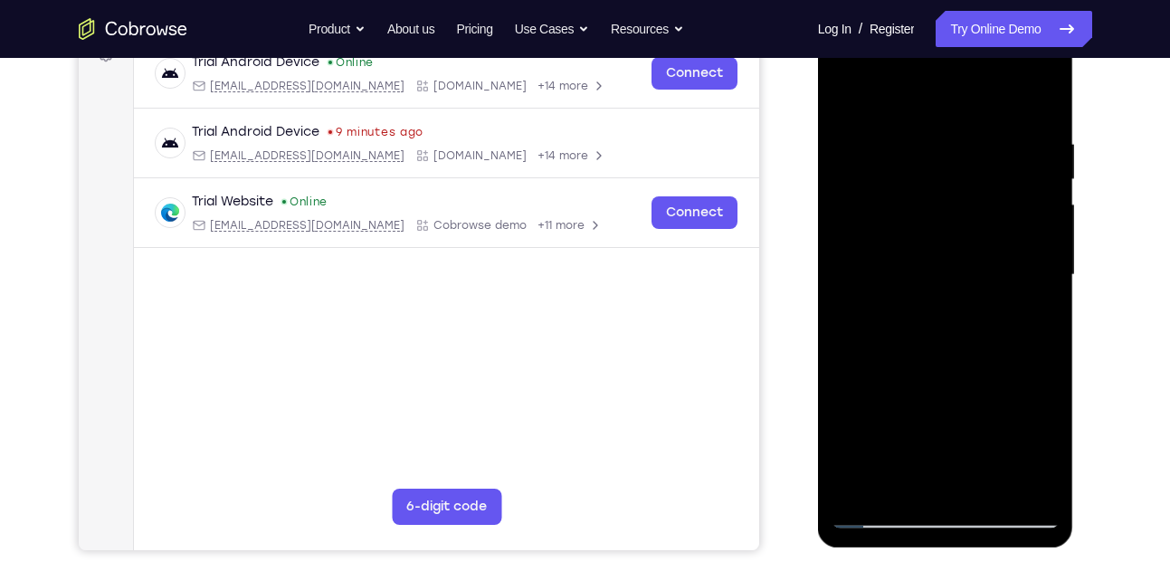
drag, startPoint x: 969, startPoint y: 390, endPoint x: 950, endPoint y: 208, distance: 182.8
click at [950, 208] on div at bounding box center [945, 275] width 228 height 507
drag, startPoint x: 954, startPoint y: 399, endPoint x: 928, endPoint y: 206, distance: 194.4
click at [928, 206] on div at bounding box center [945, 275] width 228 height 507
drag, startPoint x: 955, startPoint y: 383, endPoint x: 942, endPoint y: 159, distance: 223.9
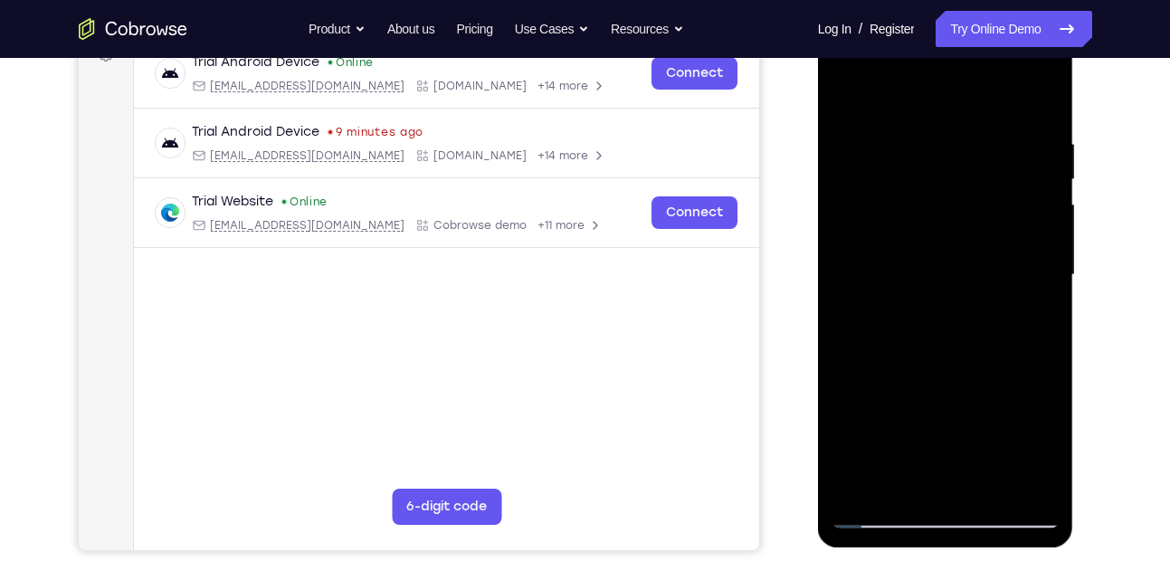
click at [942, 159] on div at bounding box center [945, 275] width 228 height 507
click at [862, 488] on div at bounding box center [945, 275] width 228 height 507
drag, startPoint x: 938, startPoint y: 166, endPoint x: 952, endPoint y: 467, distance: 300.7
click at [952, 467] on div at bounding box center [945, 275] width 228 height 507
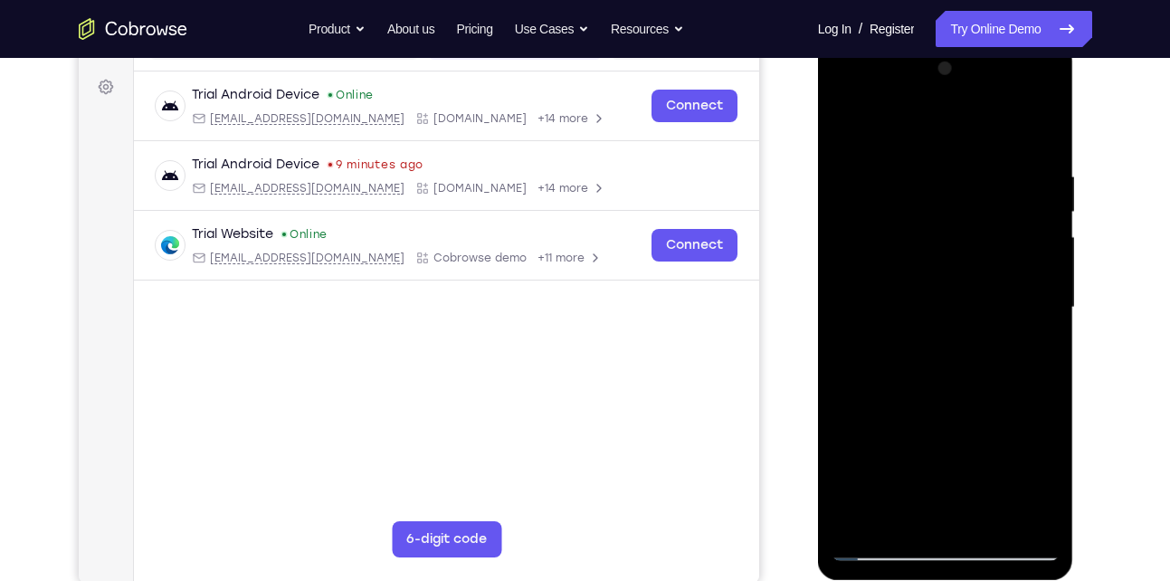
scroll to position [257, 0]
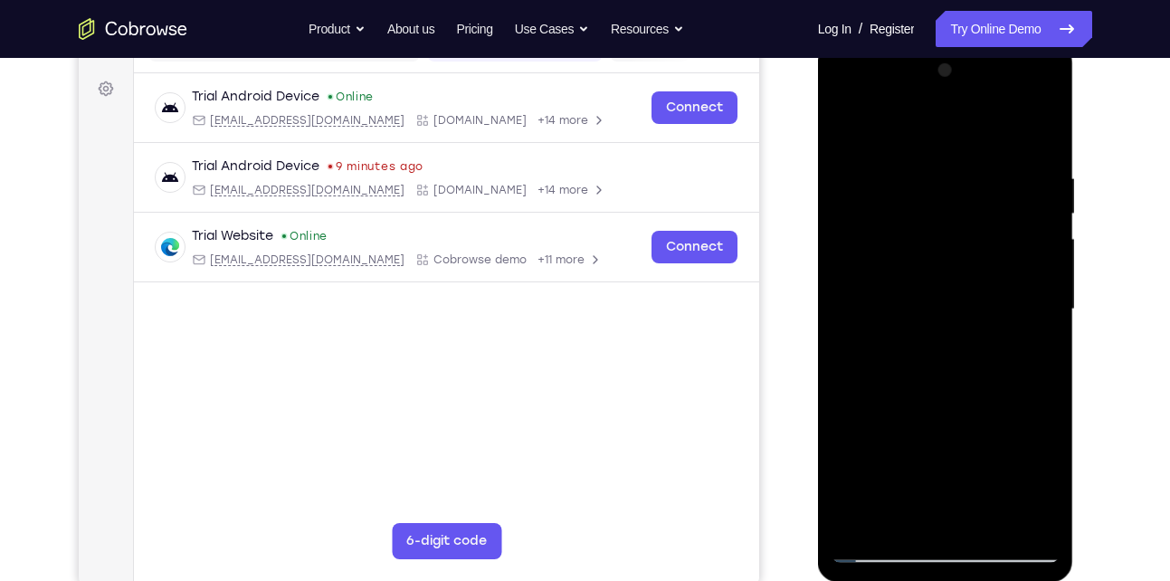
click at [912, 178] on div at bounding box center [945, 309] width 228 height 507
click at [1040, 136] on div at bounding box center [945, 309] width 228 height 507
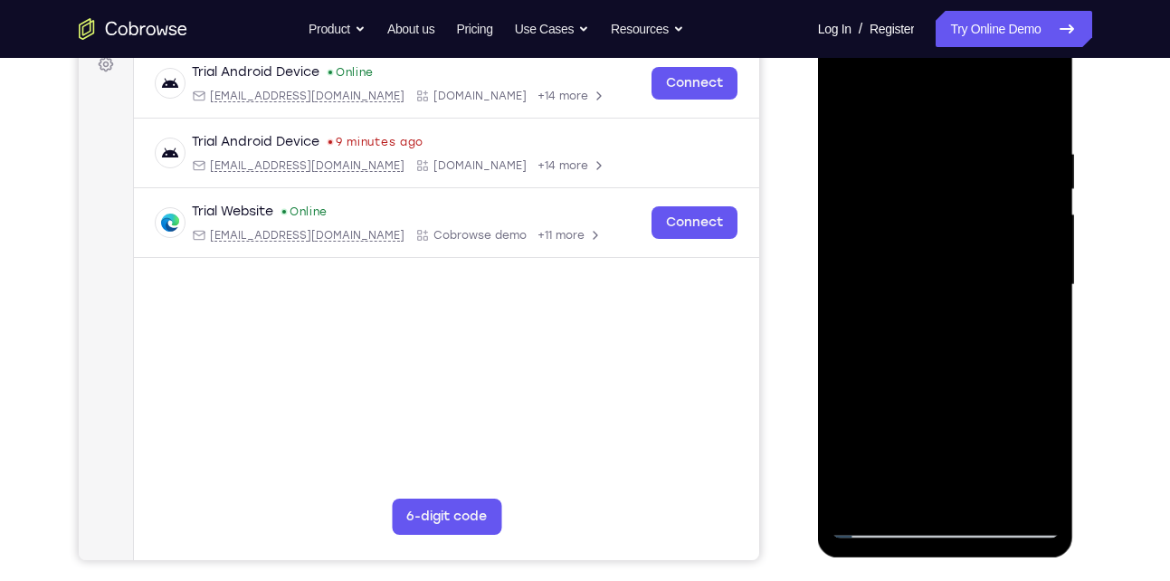
drag, startPoint x: 990, startPoint y: 318, endPoint x: 974, endPoint y: 153, distance: 165.5
click at [974, 153] on div at bounding box center [945, 285] width 228 height 507
click at [990, 248] on div at bounding box center [945, 285] width 228 height 507
drag, startPoint x: 990, startPoint y: 248, endPoint x: 967, endPoint y: 394, distance: 147.4
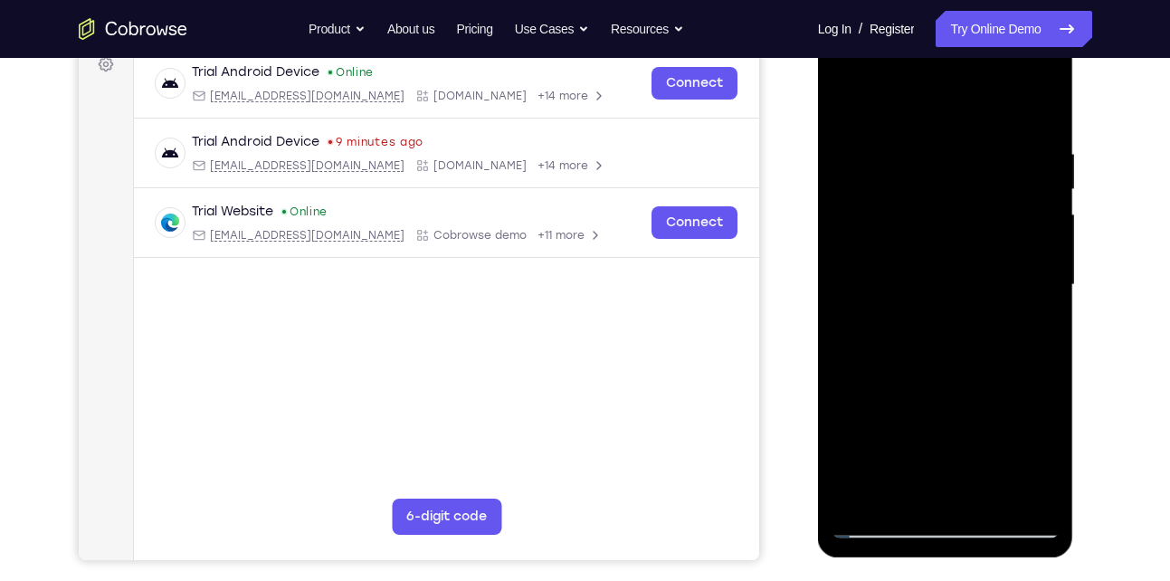
click at [967, 394] on div at bounding box center [945, 285] width 228 height 507
click at [859, 493] on div at bounding box center [945, 285] width 228 height 507
click at [1007, 138] on div at bounding box center [945, 285] width 228 height 507
click at [1015, 494] on div at bounding box center [945, 285] width 228 height 507
click at [1038, 119] on div at bounding box center [945, 285] width 228 height 507
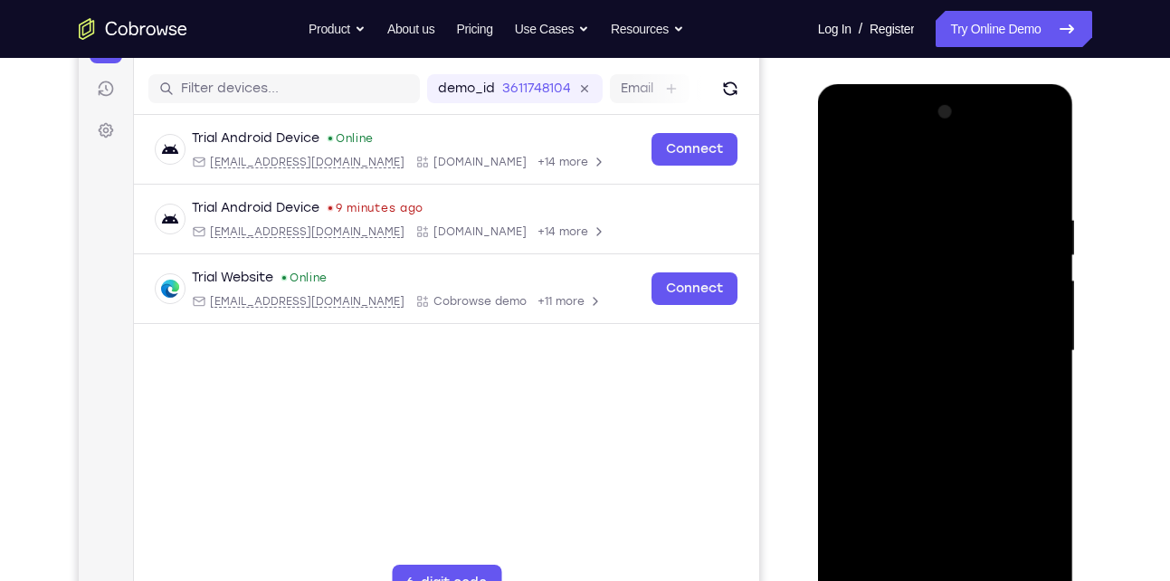
scroll to position [214, 0]
drag, startPoint x: 969, startPoint y: 324, endPoint x: 962, endPoint y: 493, distance: 169.3
click at [962, 493] on div at bounding box center [945, 352] width 228 height 507
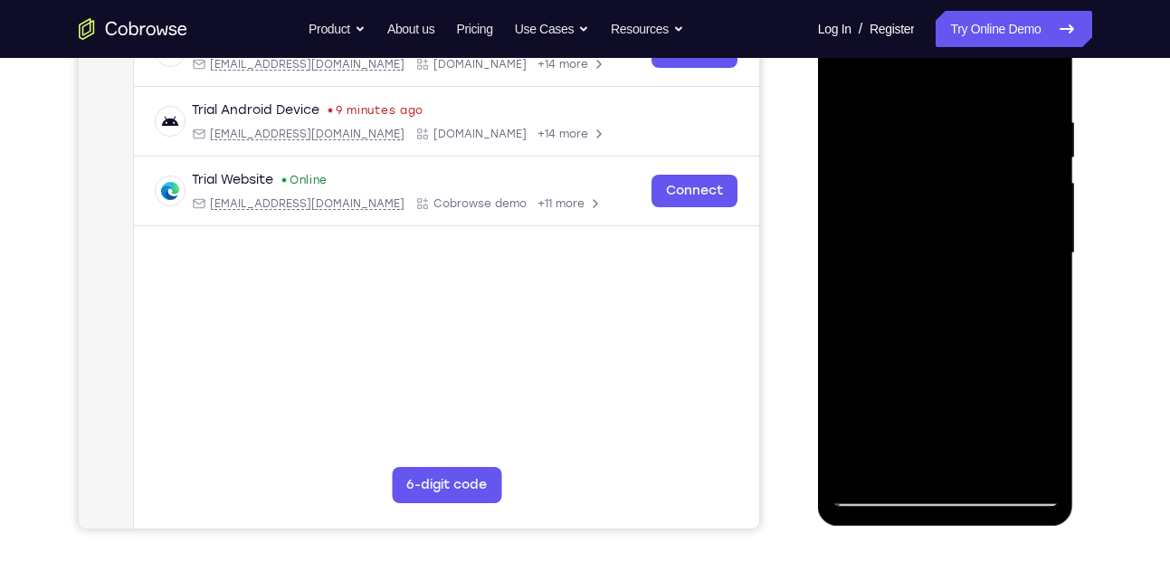
scroll to position [314, 0]
click at [989, 461] on div at bounding box center [945, 252] width 228 height 507
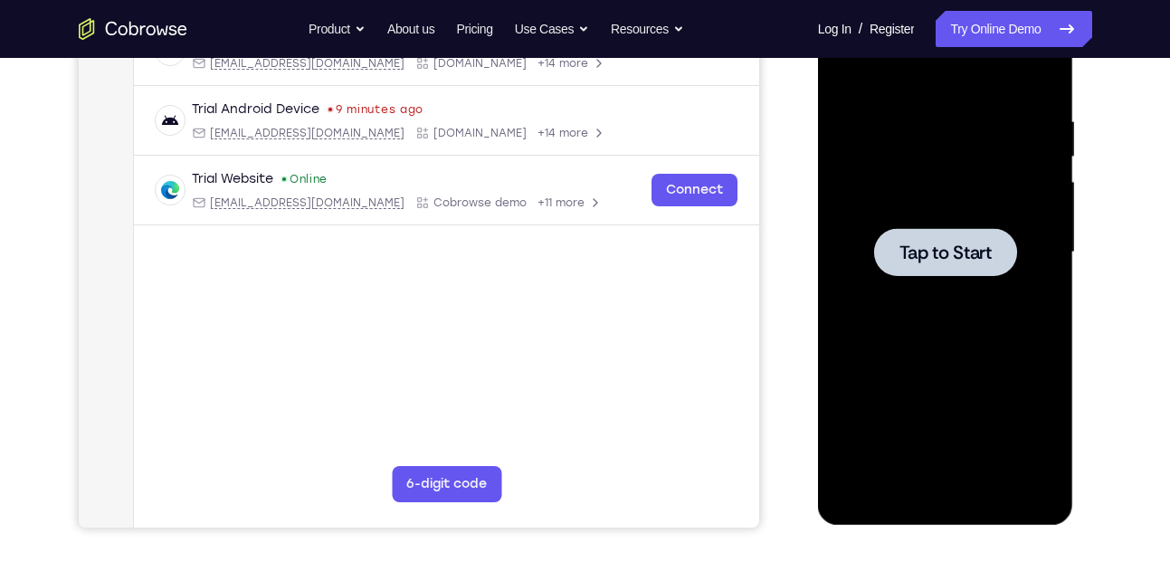
click at [932, 324] on div at bounding box center [945, 252] width 228 height 507
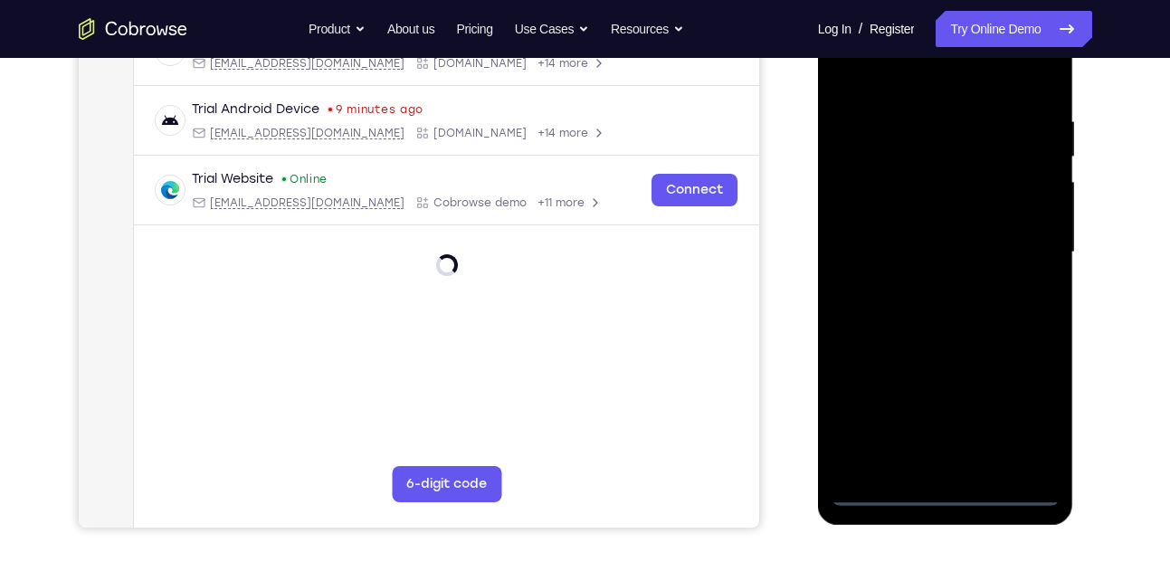
click at [945, 489] on div at bounding box center [945, 252] width 228 height 507
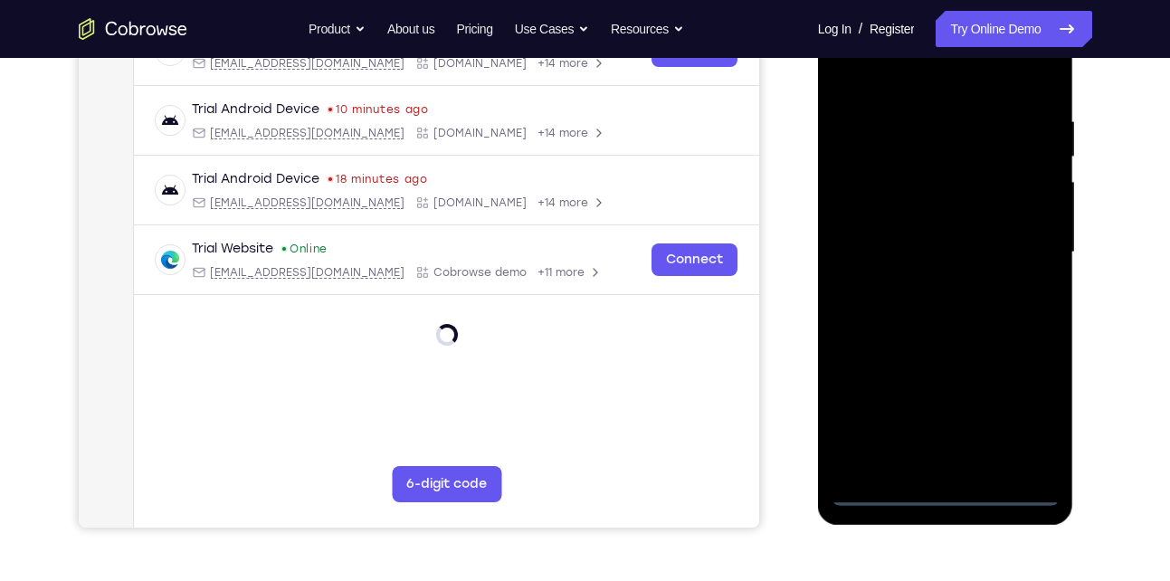
click at [1024, 426] on div at bounding box center [945, 252] width 228 height 507
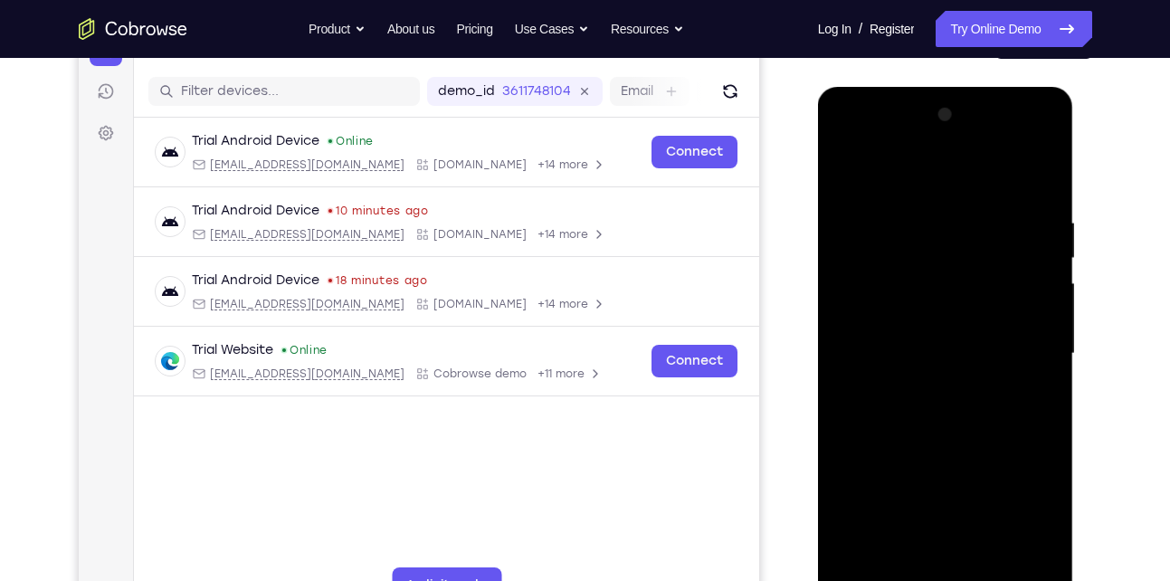
scroll to position [208, 0]
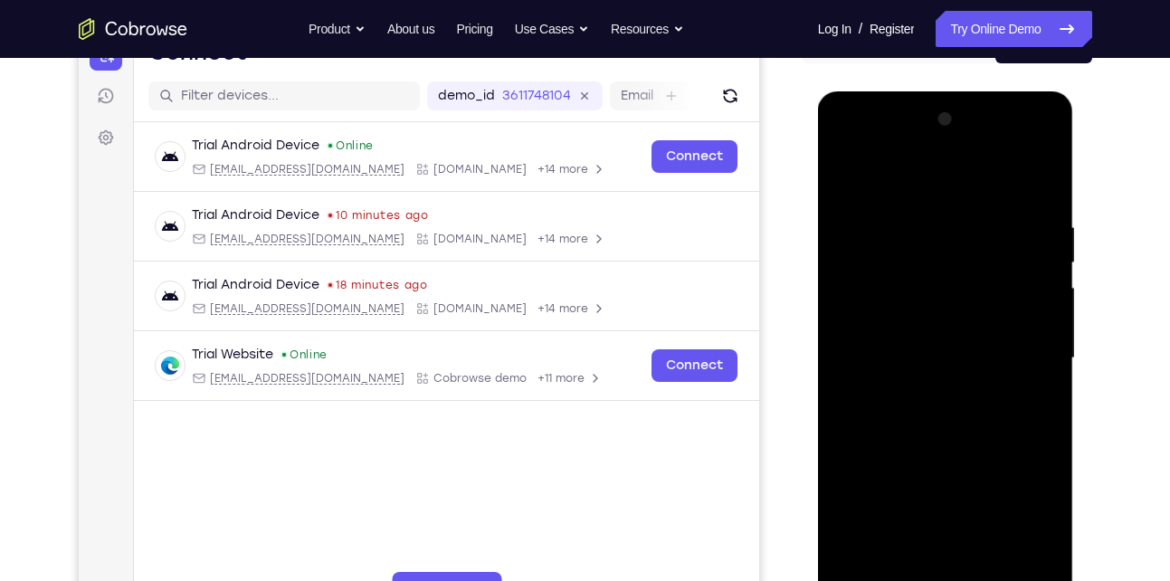
click at [960, 191] on div at bounding box center [945, 358] width 228 height 507
click at [1017, 348] on div at bounding box center [945, 358] width 228 height 507
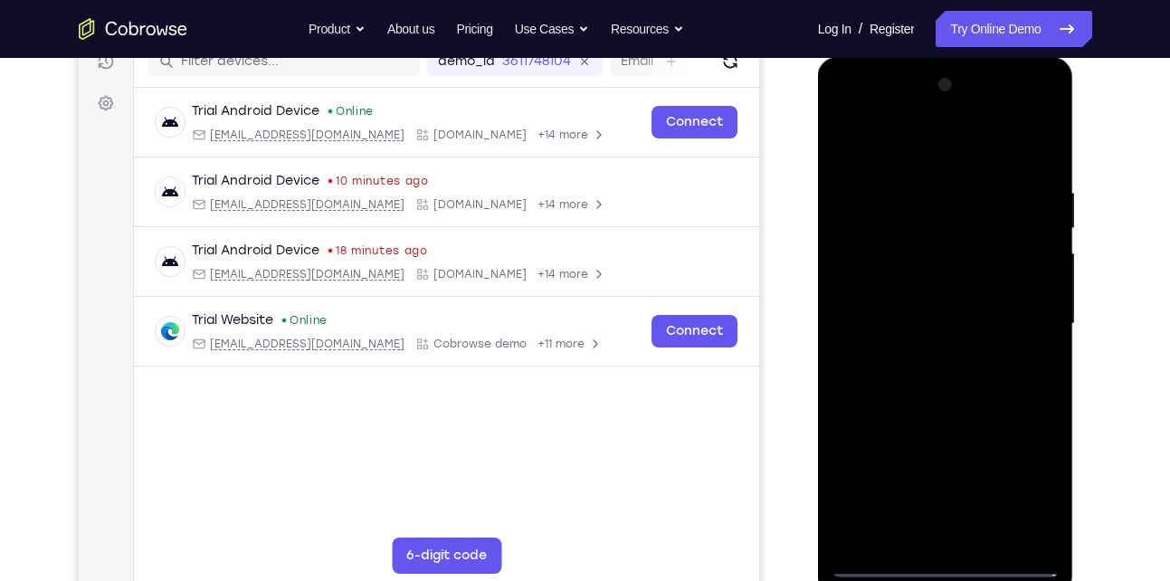
scroll to position [246, 0]
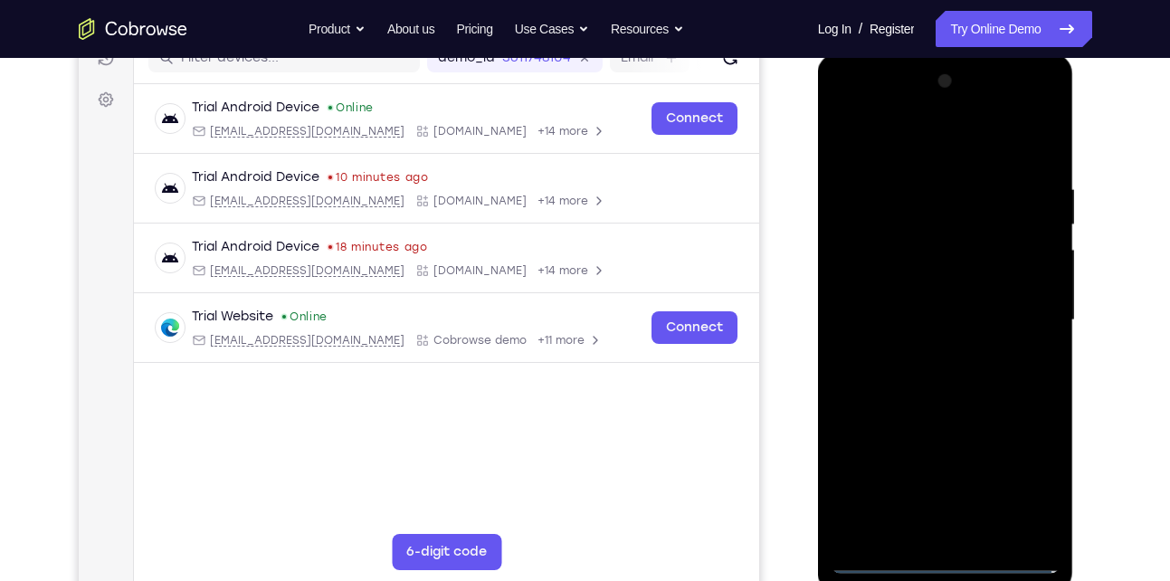
click at [926, 353] on div at bounding box center [945, 320] width 228 height 507
click at [942, 314] on div at bounding box center [945, 320] width 228 height 507
click at [941, 319] on div at bounding box center [945, 320] width 228 height 507
click at [884, 378] on div at bounding box center [945, 320] width 228 height 507
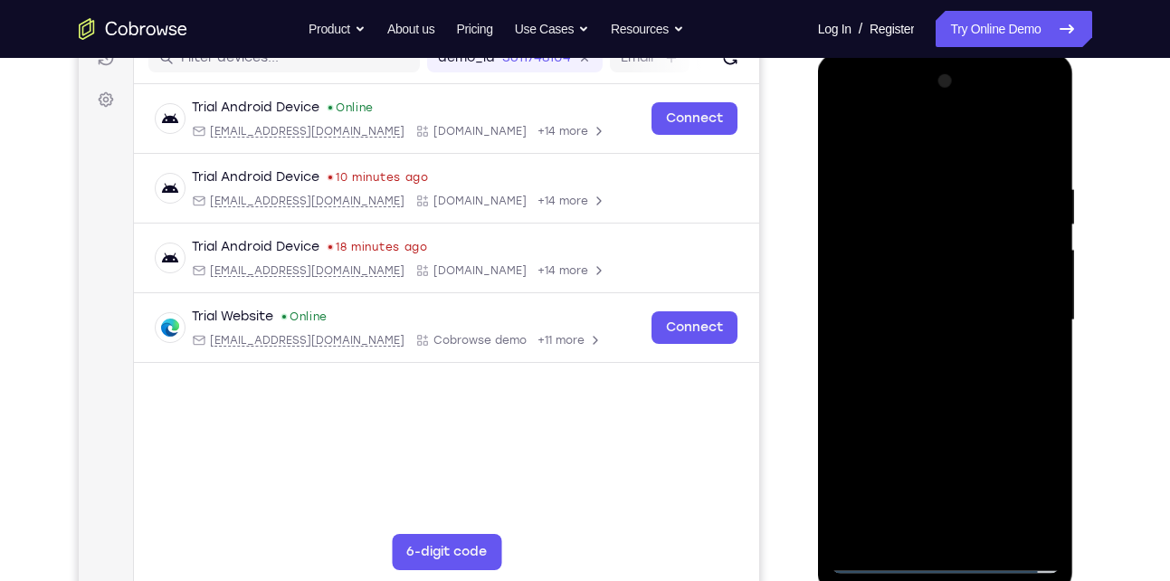
click at [884, 378] on div at bounding box center [945, 320] width 228 height 507
click at [922, 363] on div at bounding box center [945, 320] width 228 height 507
click at [897, 385] on div at bounding box center [945, 320] width 228 height 507
drag, startPoint x: 891, startPoint y: 156, endPoint x: 881, endPoint y: 93, distance: 63.2
click at [881, 93] on div at bounding box center [945, 320] width 228 height 507
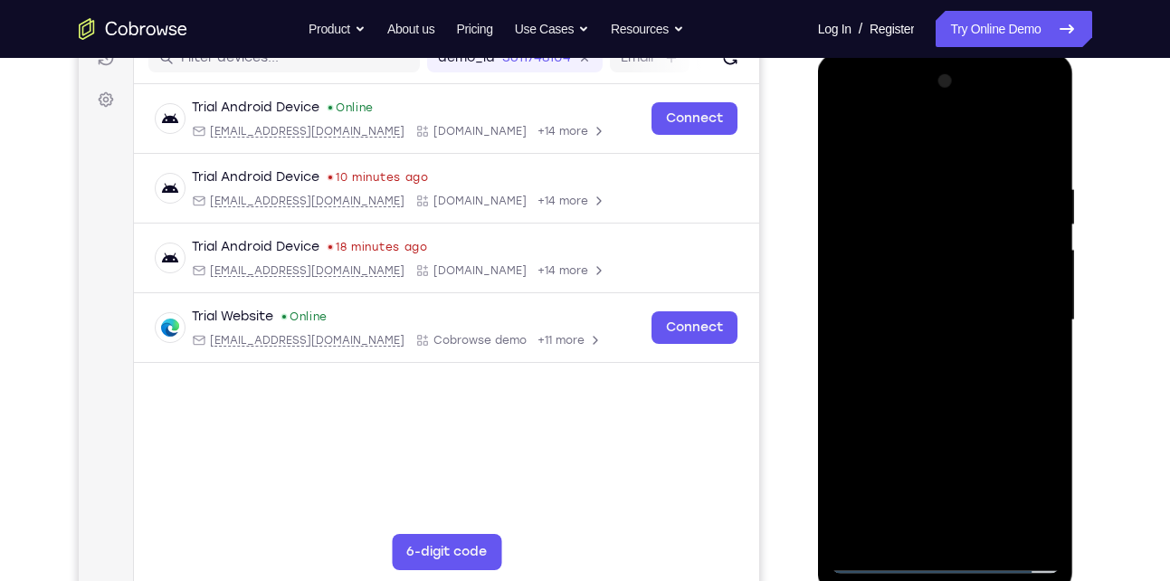
click at [961, 400] on div at bounding box center [945, 320] width 228 height 507
click at [853, 233] on div at bounding box center [945, 320] width 228 height 507
click at [855, 242] on div at bounding box center [945, 320] width 228 height 507
click at [869, 335] on div at bounding box center [945, 320] width 228 height 507
click at [1021, 491] on div at bounding box center [945, 320] width 228 height 507
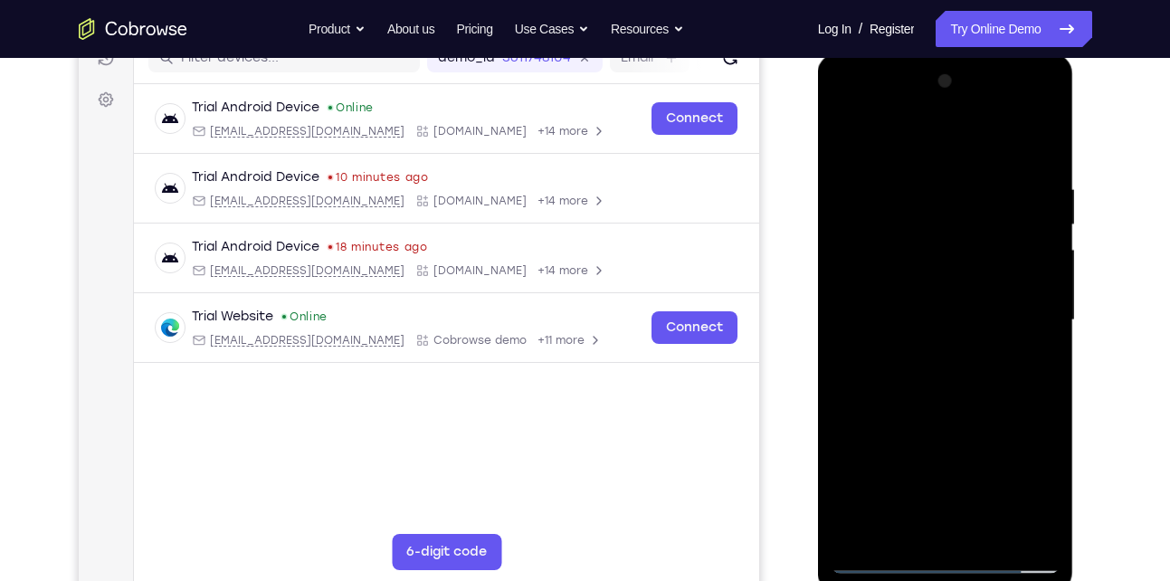
click at [1038, 149] on div at bounding box center [945, 320] width 228 height 507
click at [923, 188] on div at bounding box center [945, 320] width 228 height 507
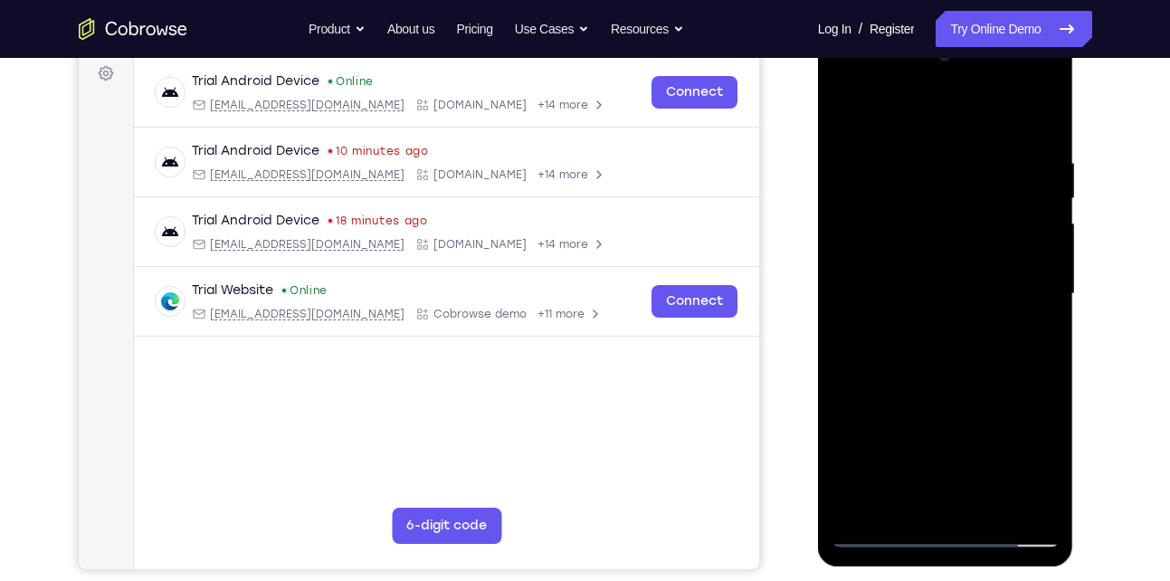
scroll to position [273, 0]
click at [1038, 294] on div at bounding box center [945, 293] width 228 height 507
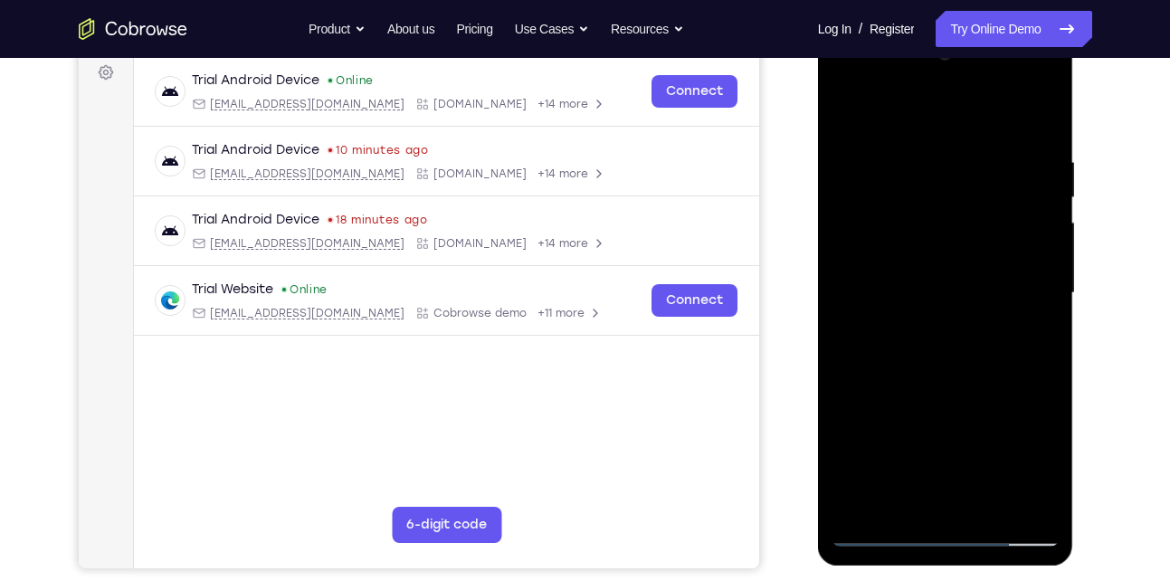
click at [1038, 294] on div at bounding box center [945, 293] width 228 height 507
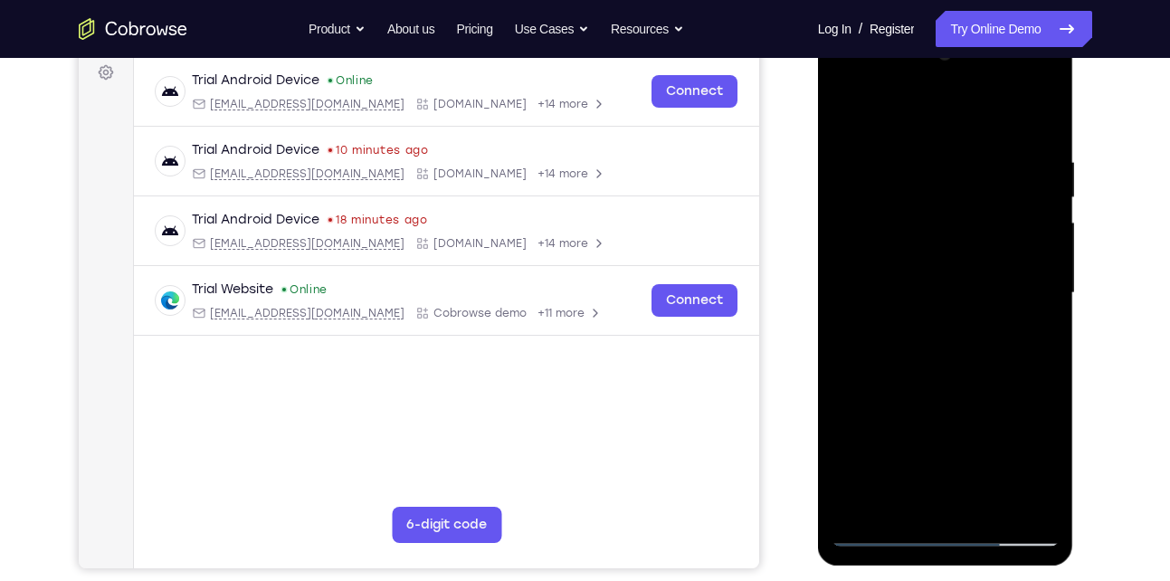
click at [1038, 294] on div at bounding box center [945, 293] width 228 height 507
click at [1026, 271] on div at bounding box center [945, 293] width 228 height 507
click at [845, 281] on div at bounding box center [945, 293] width 228 height 507
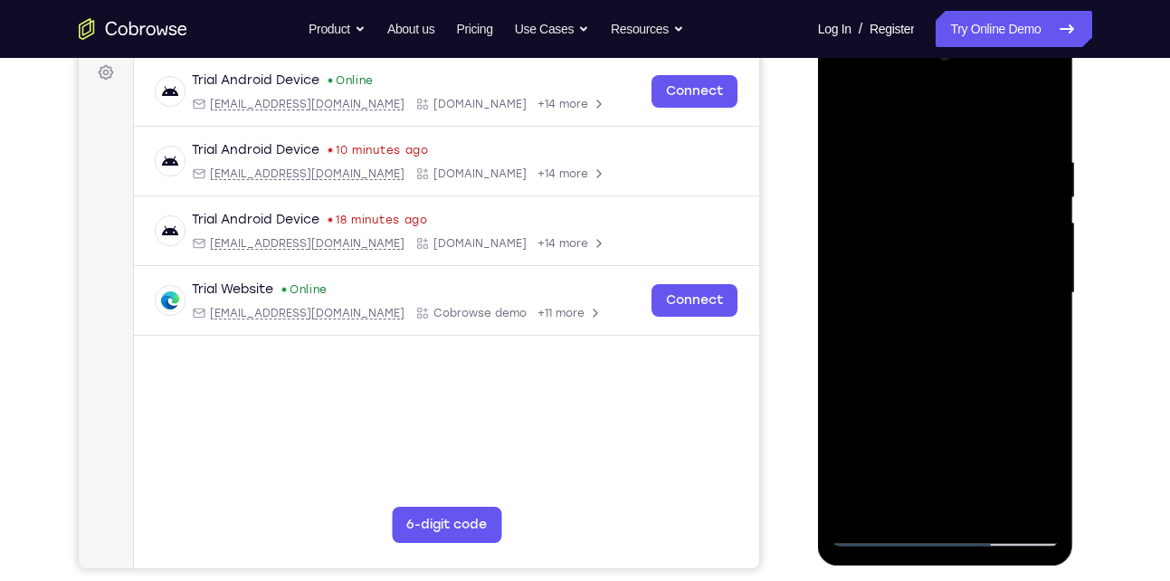
click at [1027, 239] on div at bounding box center [945, 293] width 228 height 507
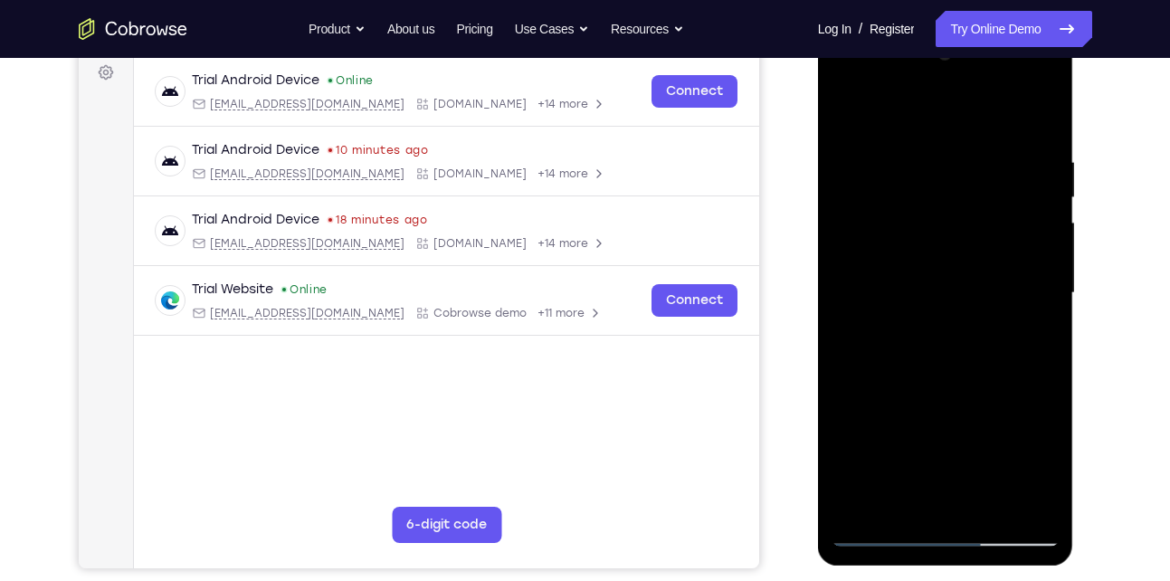
click at [1015, 305] on div at bounding box center [945, 293] width 228 height 507
drag, startPoint x: 1035, startPoint y: 281, endPoint x: 901, endPoint y: 299, distance: 135.0
click at [901, 299] on div at bounding box center [945, 293] width 228 height 507
drag, startPoint x: 1034, startPoint y: 274, endPoint x: 906, endPoint y: 309, distance: 133.0
click at [906, 309] on div at bounding box center [945, 293] width 228 height 507
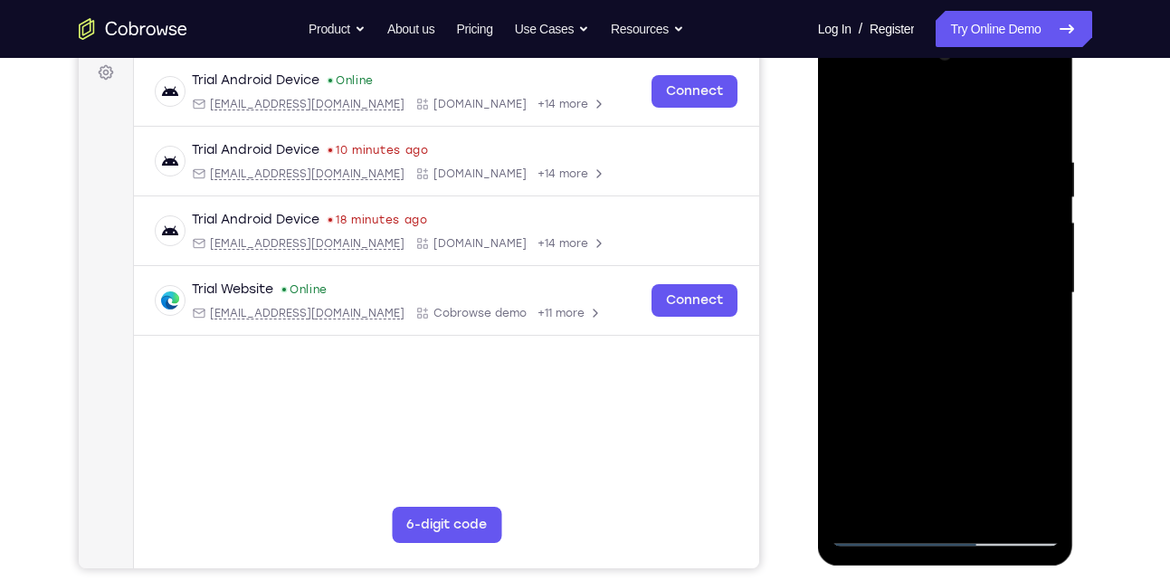
click at [1020, 286] on div at bounding box center [945, 293] width 228 height 507
click at [1036, 261] on div at bounding box center [945, 293] width 228 height 507
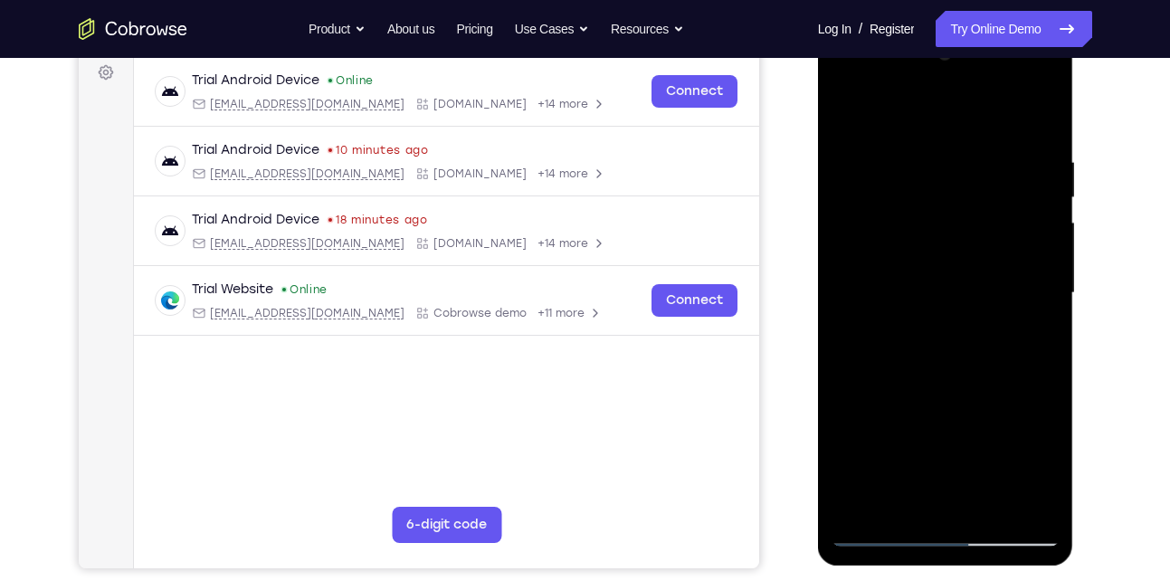
click at [1036, 261] on div at bounding box center [945, 293] width 228 height 507
click at [1035, 261] on div at bounding box center [945, 293] width 228 height 507
drag, startPoint x: 1035, startPoint y: 261, endPoint x: 942, endPoint y: 261, distance: 93.2
click at [942, 261] on div at bounding box center [945, 293] width 228 height 507
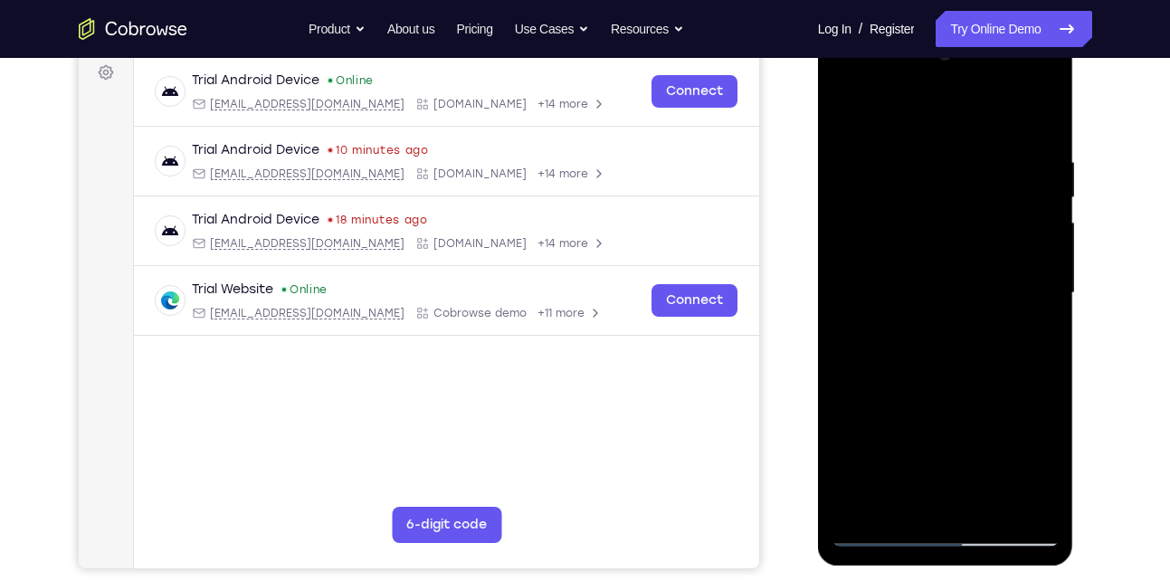
click at [1028, 249] on div at bounding box center [945, 293] width 228 height 507
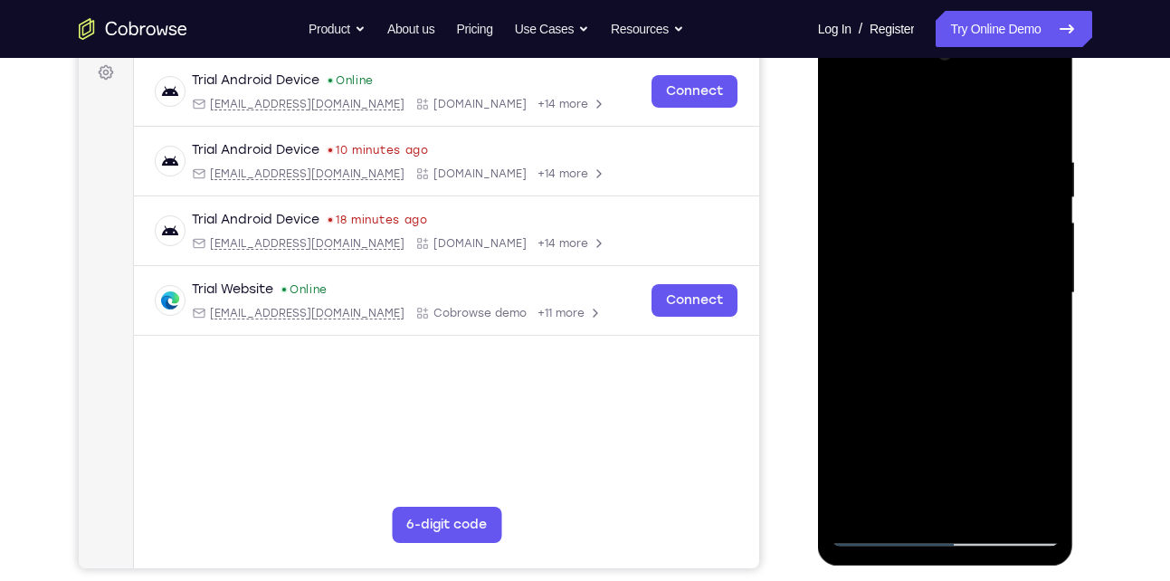
click at [1028, 249] on div at bounding box center [945, 293] width 228 height 507
click at [848, 323] on div at bounding box center [945, 293] width 228 height 507
click at [1033, 319] on div at bounding box center [945, 293] width 228 height 507
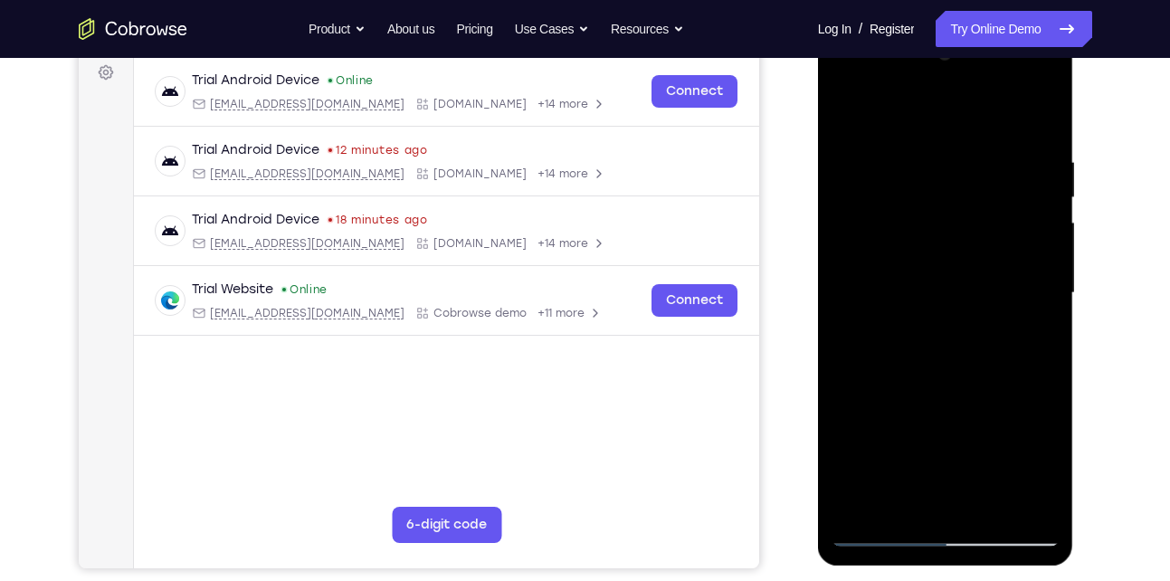
click at [1033, 319] on div at bounding box center [945, 293] width 228 height 507
click at [979, 318] on div at bounding box center [945, 293] width 228 height 507
click at [1033, 233] on div at bounding box center [945, 293] width 228 height 507
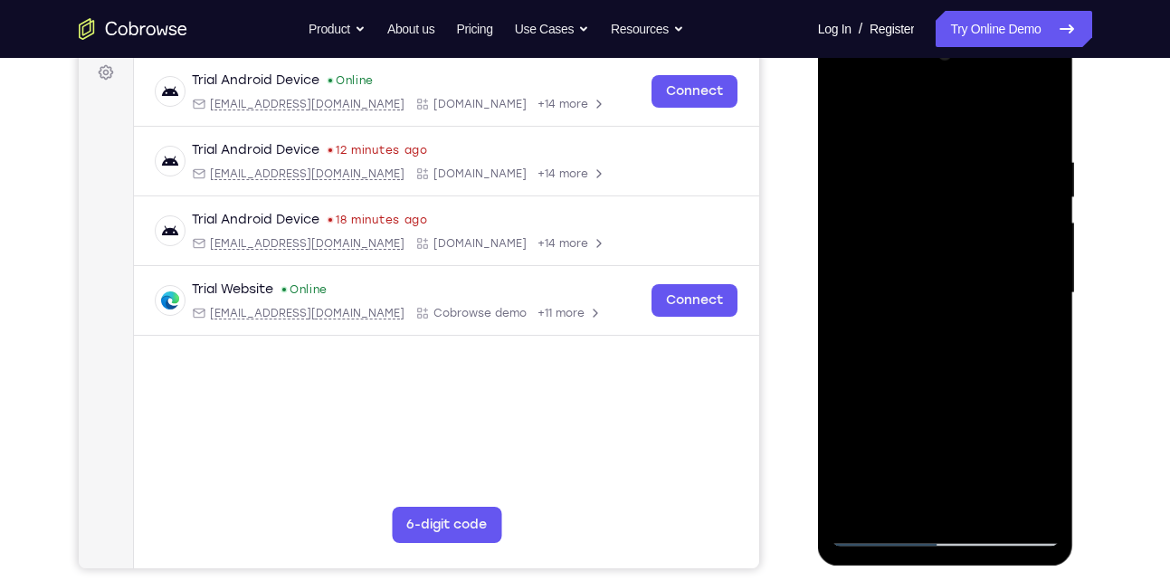
click at [1033, 233] on div at bounding box center [945, 293] width 228 height 507
drag, startPoint x: 1033, startPoint y: 233, endPoint x: 936, endPoint y: 231, distance: 97.8
click at [936, 231] on div at bounding box center [945, 293] width 228 height 507
click at [1021, 338] on div at bounding box center [945, 293] width 228 height 507
click at [1039, 330] on div at bounding box center [945, 293] width 228 height 507
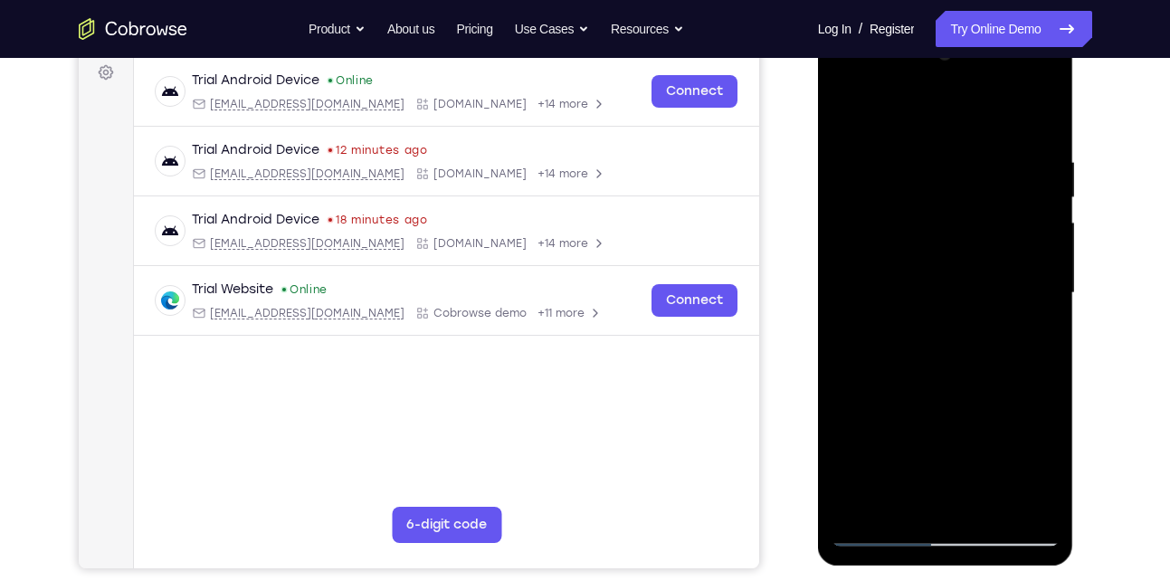
click at [1039, 330] on div at bounding box center [945, 293] width 228 height 507
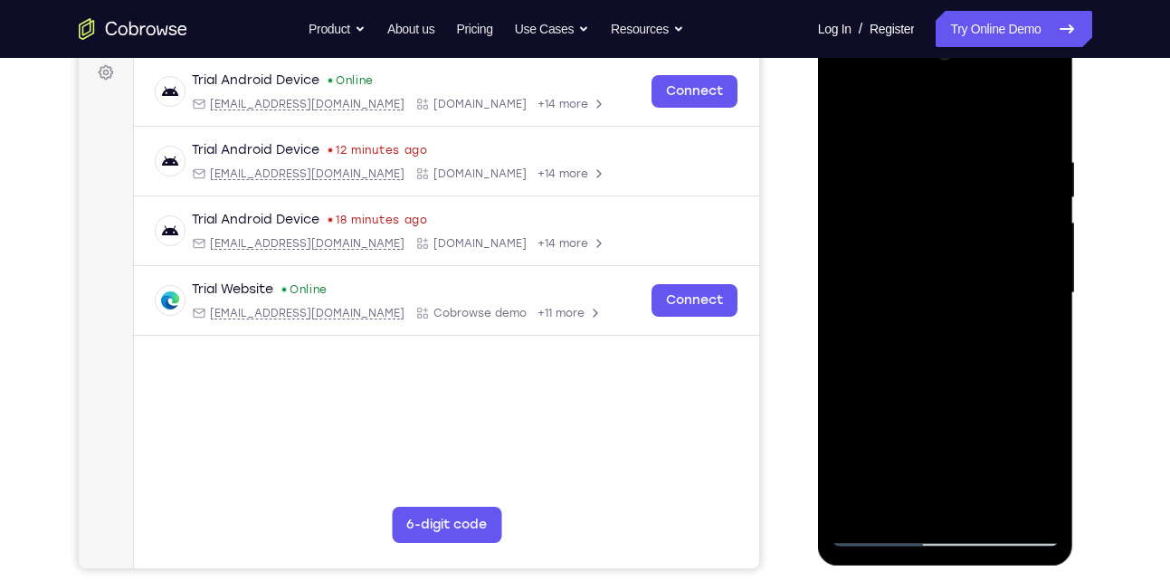
click at [1039, 330] on div at bounding box center [945, 293] width 228 height 507
click at [1042, 122] on div at bounding box center [945, 293] width 228 height 507
click at [981, 503] on div at bounding box center [945, 293] width 228 height 507
click at [907, 394] on div at bounding box center [945, 293] width 228 height 507
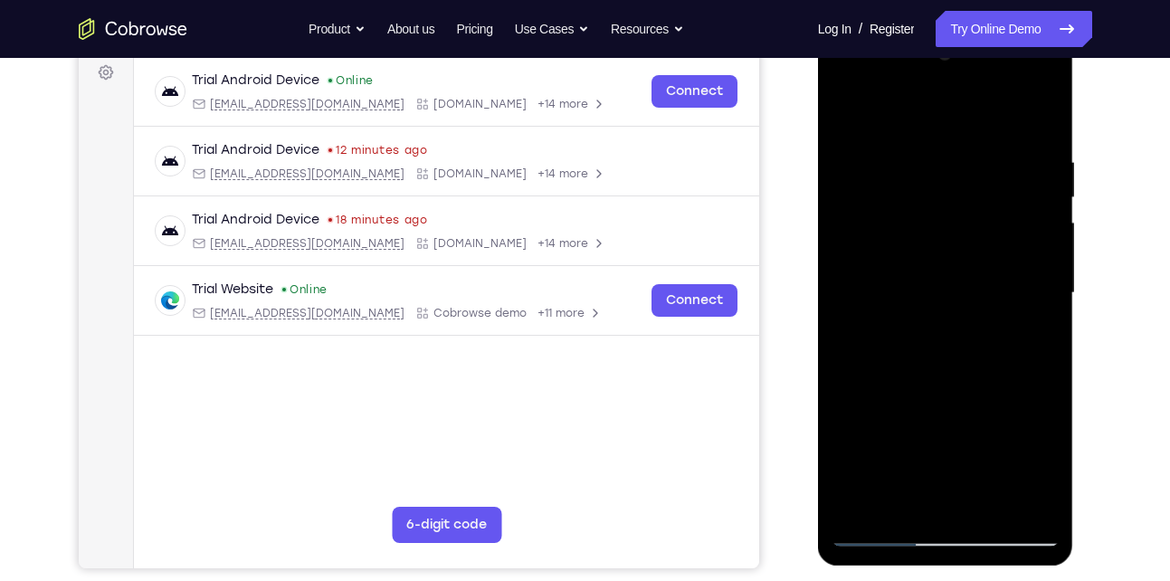
click at [847, 102] on div at bounding box center [945, 293] width 228 height 507
drag, startPoint x: 914, startPoint y: 169, endPoint x: 917, endPoint y: 469, distance: 299.5
click at [917, 469] on div at bounding box center [945, 293] width 228 height 507
drag, startPoint x: 945, startPoint y: 208, endPoint x: 947, endPoint y: 471, distance: 263.3
click at [947, 471] on div at bounding box center [945, 293] width 228 height 507
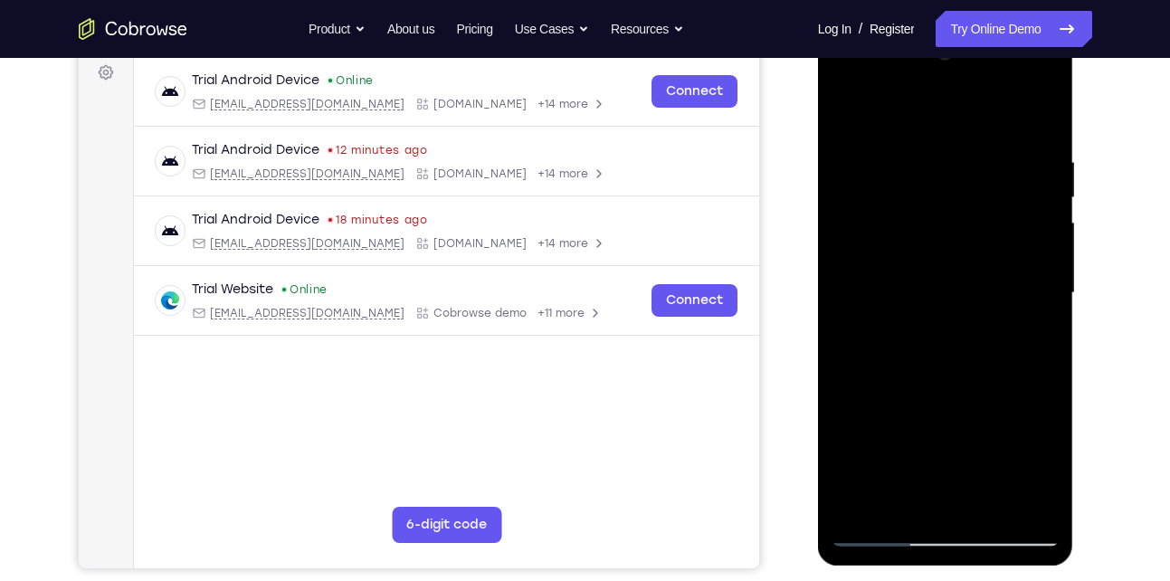
click at [920, 167] on div at bounding box center [945, 293] width 228 height 507
click at [1021, 493] on div at bounding box center [945, 293] width 228 height 507
click at [1025, 395] on div at bounding box center [945, 293] width 228 height 507
click at [1017, 491] on div at bounding box center [945, 293] width 228 height 507
click at [1032, 351] on div at bounding box center [945, 293] width 228 height 507
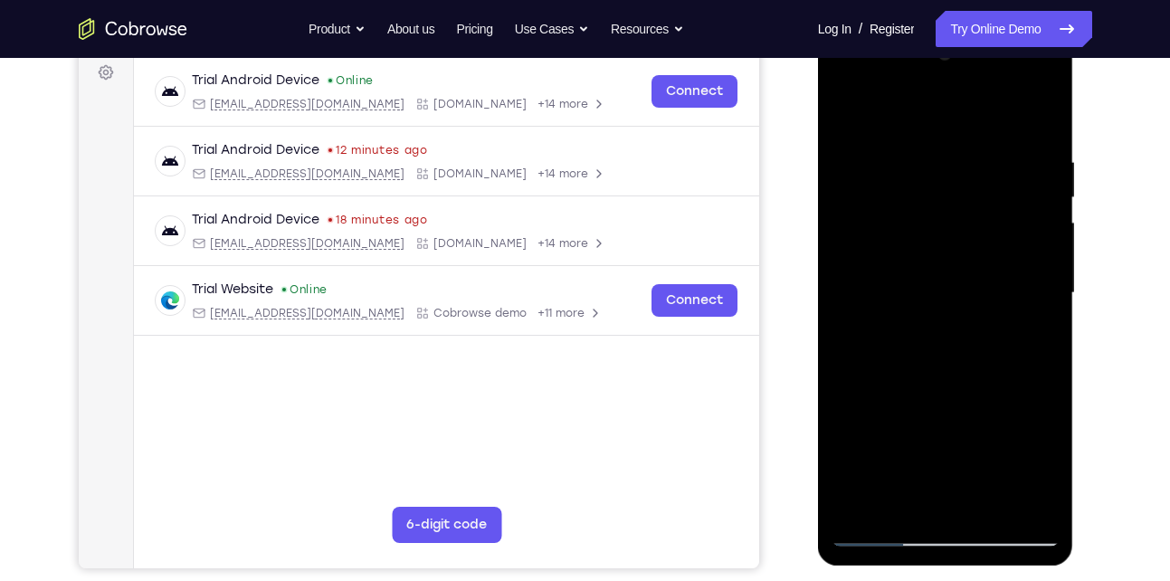
click at [1010, 499] on div at bounding box center [945, 293] width 228 height 507
click at [1033, 110] on div at bounding box center [945, 293] width 228 height 507
click at [1021, 513] on div at bounding box center [945, 293] width 228 height 507
click at [940, 318] on div at bounding box center [945, 293] width 228 height 507
click at [926, 140] on div at bounding box center [945, 293] width 228 height 507
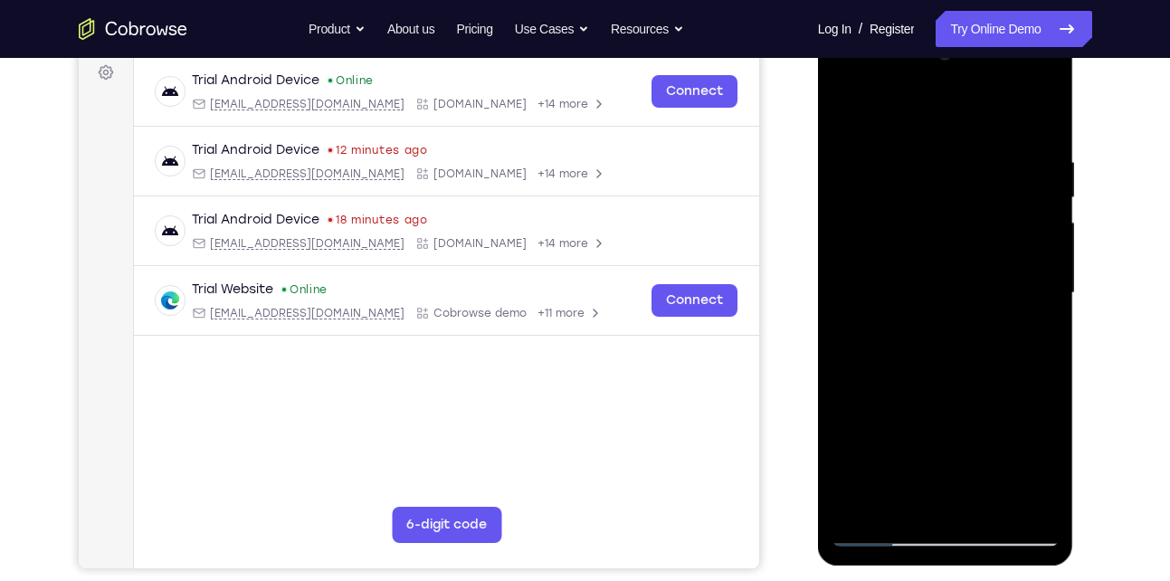
click at [866, 318] on div at bounding box center [945, 293] width 228 height 507
drag, startPoint x: 936, startPoint y: 163, endPoint x: 950, endPoint y: 443, distance: 280.8
click at [950, 443] on div at bounding box center [945, 293] width 228 height 507
click at [917, 147] on div at bounding box center [945, 293] width 228 height 507
click at [1027, 214] on div at bounding box center [945, 293] width 228 height 507
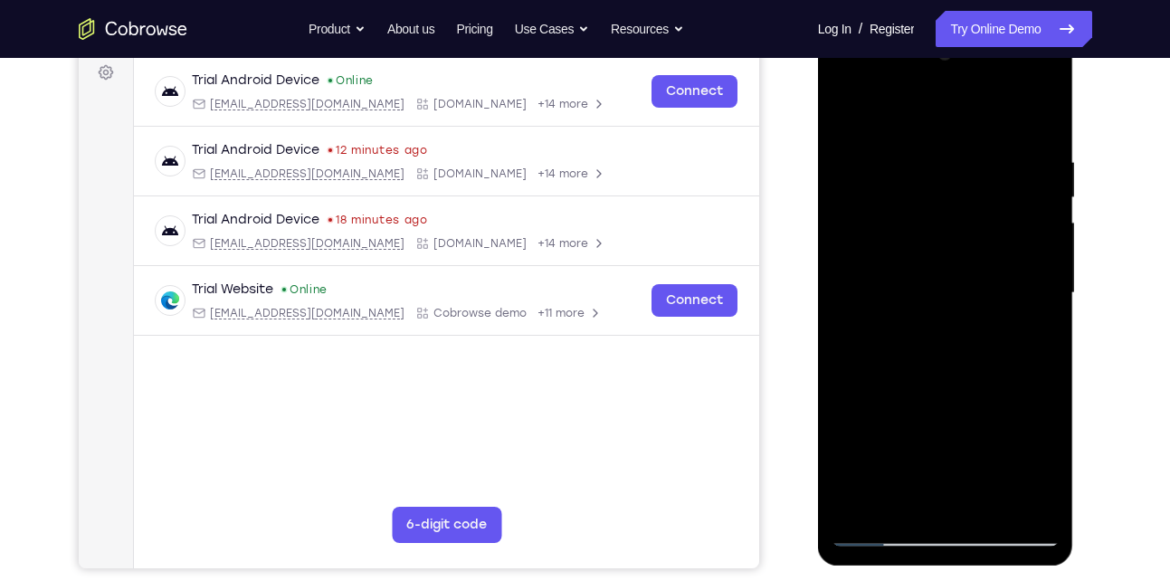
click at [856, 121] on div at bounding box center [945, 293] width 228 height 507
click at [857, 153] on div at bounding box center [945, 293] width 228 height 507
click at [1029, 204] on div at bounding box center [945, 293] width 228 height 507
click at [1037, 123] on div at bounding box center [945, 293] width 228 height 507
click at [914, 179] on div at bounding box center [945, 293] width 228 height 507
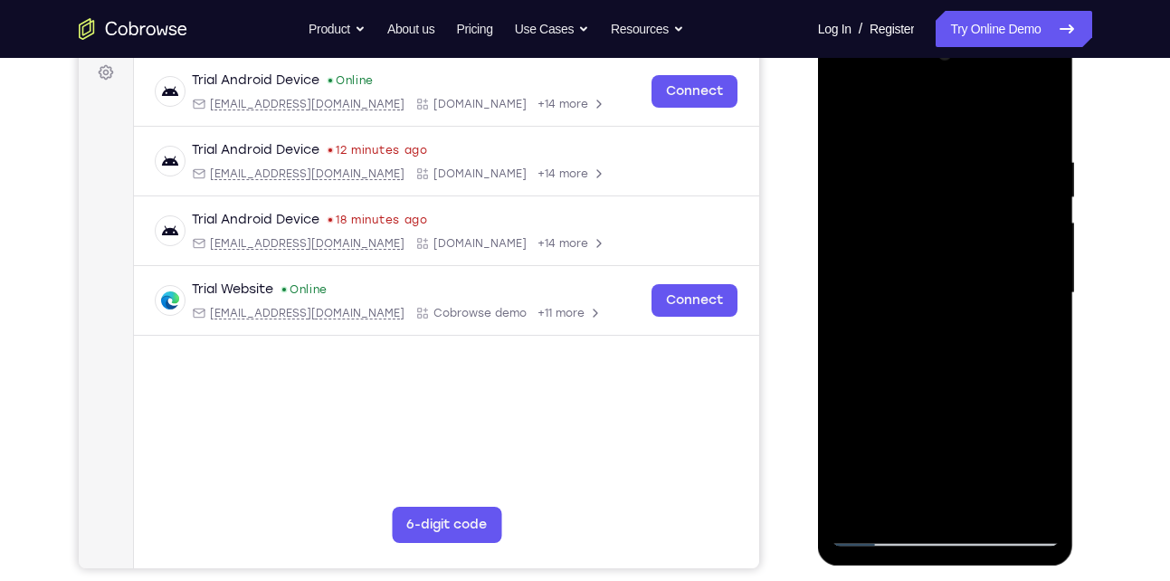
click at [902, 509] on div at bounding box center [945, 293] width 228 height 507
click at [856, 504] on div at bounding box center [945, 293] width 228 height 507
drag, startPoint x: 923, startPoint y: 201, endPoint x: 936, endPoint y: 485, distance: 284.4
click at [936, 485] on div at bounding box center [945, 293] width 228 height 507
click at [915, 157] on div at bounding box center [945, 293] width 228 height 507
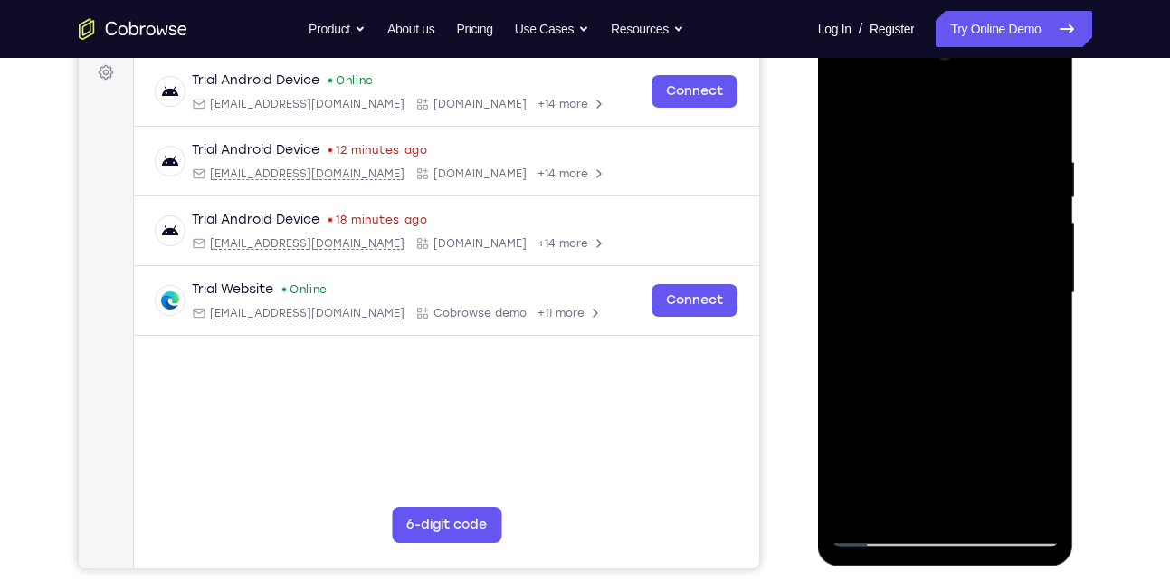
drag, startPoint x: 1023, startPoint y: 223, endPoint x: 901, endPoint y: 257, distance: 126.6
click at [901, 257] on div at bounding box center [945, 293] width 228 height 507
click at [1036, 268] on div at bounding box center [945, 293] width 228 height 507
click at [1043, 497] on div at bounding box center [945, 293] width 228 height 507
click at [860, 381] on div at bounding box center [945, 293] width 228 height 507
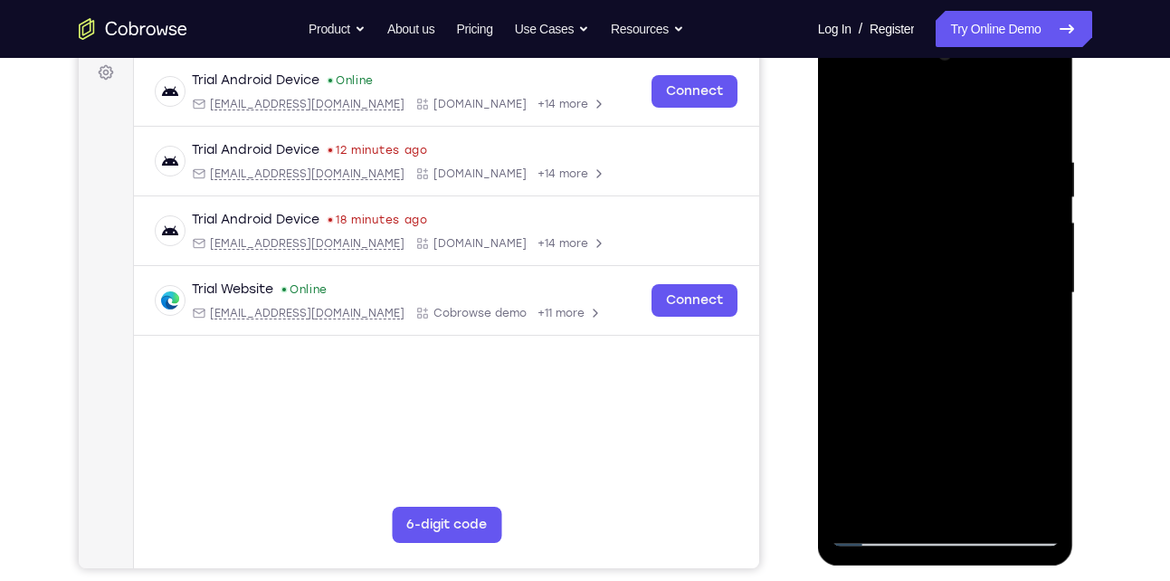
click at [1017, 496] on div at bounding box center [945, 293] width 228 height 507
click at [1025, 397] on div at bounding box center [945, 293] width 228 height 507
click at [1012, 503] on div at bounding box center [945, 293] width 228 height 507
click at [1021, 387] on div at bounding box center [945, 293] width 228 height 507
click at [1017, 495] on div at bounding box center [945, 293] width 228 height 507
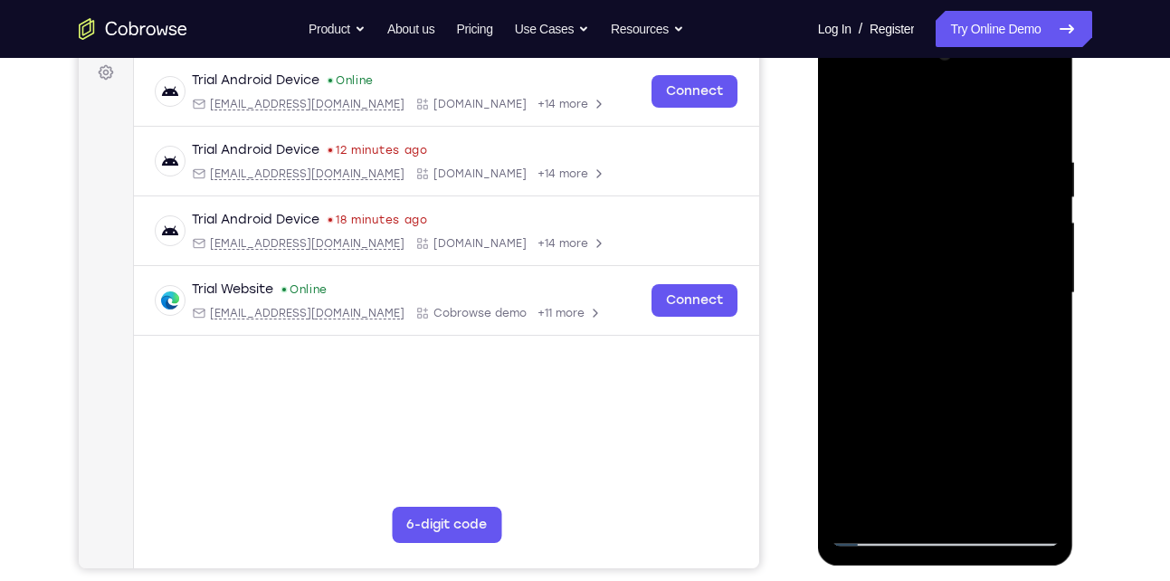
click at [1039, 420] on div at bounding box center [945, 293] width 228 height 507
click at [1019, 500] on div at bounding box center [945, 293] width 228 height 507
click at [1024, 407] on div at bounding box center [945, 293] width 228 height 507
click at [1025, 441] on div at bounding box center [945, 293] width 228 height 507
click at [1025, 451] on div at bounding box center [945, 293] width 228 height 507
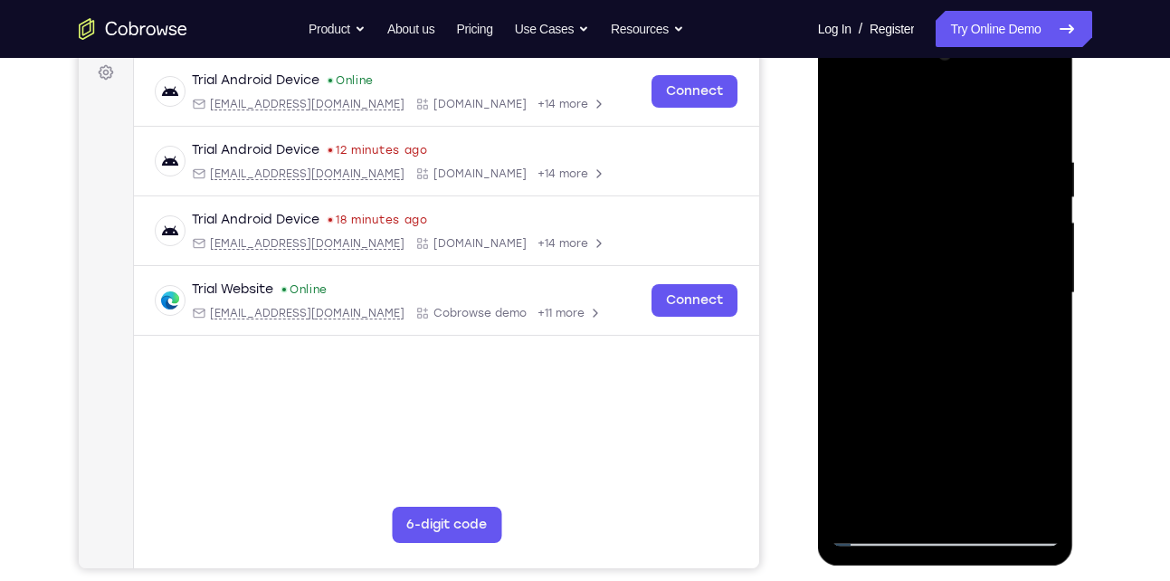
click at [1039, 253] on div at bounding box center [945, 293] width 228 height 507
click at [1039, 118] on div at bounding box center [945, 293] width 228 height 507
click at [1032, 505] on div at bounding box center [945, 293] width 228 height 507
click at [986, 512] on div at bounding box center [945, 293] width 228 height 507
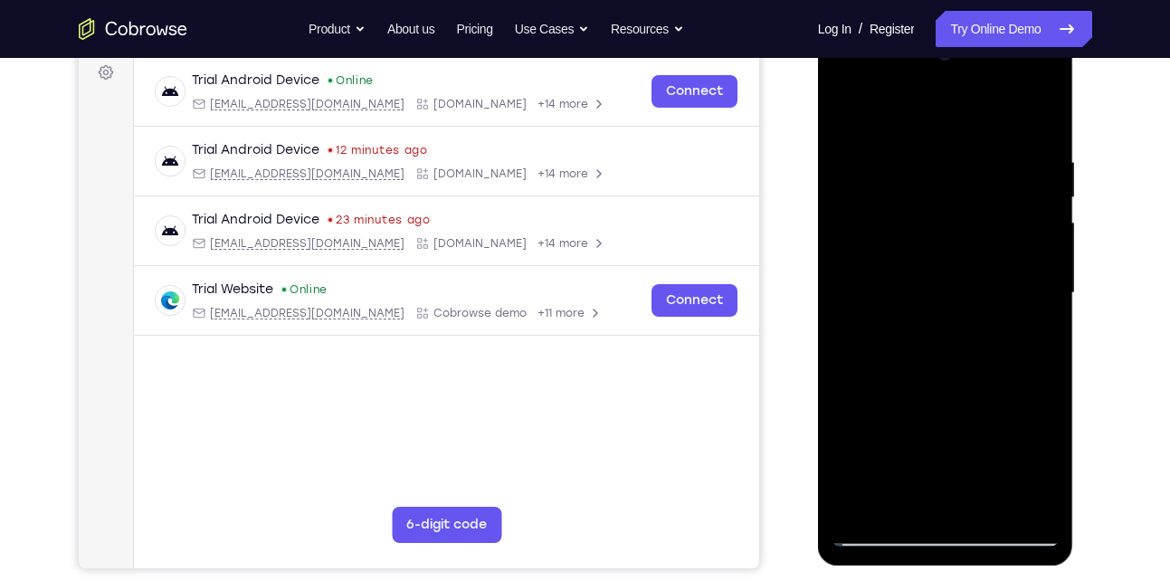
click at [853, 115] on div at bounding box center [945, 293] width 228 height 507
